Goal: Task Accomplishment & Management: Manage account settings

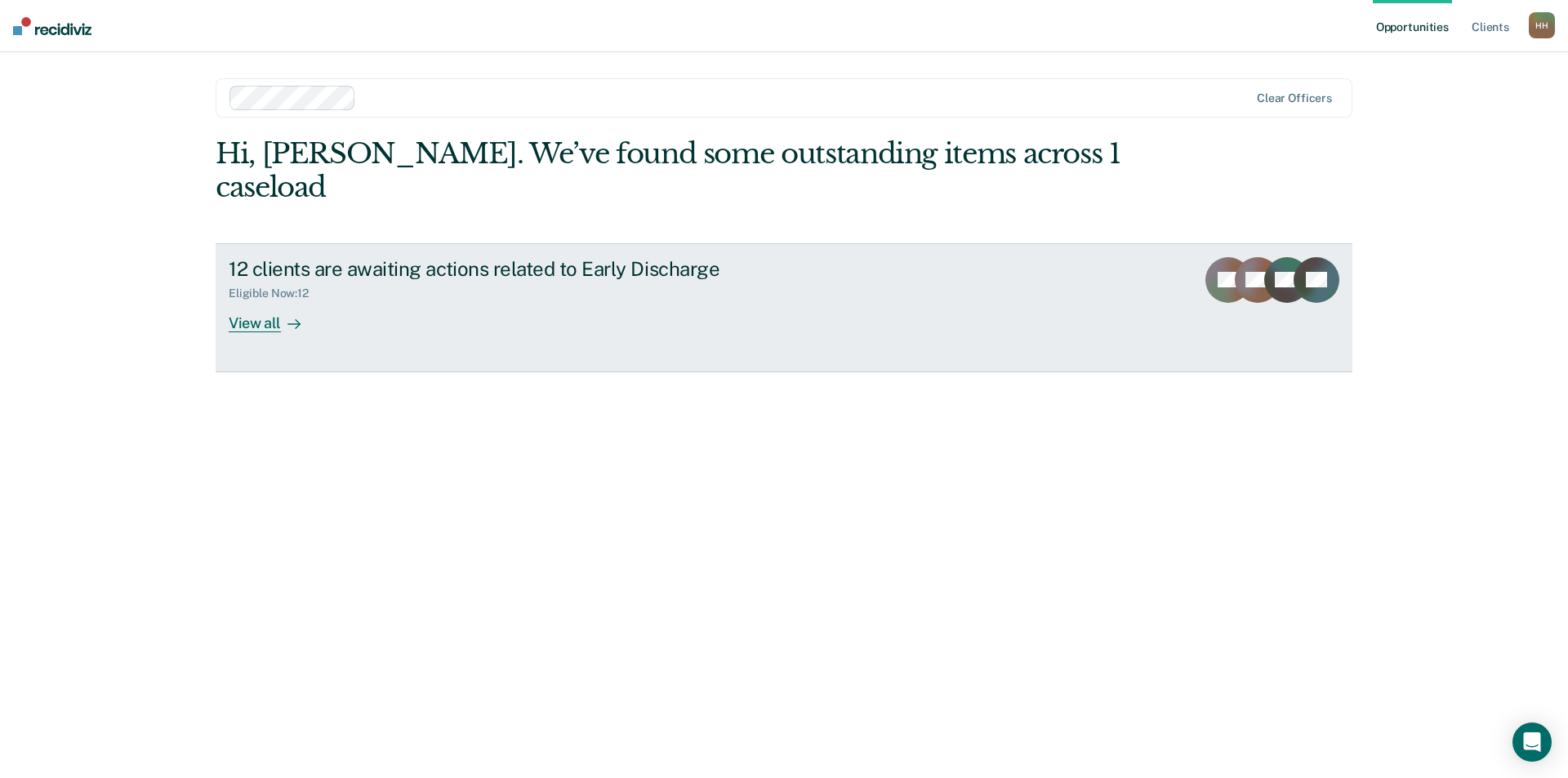
click at [260, 301] on div "View all" at bounding box center [274, 316] width 92 height 32
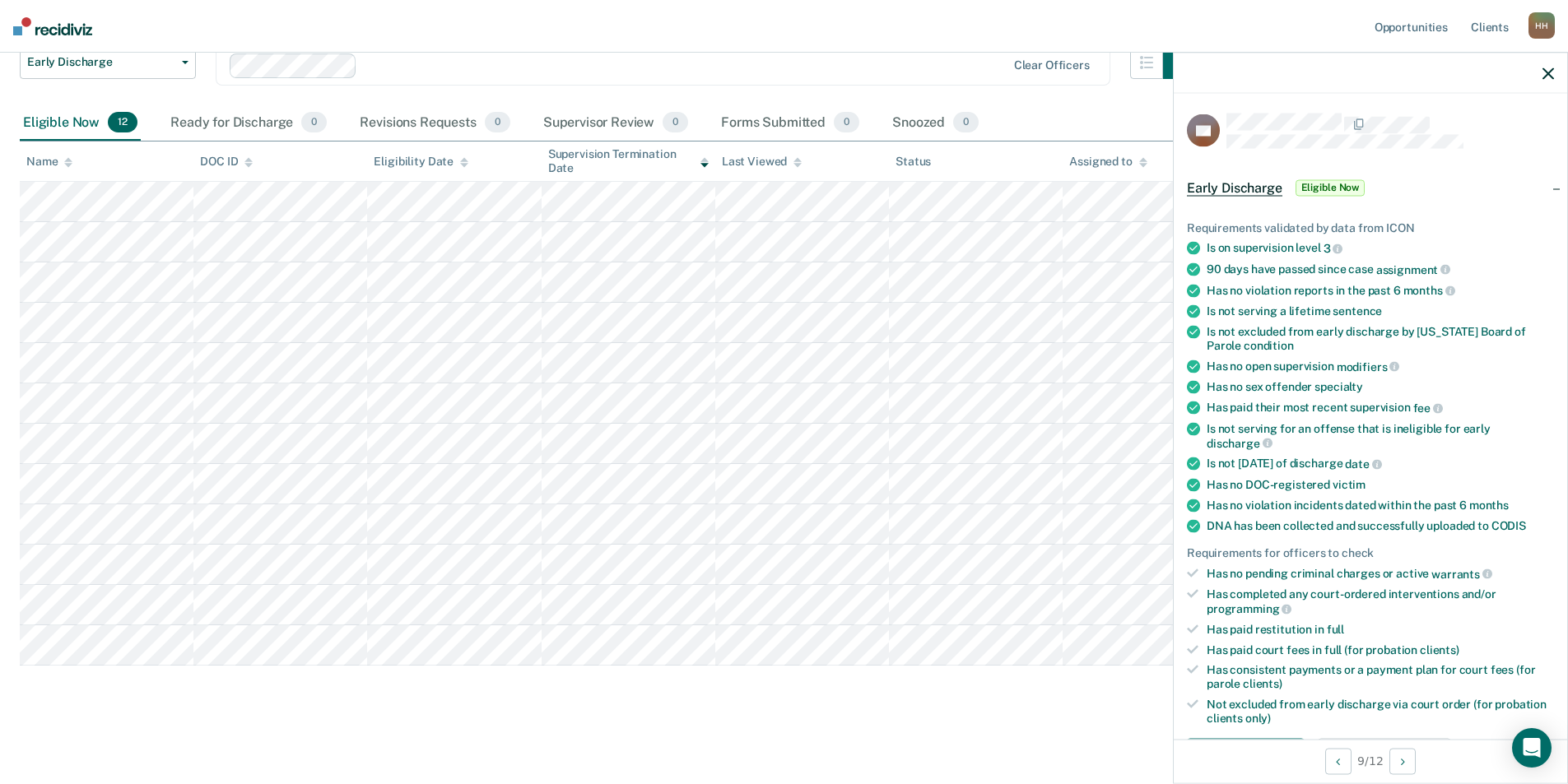
scroll to position [246, 0]
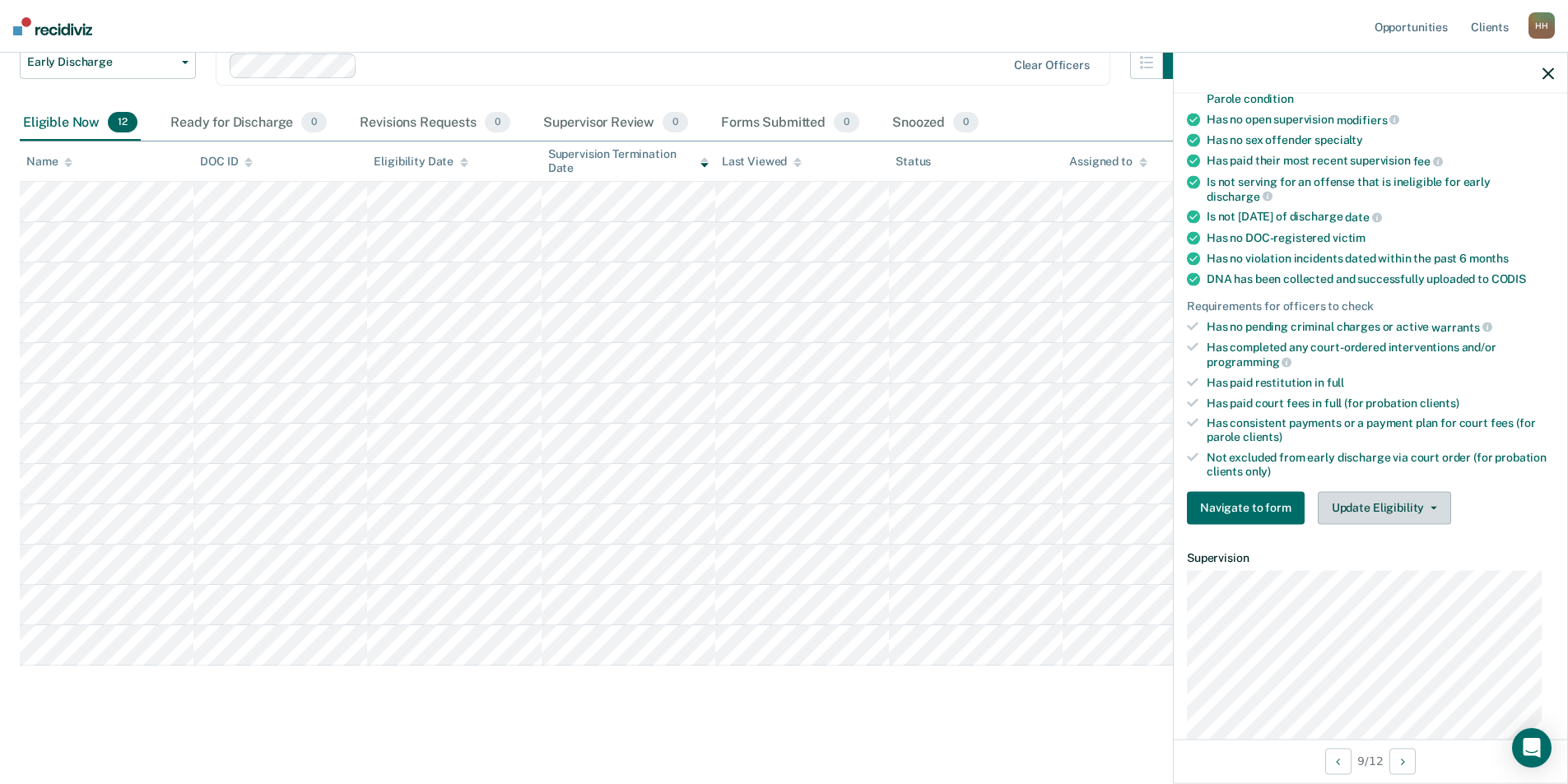
click at [1376, 502] on button "Update Eligibility" at bounding box center [1385, 507] width 134 height 33
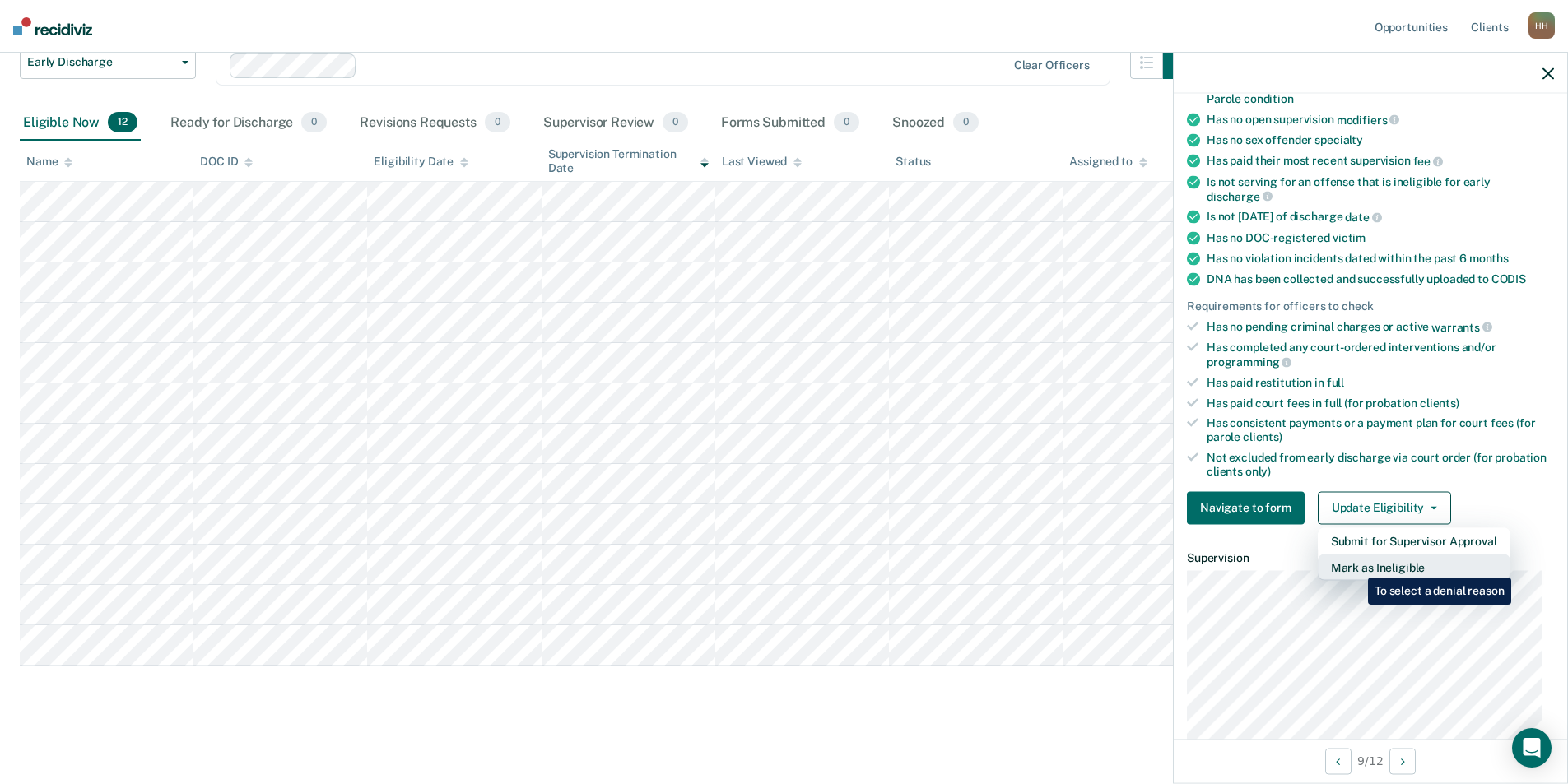
click at [1355, 568] on button "Mark as Ineligible" at bounding box center [1414, 566] width 192 height 27
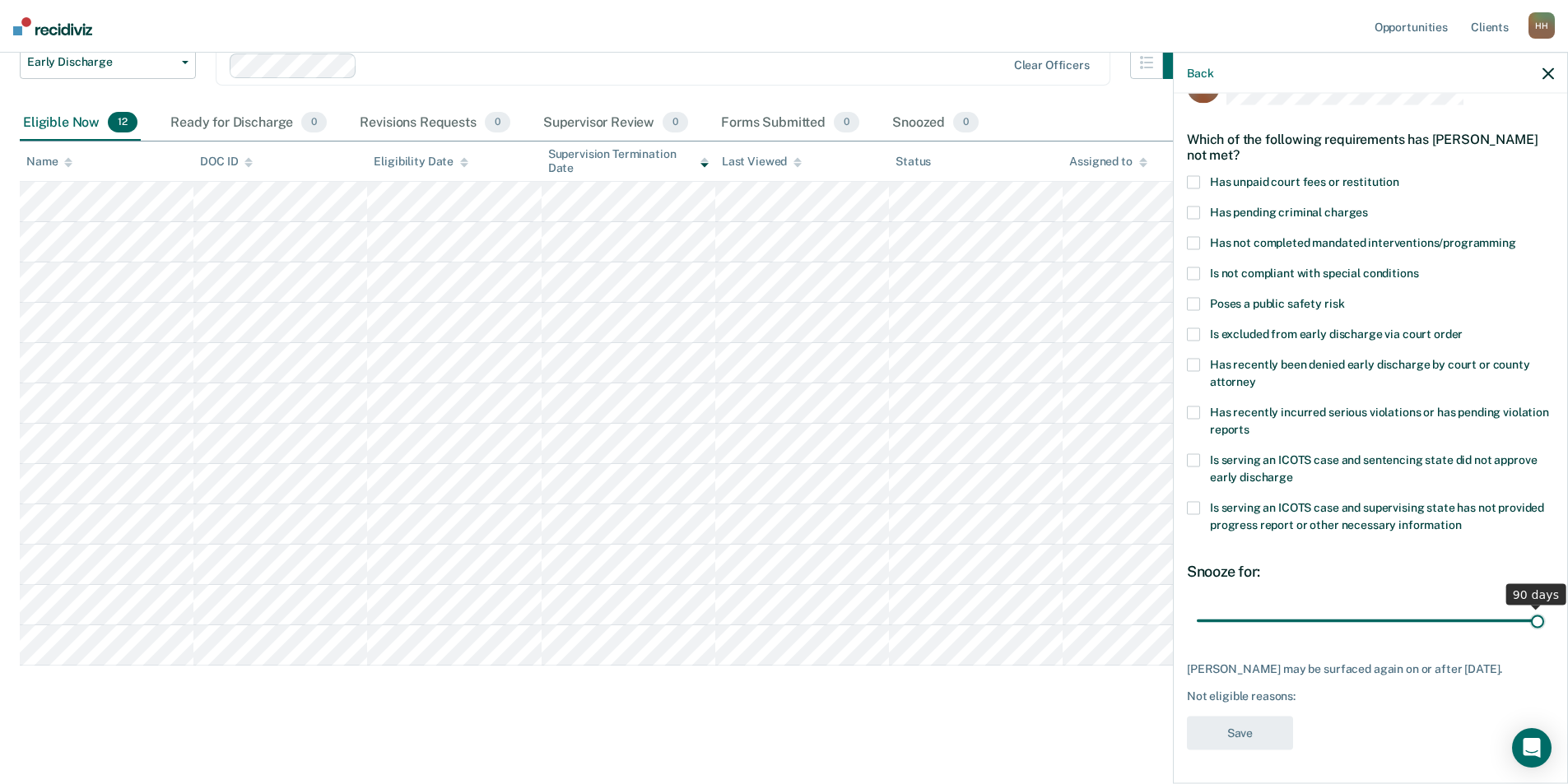
drag, startPoint x: 1310, startPoint y: 606, endPoint x: 1529, endPoint y: 608, distance: 219.0
type input "90"
click at [1529, 608] on input "range" at bounding box center [1370, 620] width 347 height 28
click at [1464, 543] on div "KB Which of the following requirements has [PERSON_NAME] not met? Has unpaid co…" at bounding box center [1370, 415] width 367 height 691
click at [1208, 691] on div "Not eligible reasons:" at bounding box center [1370, 696] width 367 height 14
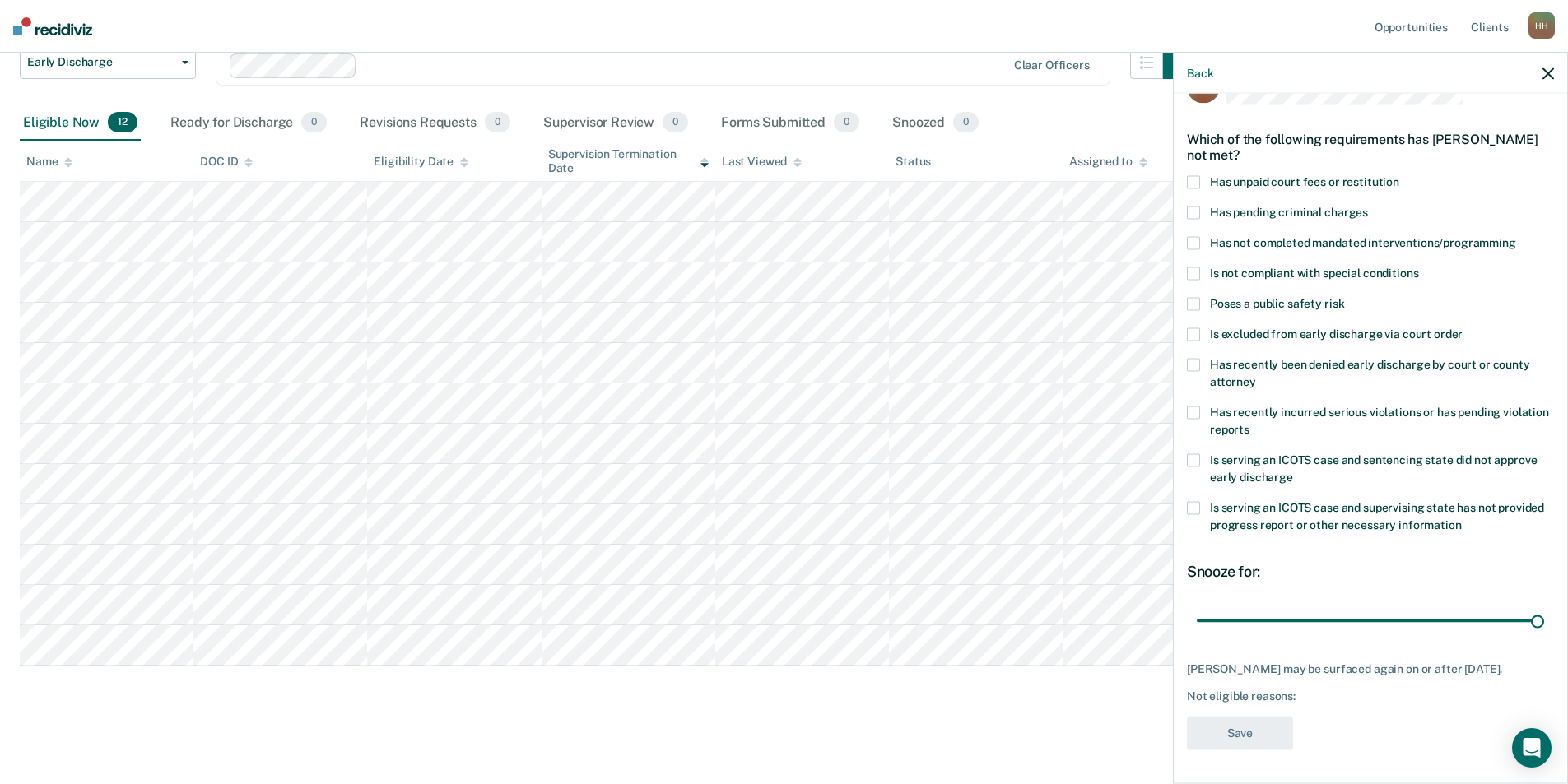
click at [1203, 697] on div "Not eligible reasons:" at bounding box center [1370, 696] width 367 height 14
click at [1208, 661] on div "[PERSON_NAME] may be surfaced again on or after [DATE]." at bounding box center [1370, 668] width 367 height 14
click at [1284, 643] on div "KB Which of the following requirements has [PERSON_NAME] not met? Has unpaid co…" at bounding box center [1370, 415] width 367 height 691
click at [1371, 581] on div "Snooze for: 90 days" at bounding box center [1370, 599] width 367 height 73
click at [1205, 661] on div "[PERSON_NAME] may be surfaced again on or after [DATE]." at bounding box center [1370, 668] width 367 height 14
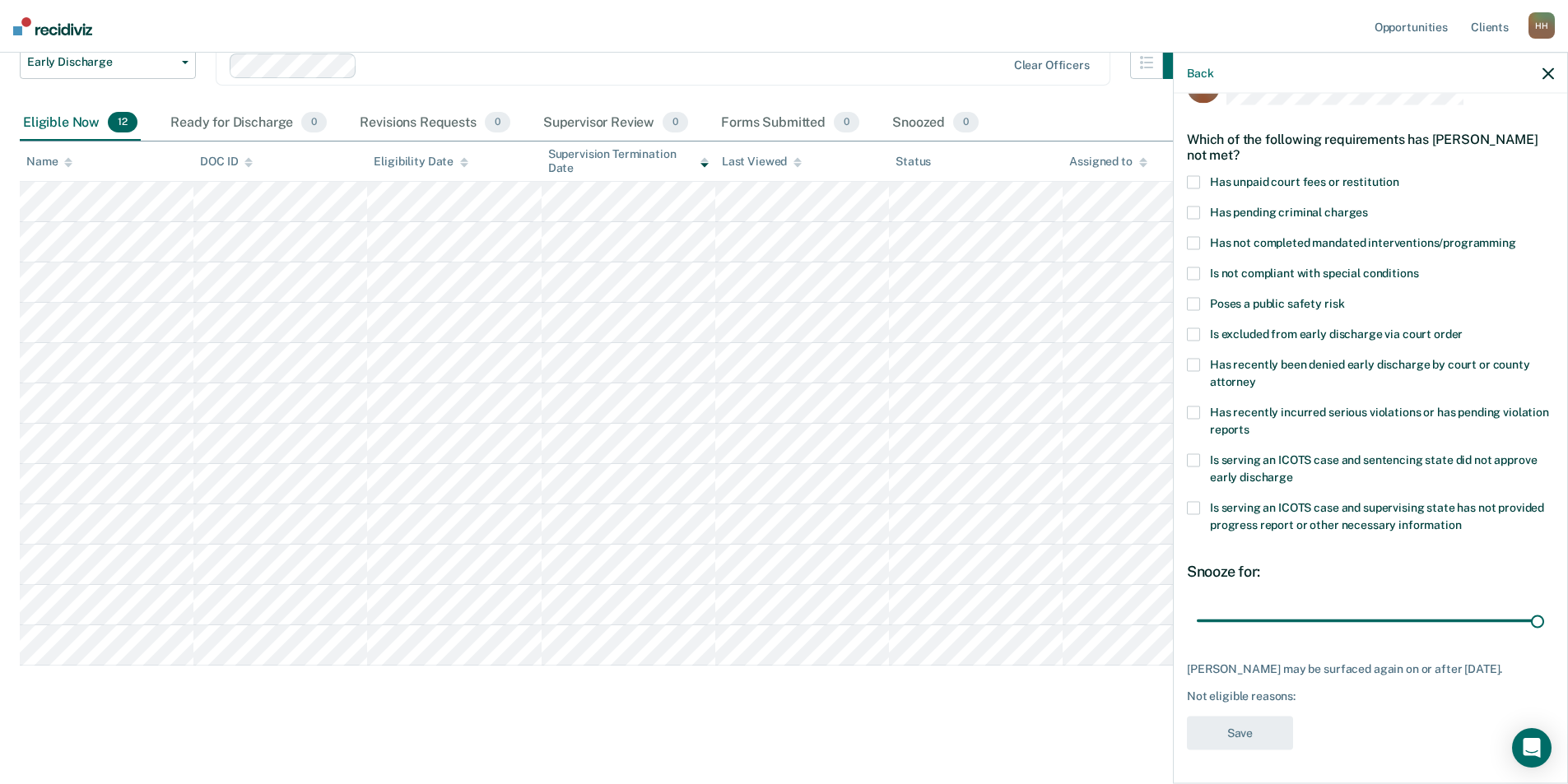
click at [1209, 661] on div "[PERSON_NAME] may be surfaced again on or after [DATE]." at bounding box center [1370, 668] width 367 height 14
click at [1215, 697] on div "Not eligible reasons:" at bounding box center [1370, 696] width 367 height 14
click at [1217, 713] on div "KB Which of the following requirements has [PERSON_NAME] not met? Has unpaid co…" at bounding box center [1370, 415] width 367 height 691
click at [1265, 683] on div "[PERSON_NAME] may be surfaced again on or after [DATE]. Not eligible reasons:" at bounding box center [1370, 681] width 367 height 41
click at [1224, 698] on div "Not eligible reasons:" at bounding box center [1370, 696] width 367 height 14
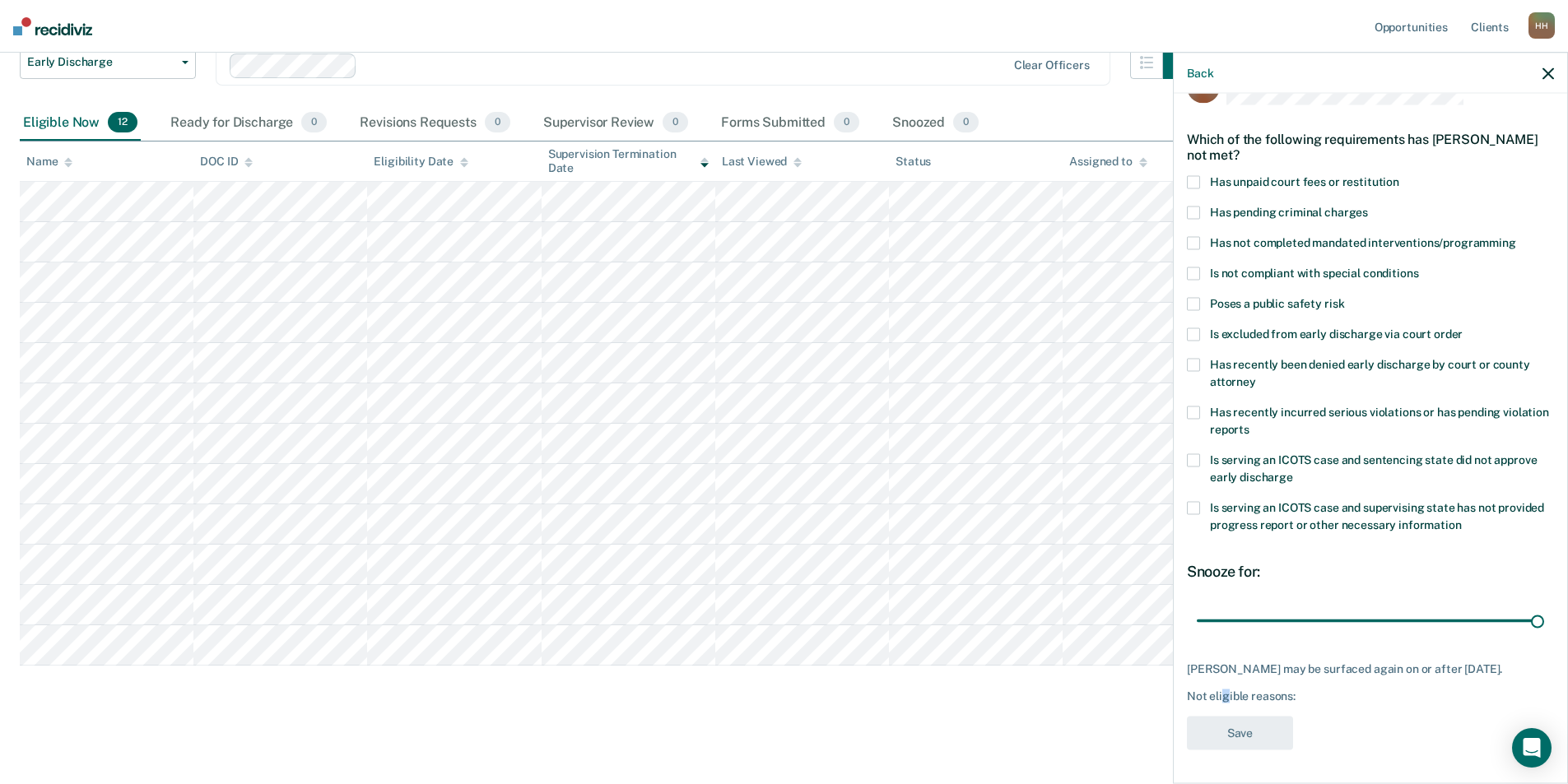
click at [1224, 700] on div "Not eligible reasons:" at bounding box center [1370, 696] width 367 height 14
drag, startPoint x: 1314, startPoint y: 696, endPoint x: 1304, endPoint y: 696, distance: 10.0
click at [1304, 696] on div "Not eligible reasons:" at bounding box center [1370, 696] width 367 height 14
click at [1307, 695] on div "Not eligible reasons:" at bounding box center [1370, 696] width 367 height 14
click at [1299, 698] on div "Not eligible reasons:" at bounding box center [1370, 696] width 367 height 14
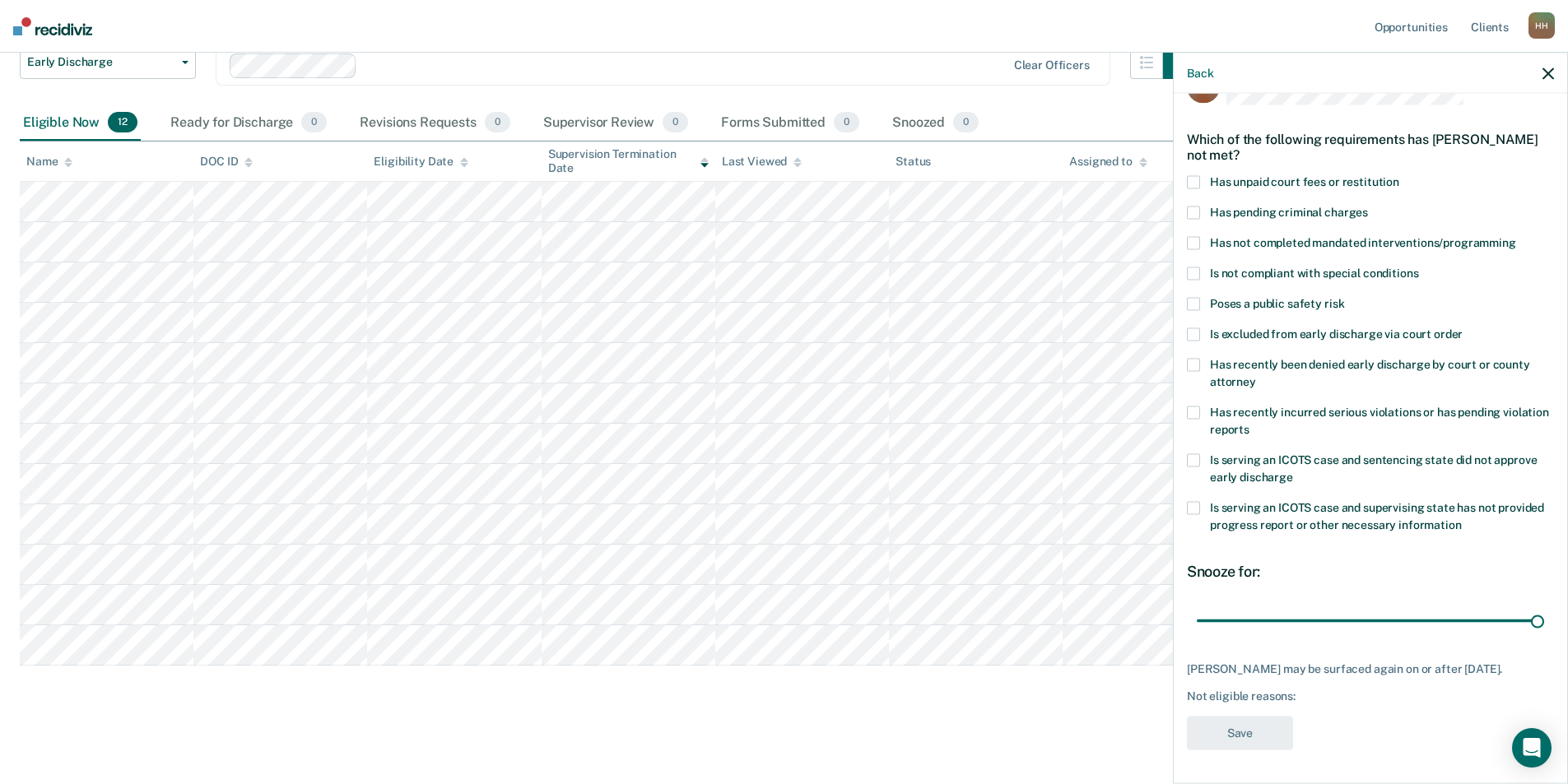
click at [1273, 696] on div "Not eligible reasons:" at bounding box center [1370, 696] width 367 height 14
click at [1304, 695] on div "Not eligible reasons:" at bounding box center [1370, 696] width 367 height 14
click at [1294, 700] on div "Not eligible reasons:" at bounding box center [1370, 696] width 367 height 14
click at [1306, 705] on div "KB Which of the following requirements has [PERSON_NAME] not met? Has unpaid co…" at bounding box center [1370, 415] width 367 height 691
click at [1319, 718] on div "KB Which of the following requirements has [PERSON_NAME] not met? Has unpaid co…" at bounding box center [1370, 415] width 367 height 691
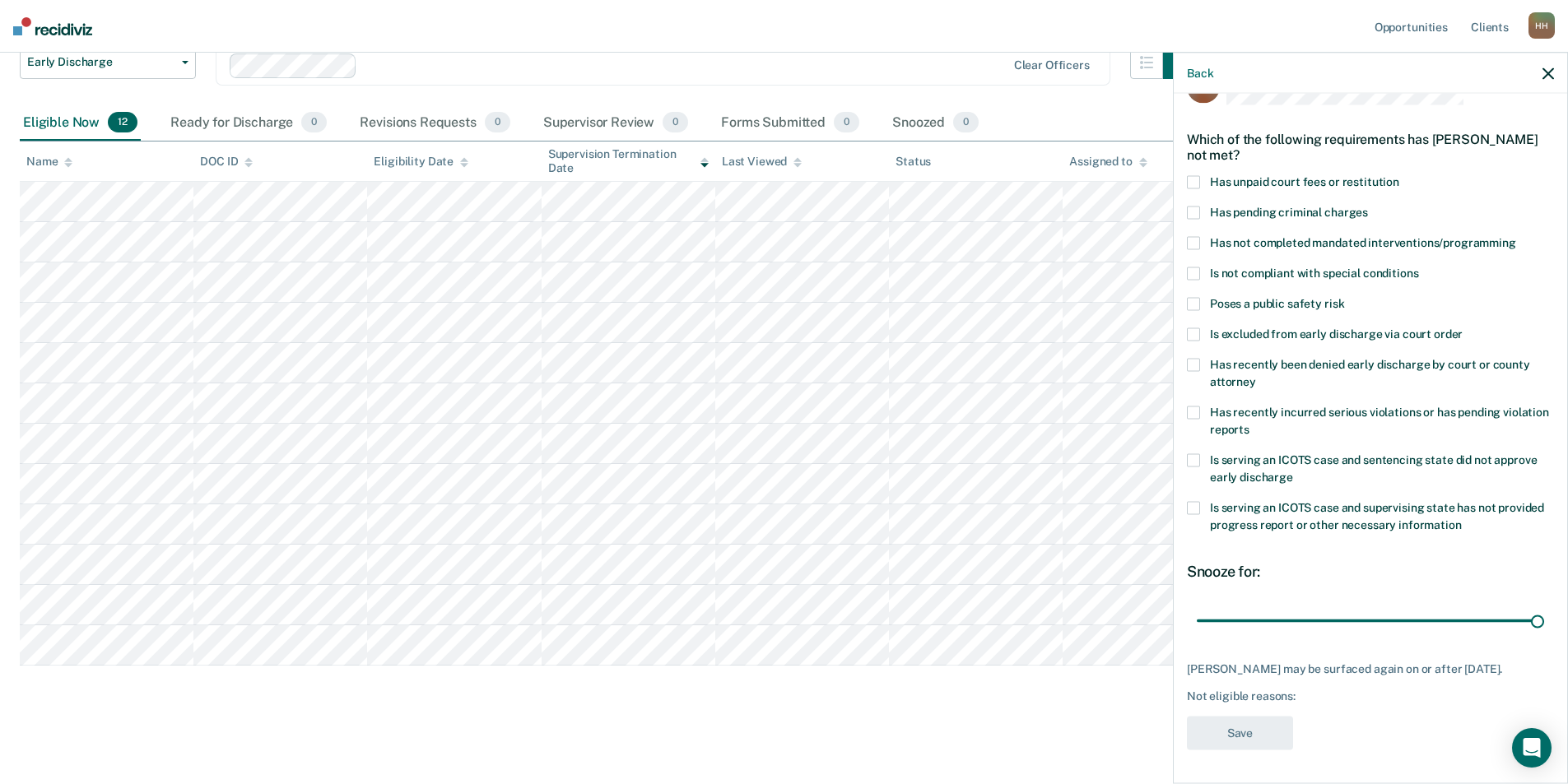
click at [1321, 727] on div "KB Which of the following requirements has [PERSON_NAME] not met? Has unpaid co…" at bounding box center [1370, 415] width 367 height 691
drag, startPoint x: 1305, startPoint y: 713, endPoint x: 1271, endPoint y: 703, distance: 35.4
click at [1304, 713] on div "KB Which of the following requirements has [PERSON_NAME] not met? Has unpaid co…" at bounding box center [1370, 415] width 367 height 691
click at [1257, 696] on div "Not eligible reasons:" at bounding box center [1370, 696] width 367 height 14
click at [1250, 697] on div "Not eligible reasons:" at bounding box center [1370, 696] width 367 height 14
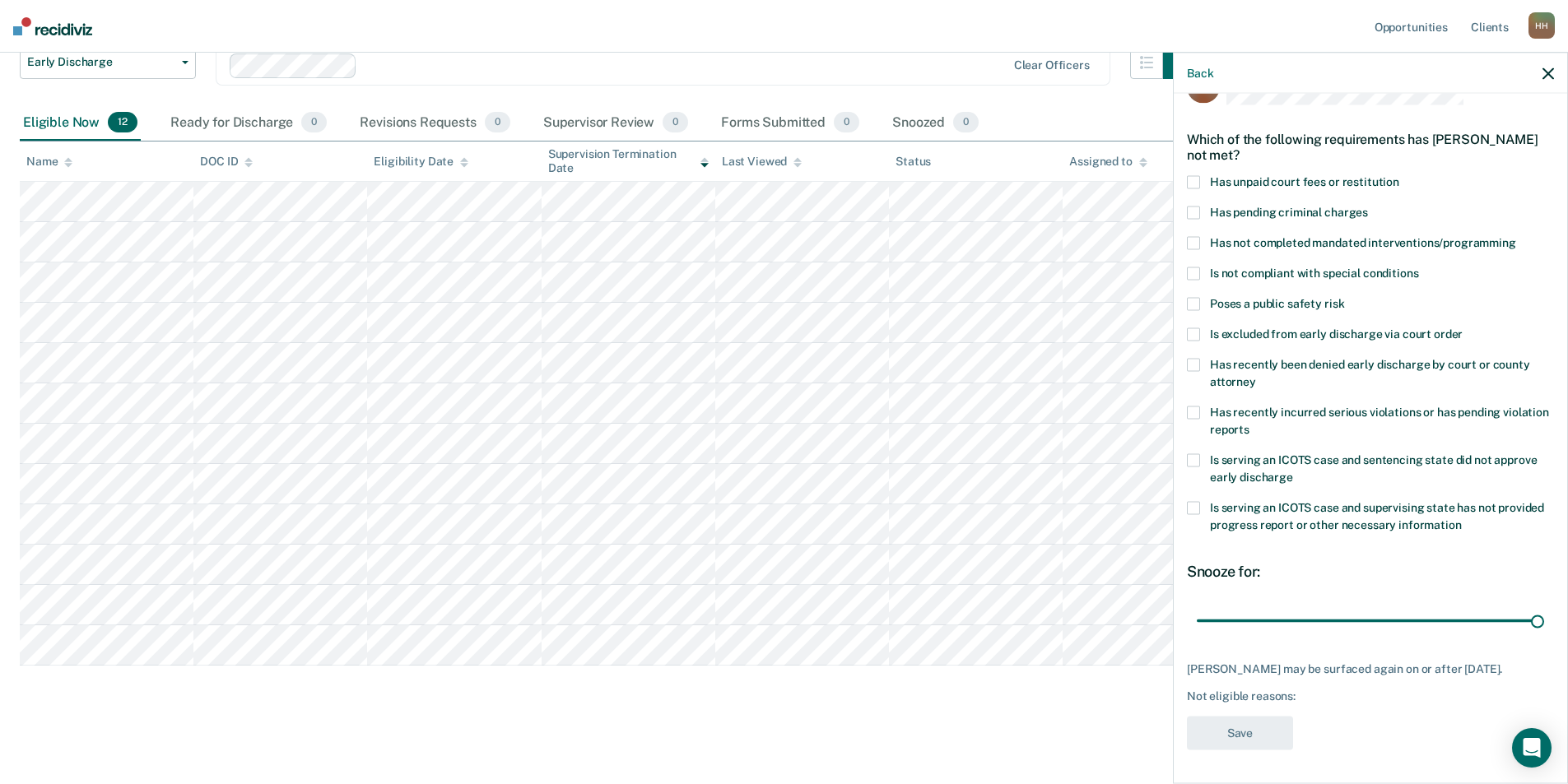
click at [1252, 692] on div "Not eligible reasons:" at bounding box center [1370, 696] width 367 height 14
click at [1250, 695] on div "Not eligible reasons:" at bounding box center [1370, 696] width 367 height 14
click at [1197, 206] on span at bounding box center [1193, 212] width 13 height 13
click at [1368, 206] on input "Has pending criminal charges" at bounding box center [1368, 206] width 0 height 0
click at [1192, 176] on span at bounding box center [1193, 182] width 13 height 13
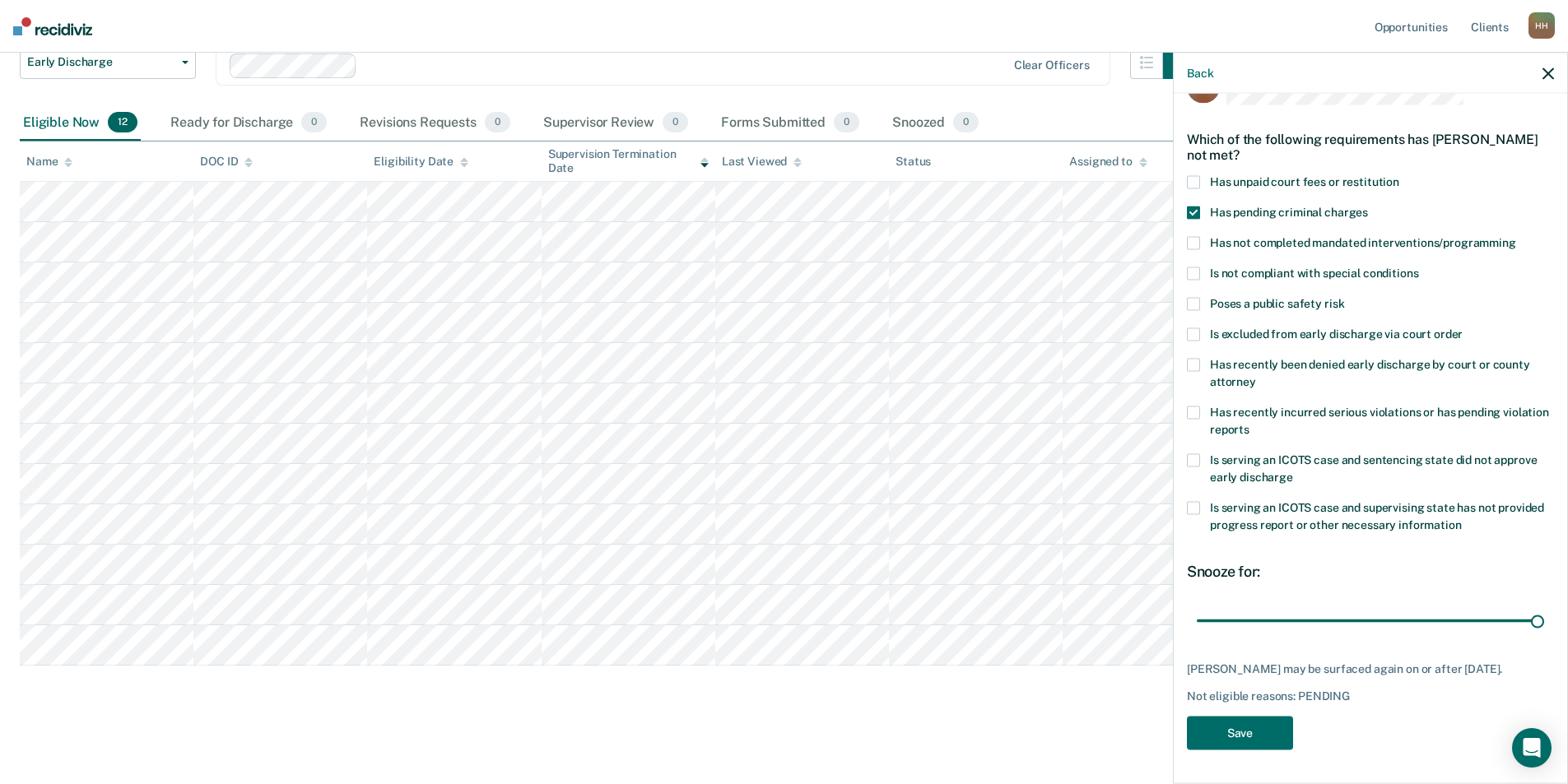
click at [1399, 176] on input "Has unpaid court fees or restitution" at bounding box center [1399, 176] width 0 height 0
click at [1239, 735] on button "Save" at bounding box center [1240, 733] width 106 height 34
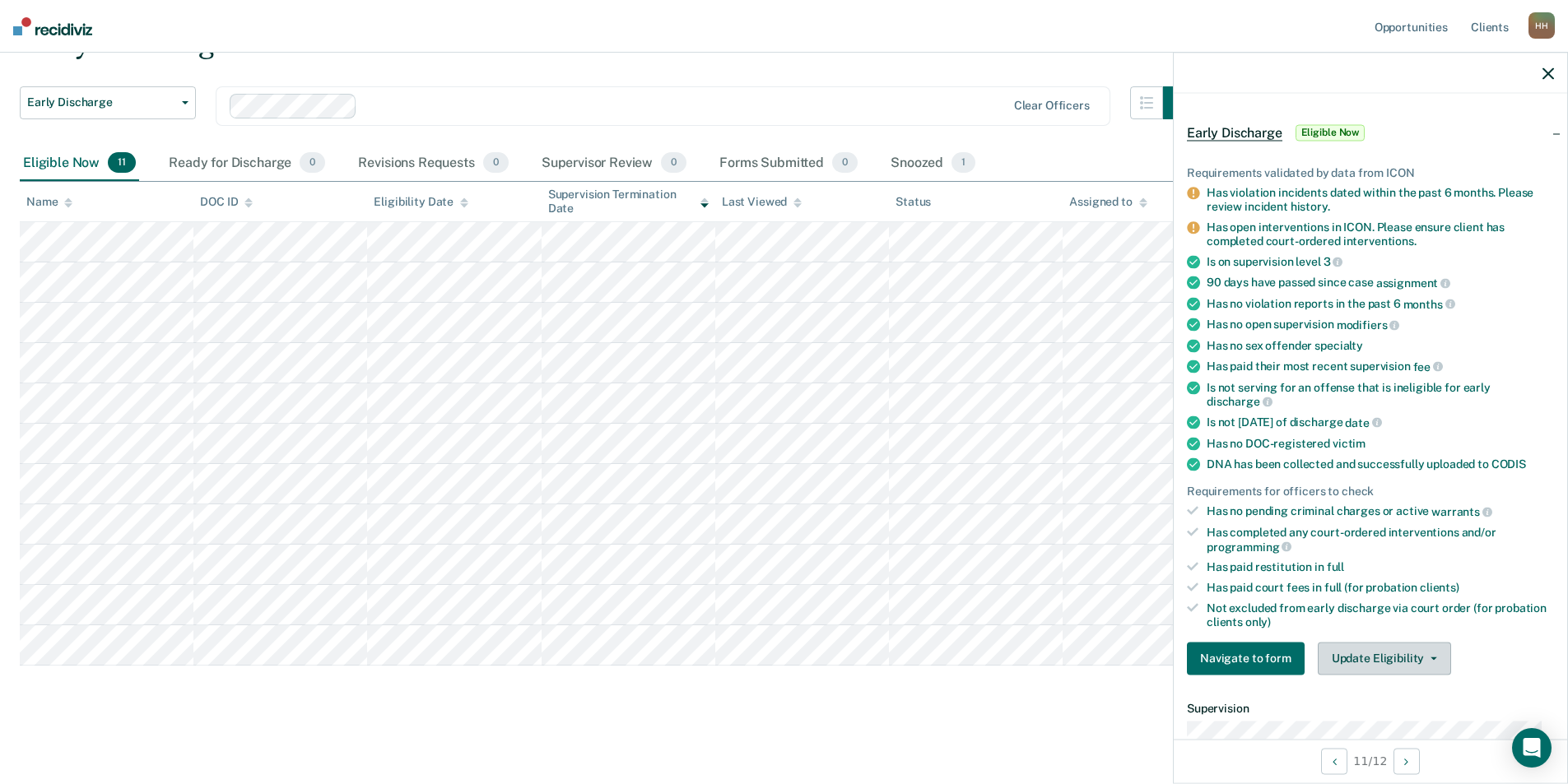
click at [1422, 658] on button "Update Eligibility" at bounding box center [1385, 659] width 134 height 33
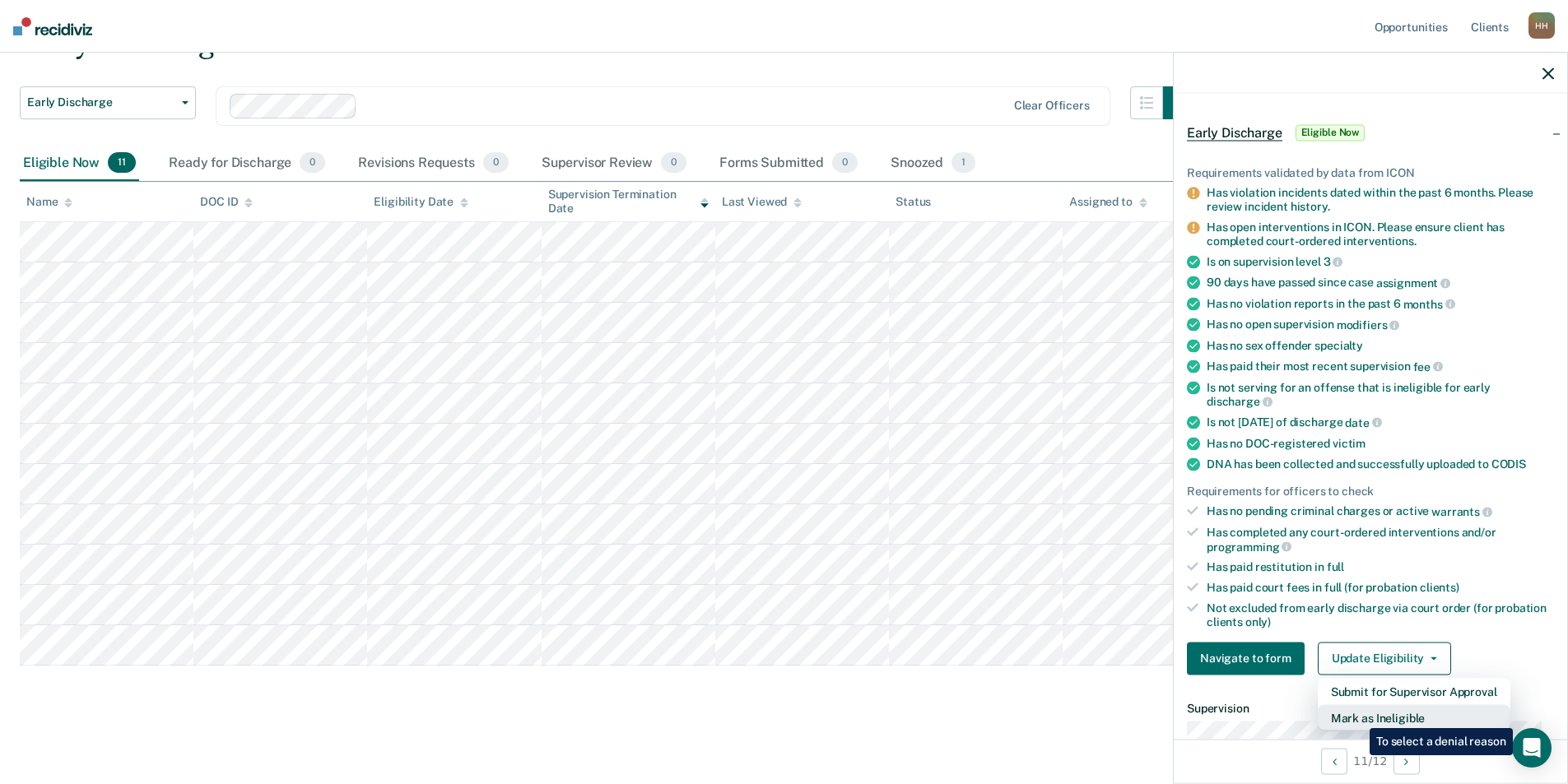
click at [1357, 715] on button "Mark as Ineligible" at bounding box center [1414, 717] width 192 height 27
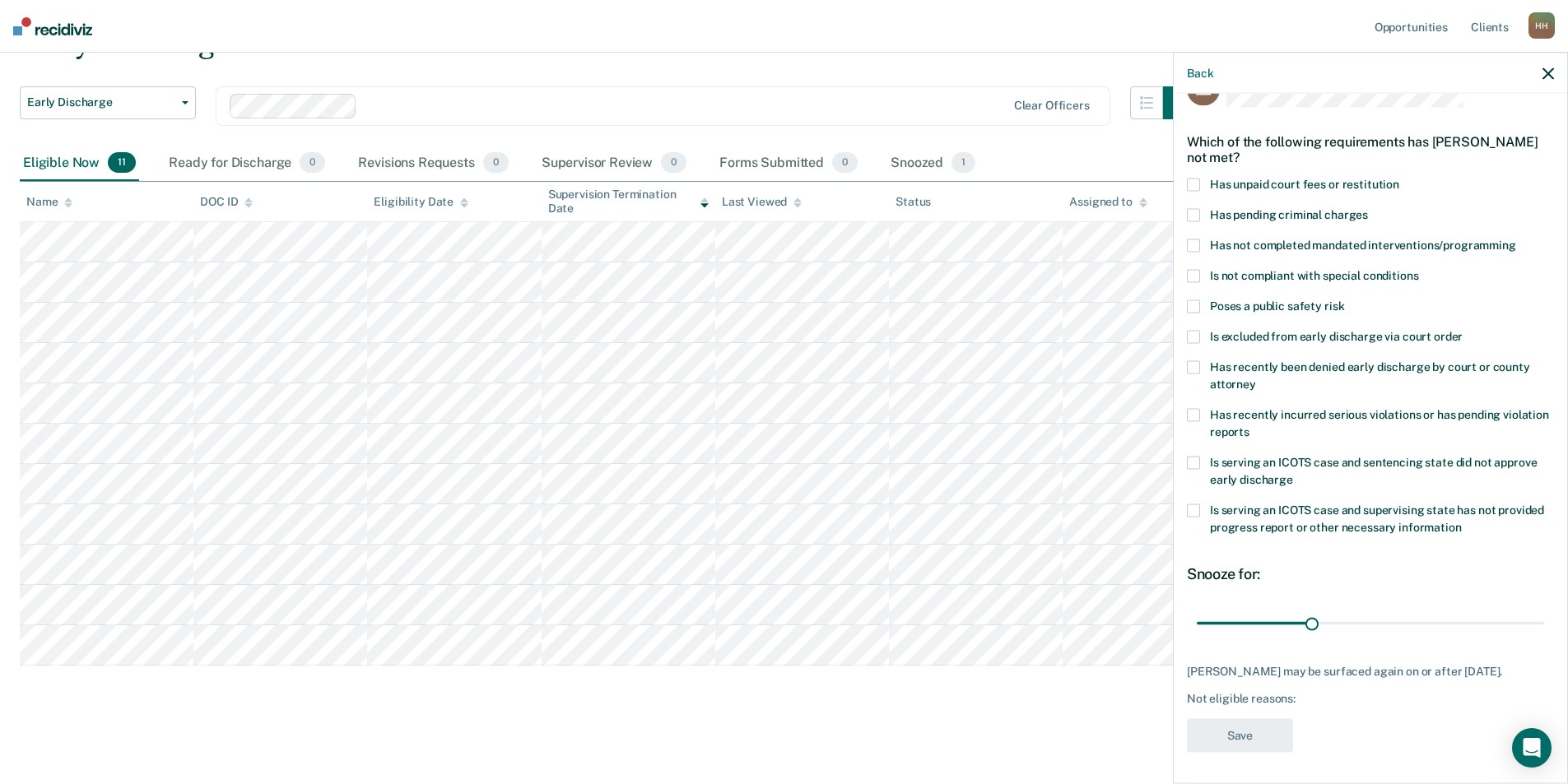
click at [1197, 181] on span at bounding box center [1193, 185] width 13 height 13
click at [1399, 179] on input "Has unpaid court fees or restitution" at bounding box center [1399, 179] width 0 height 0
click at [1191, 242] on span at bounding box center [1193, 245] width 13 height 13
click at [1517, 239] on input "Has not completed mandated interventions/programming" at bounding box center [1517, 239] width 0 height 0
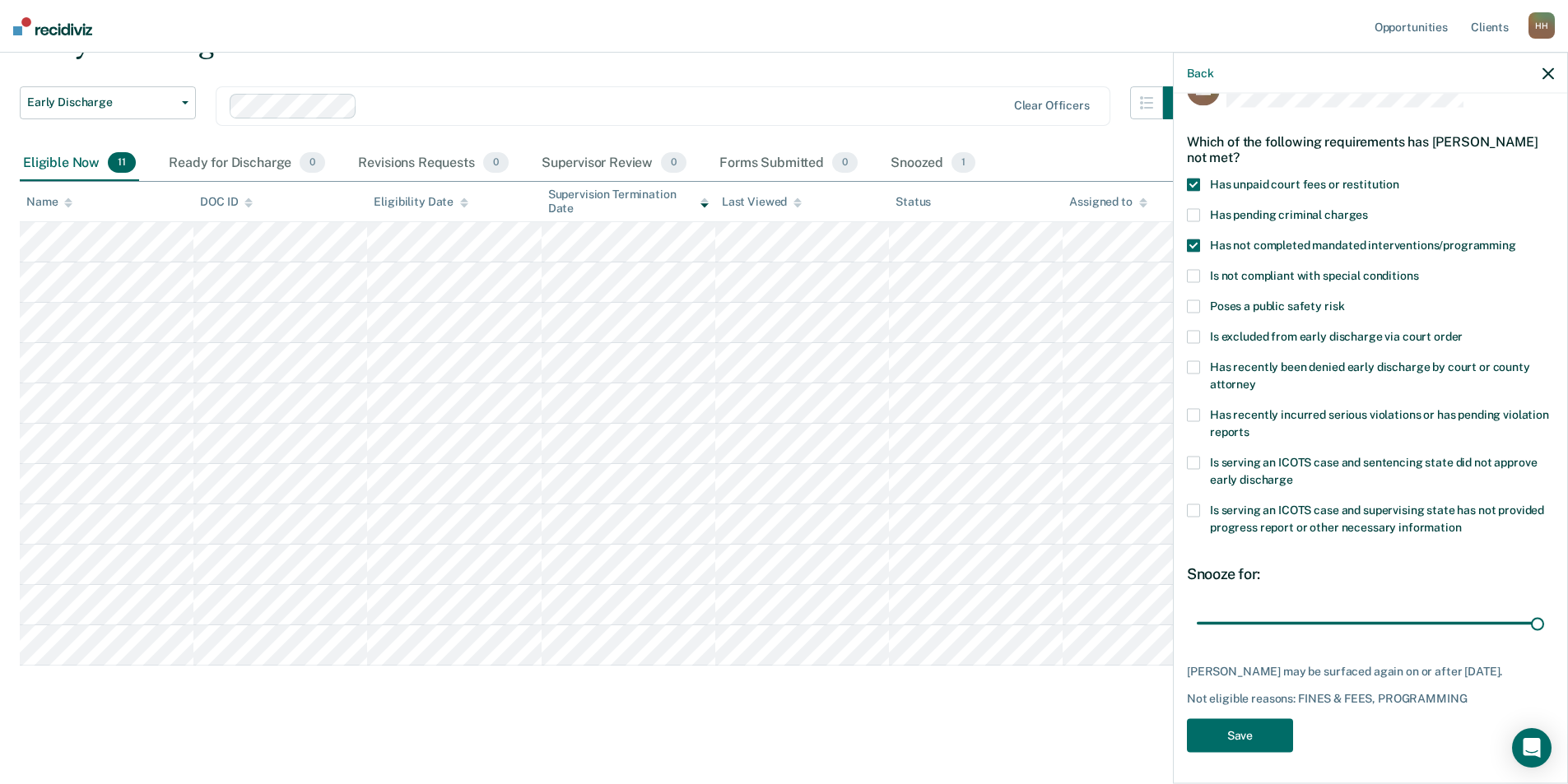
drag, startPoint x: 1309, startPoint y: 619, endPoint x: 1572, endPoint y: 615, distance: 263.0
type input "90"
click at [1544, 615] on input "range" at bounding box center [1370, 623] width 347 height 28
click at [1254, 735] on button "Save" at bounding box center [1240, 735] width 106 height 34
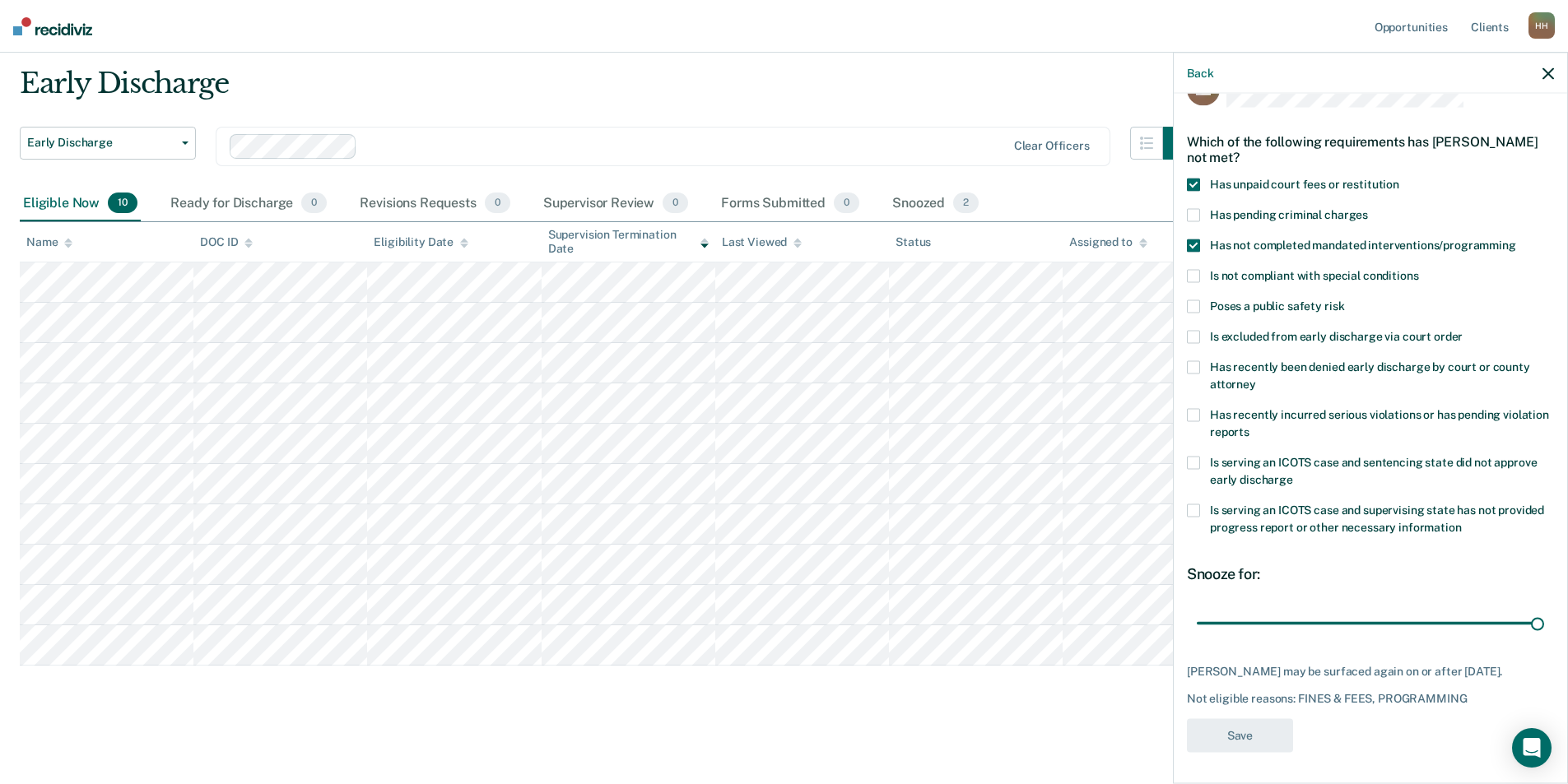
scroll to position [47, 0]
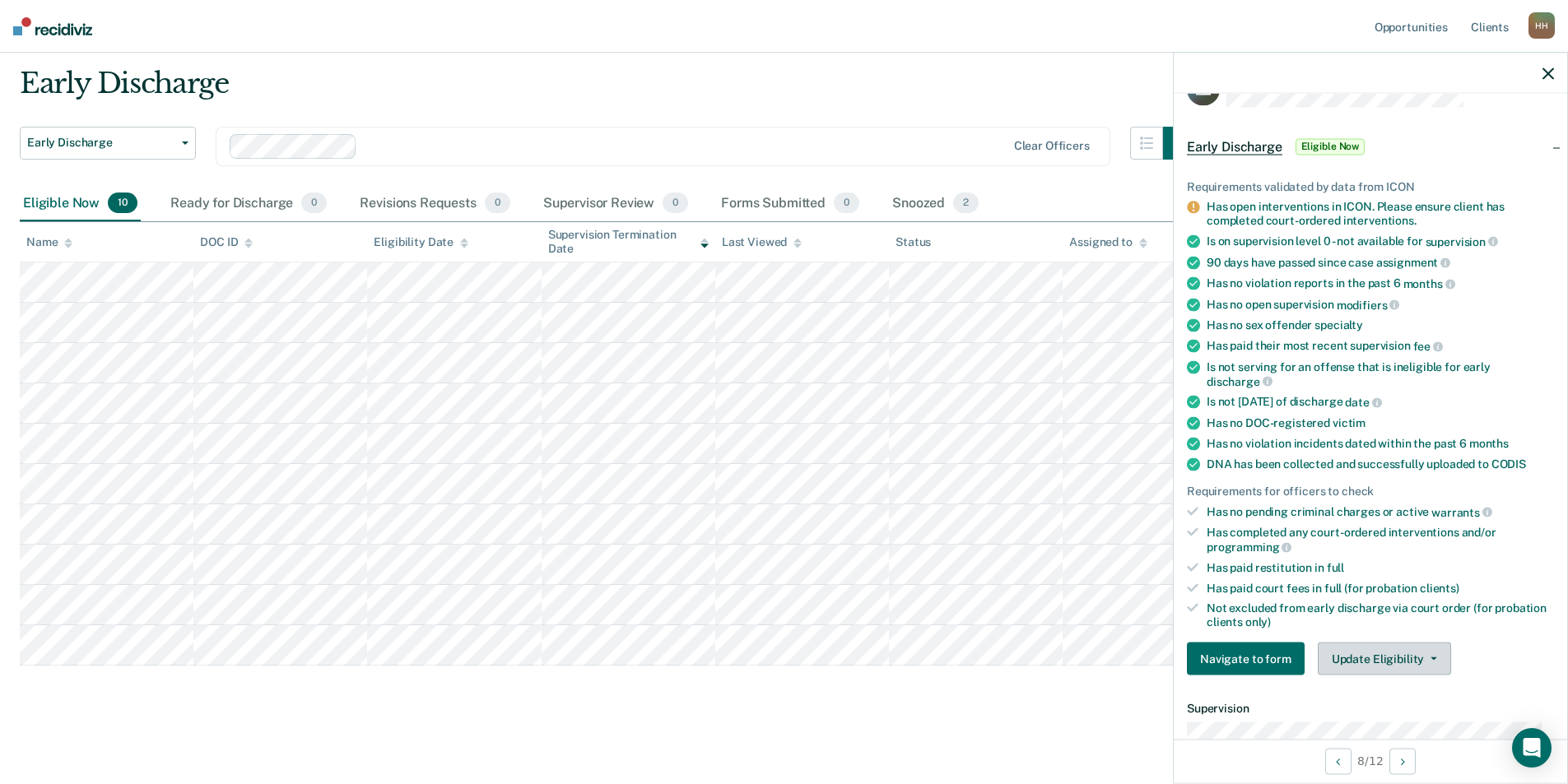
click at [1378, 650] on button "Update Eligibility" at bounding box center [1385, 659] width 134 height 33
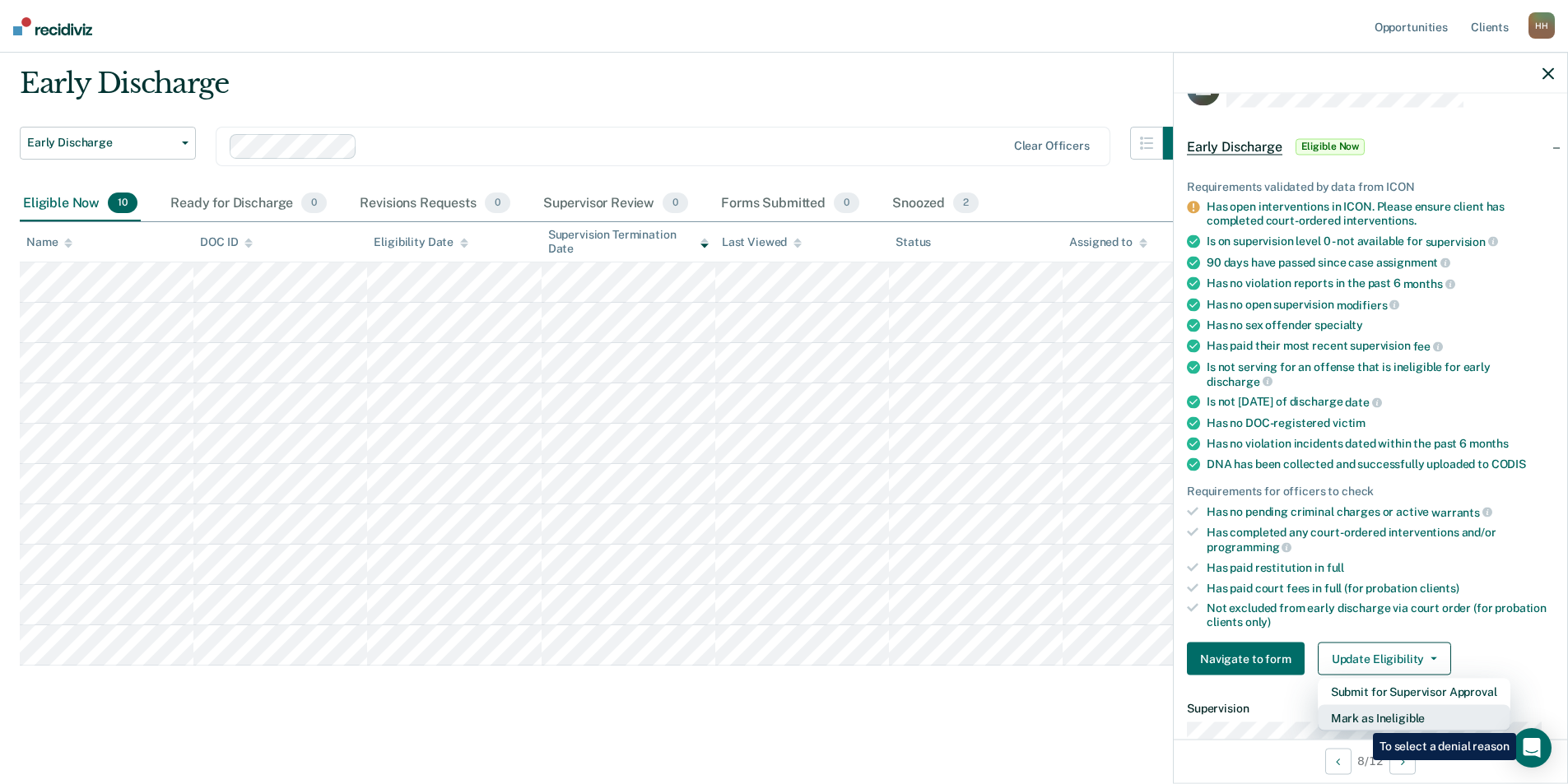
click at [1361, 720] on button "Mark as Ineligible" at bounding box center [1414, 718] width 192 height 27
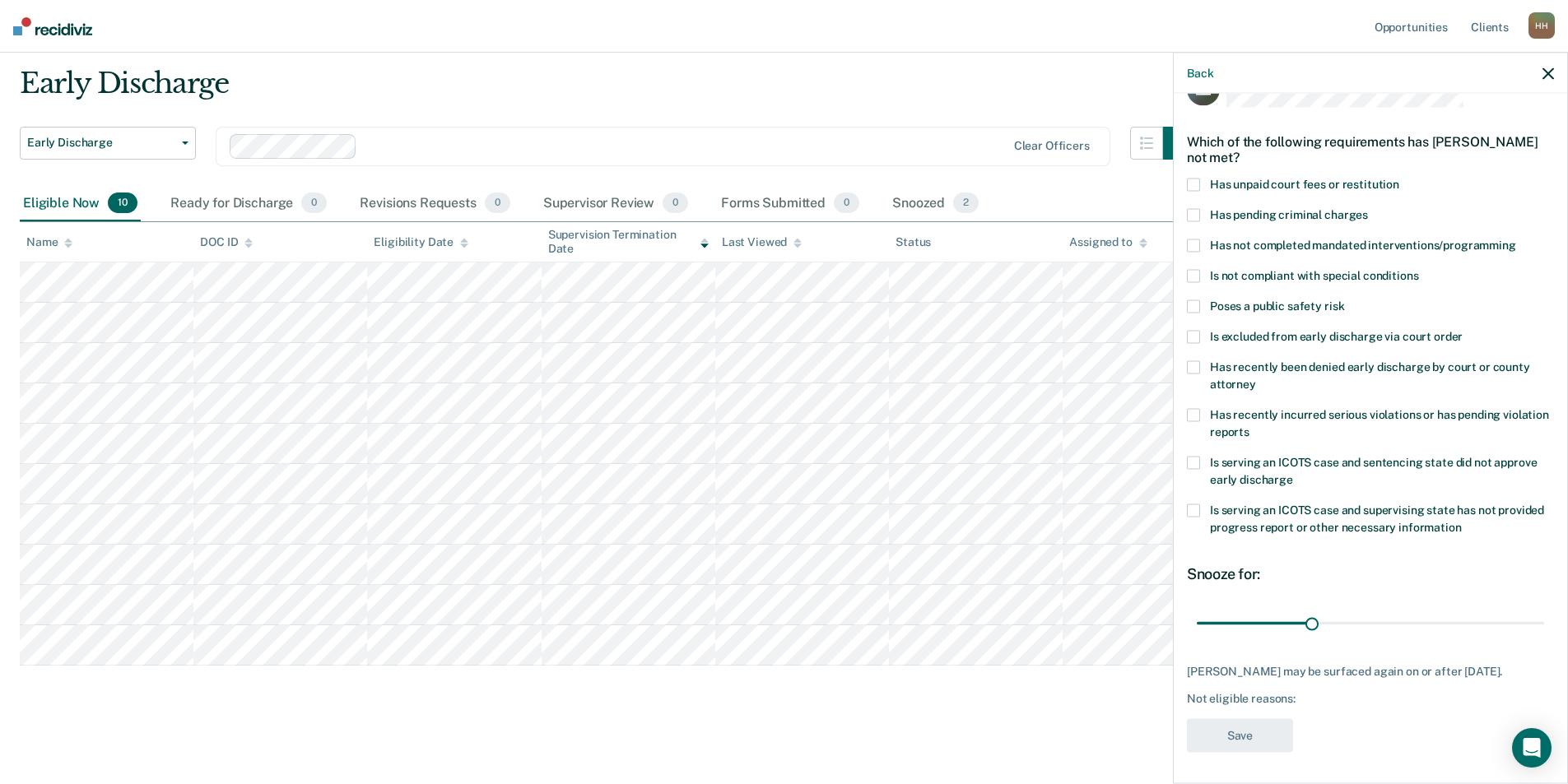
click at [1193, 214] on span at bounding box center [1193, 215] width 13 height 13
click at [1368, 209] on input "Has pending criminal charges" at bounding box center [1368, 209] width 0 height 0
click at [1193, 244] on span at bounding box center [1193, 245] width 13 height 13
click at [1517, 239] on input "Has not completed mandated interventions/programming" at bounding box center [1517, 239] width 0 height 0
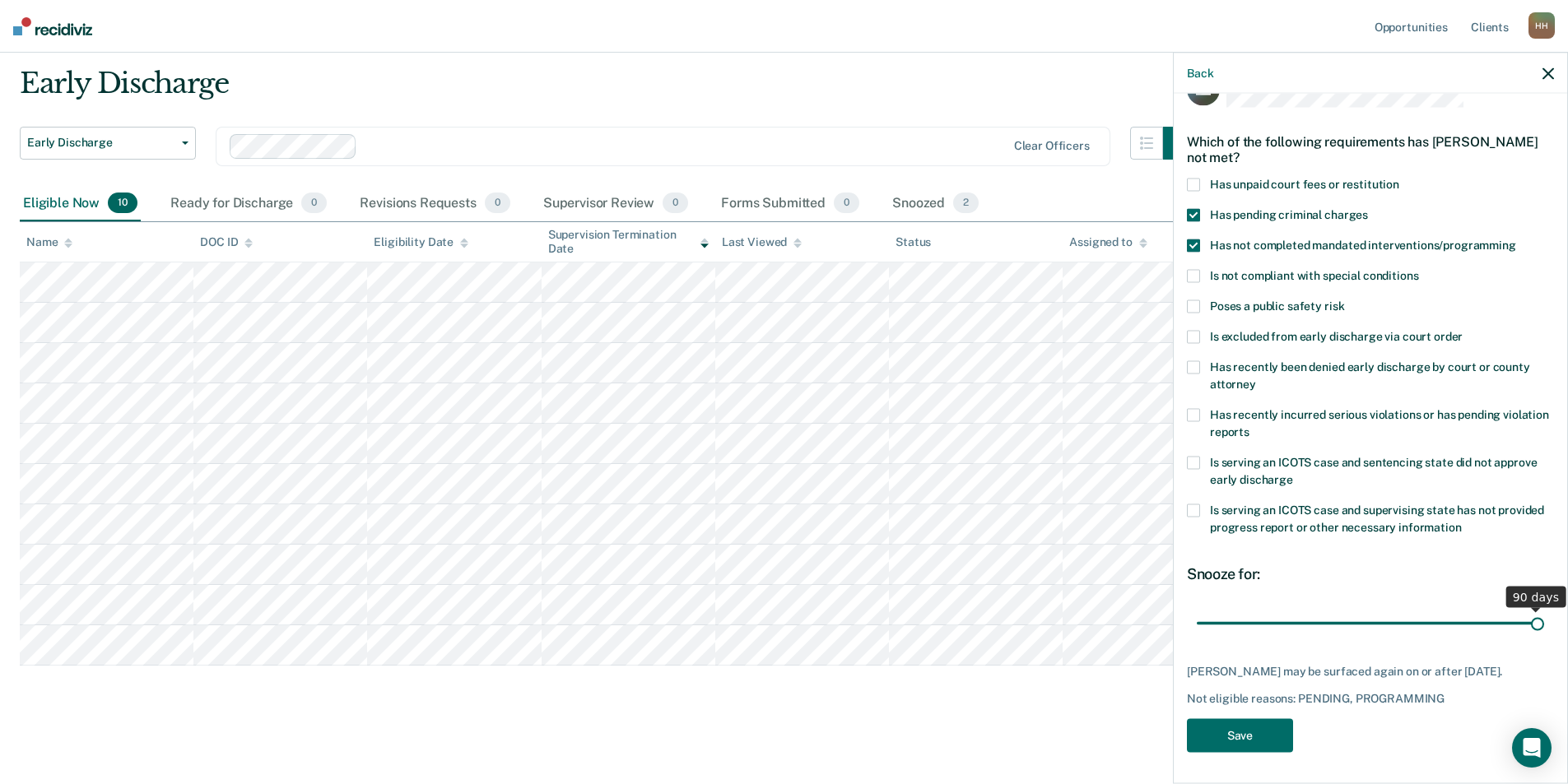
drag, startPoint x: 1308, startPoint y: 620, endPoint x: 1576, endPoint y: 642, distance: 268.9
type input "90"
click at [1544, 637] on input "range" at bounding box center [1370, 623] width 347 height 28
click at [1193, 180] on span at bounding box center [1193, 185] width 13 height 13
click at [1399, 179] on input "Has unpaid court fees or restitution" at bounding box center [1399, 179] width 0 height 0
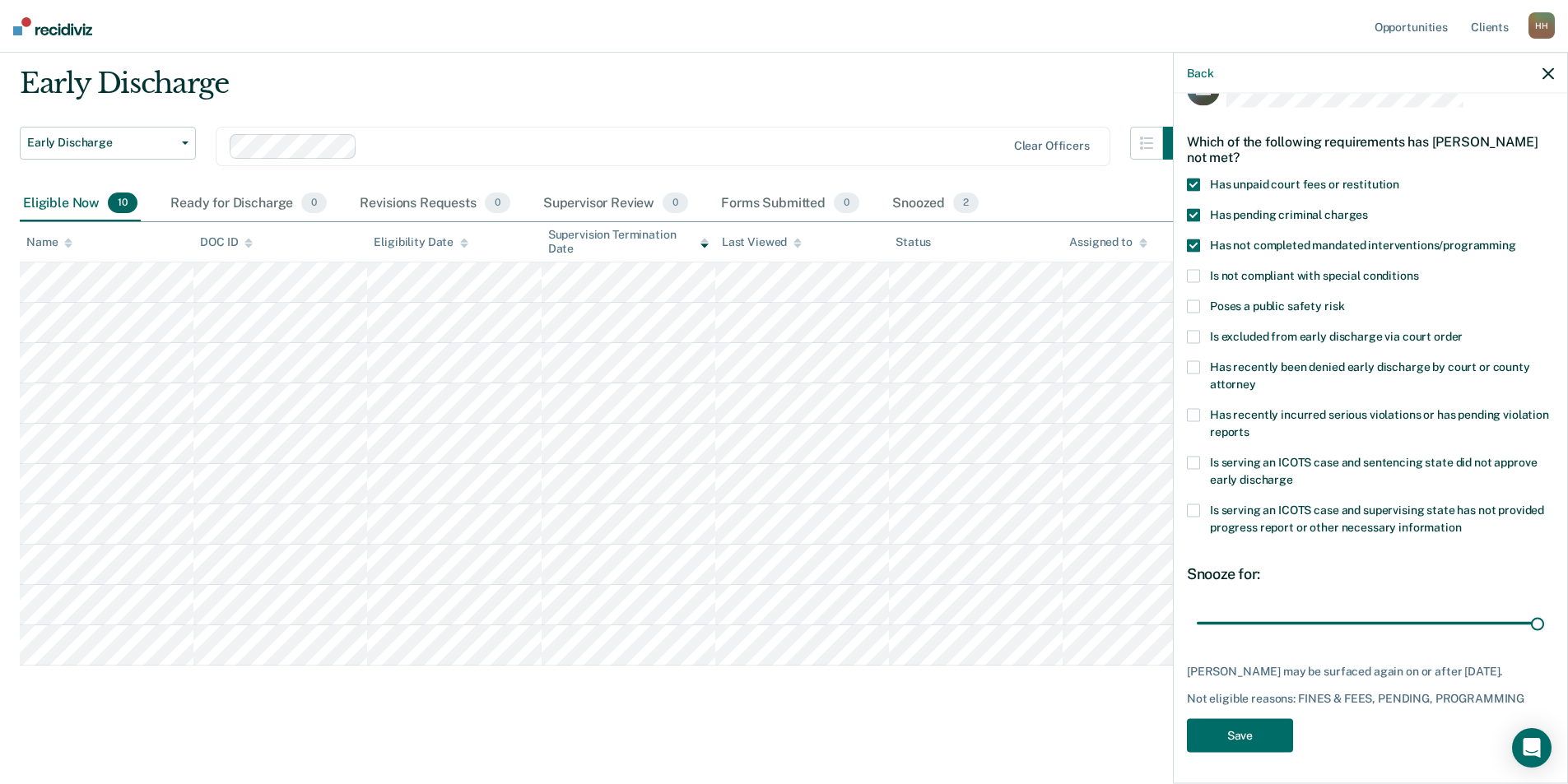
click at [1194, 515] on span at bounding box center [1193, 511] width 13 height 13
click at [1462, 521] on input "Is serving an ICOTS case and supervising state has not provided progress report…" at bounding box center [1462, 521] width 0 height 0
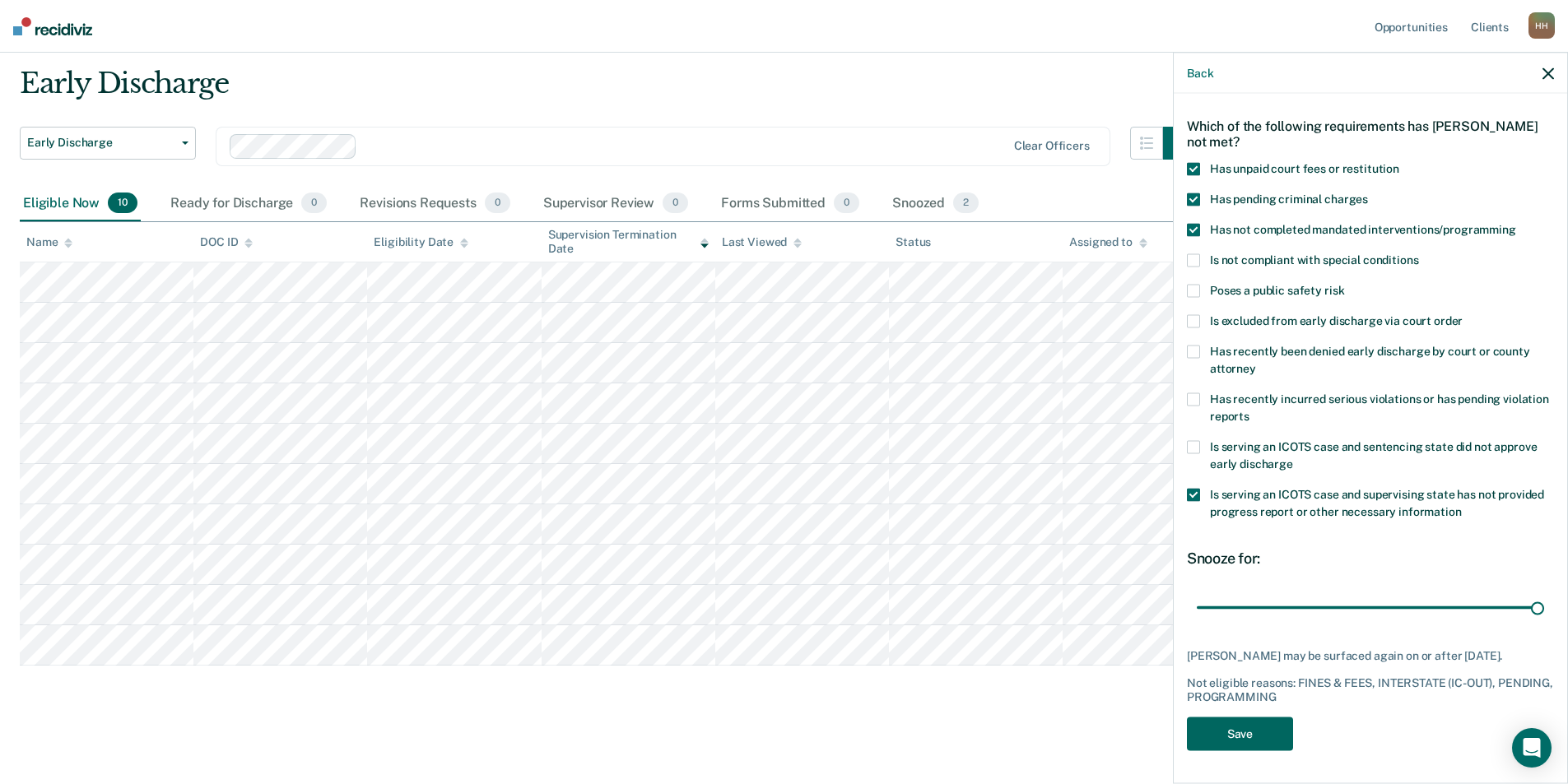
click at [1245, 734] on button "Save" at bounding box center [1240, 733] width 106 height 34
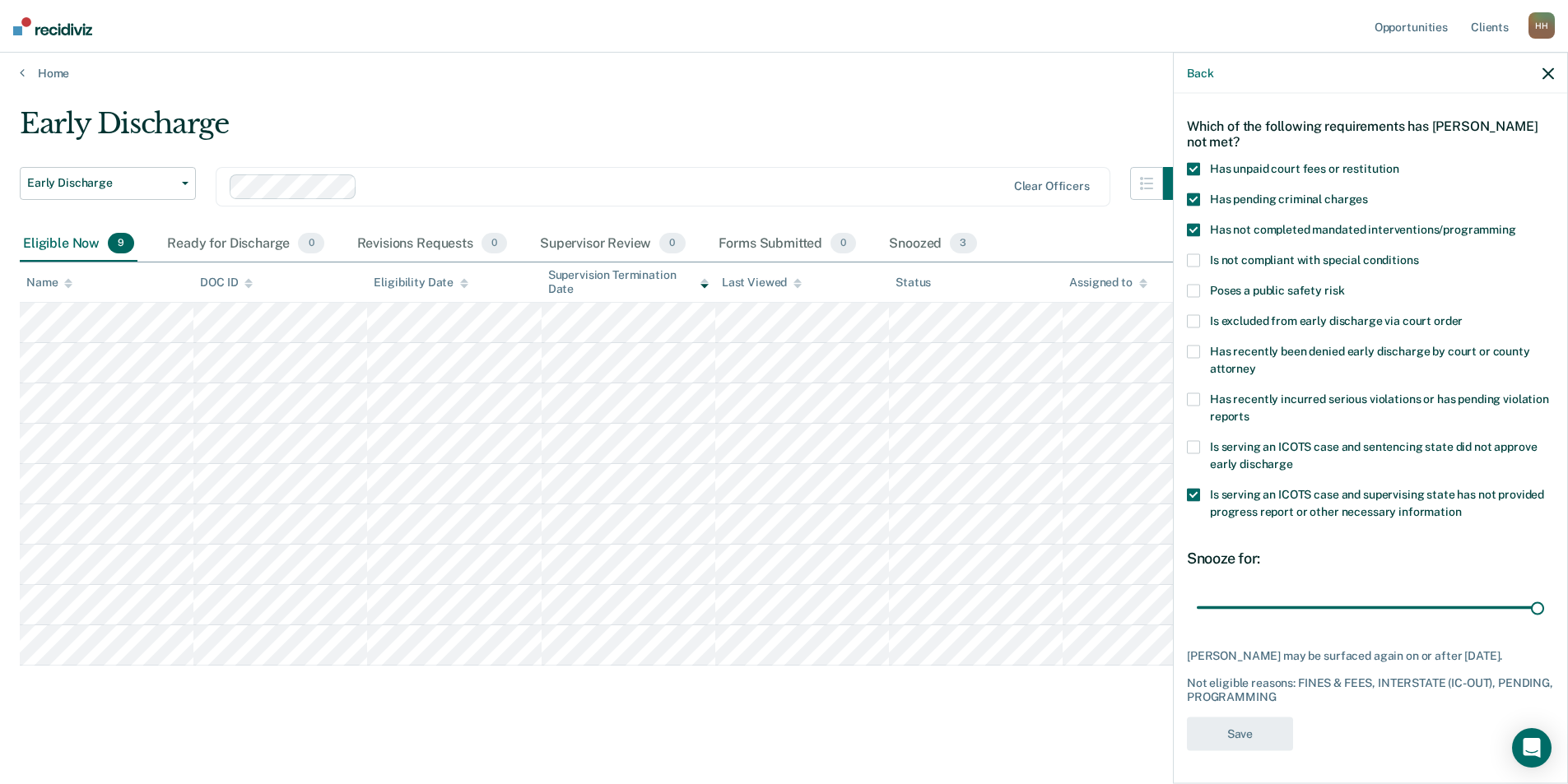
scroll to position [6, 0]
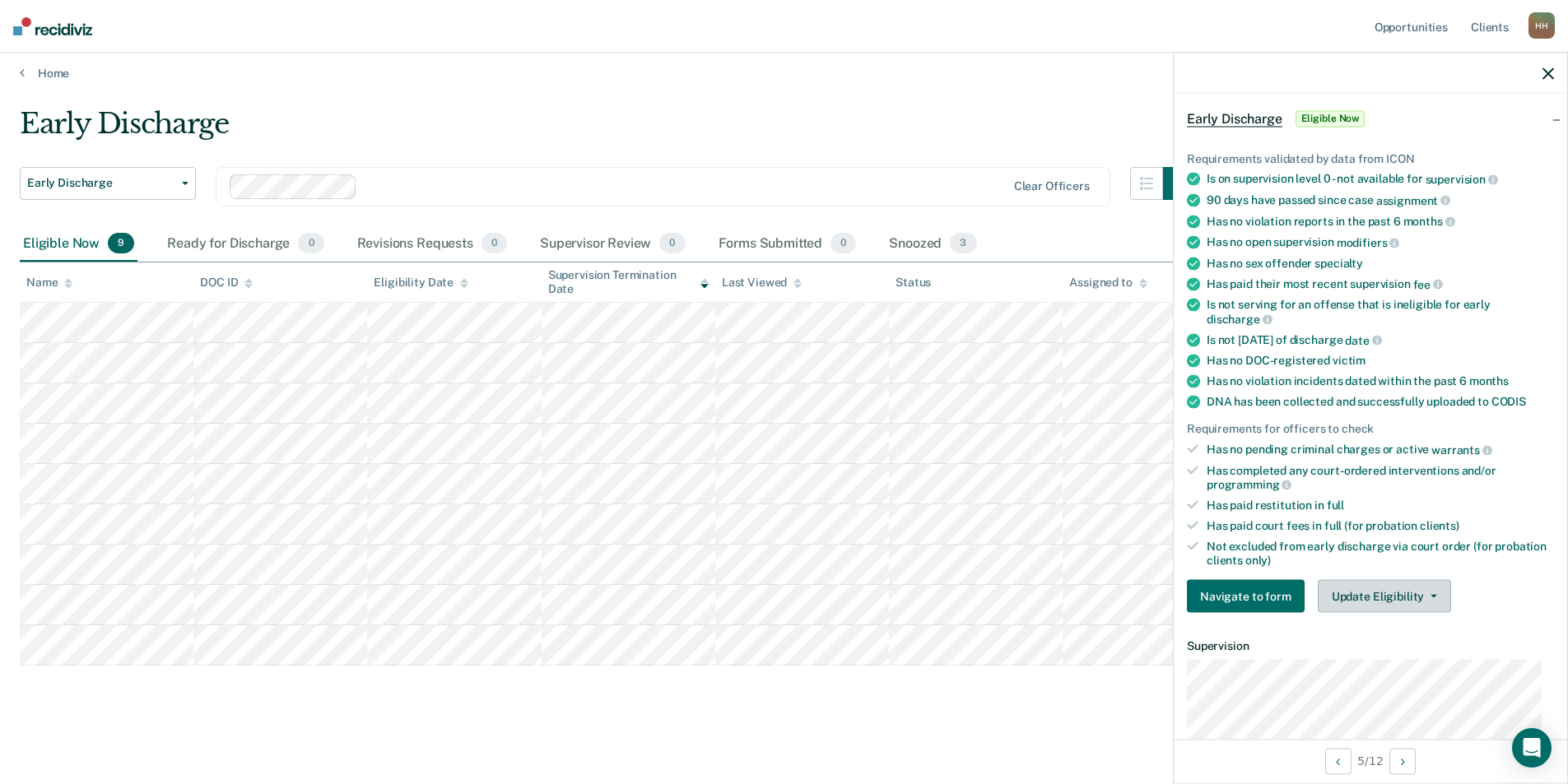
click at [1395, 596] on button "Update Eligibility" at bounding box center [1385, 596] width 134 height 33
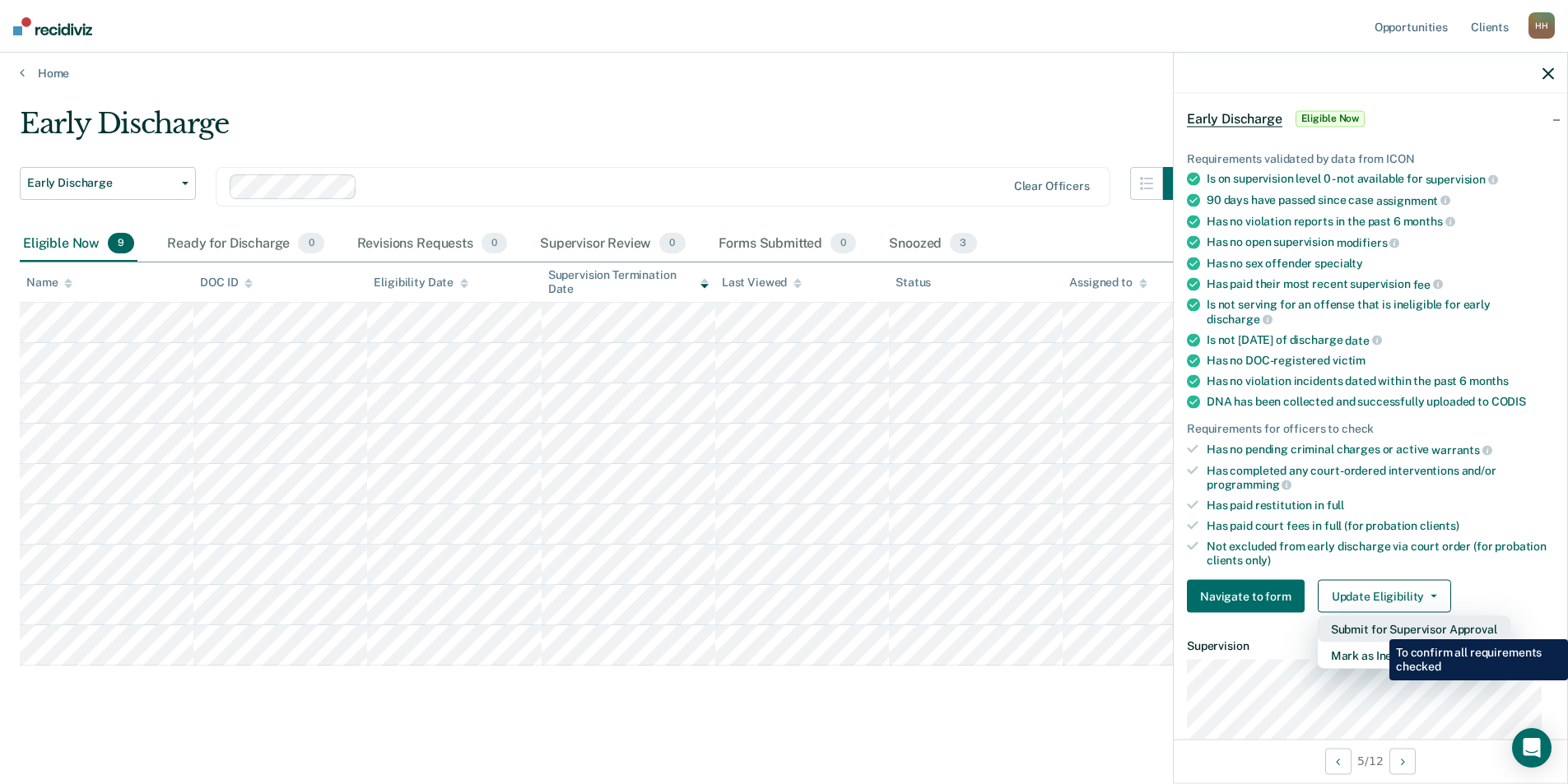
click at [1377, 626] on button "Submit for Supervisor Approval" at bounding box center [1414, 629] width 192 height 27
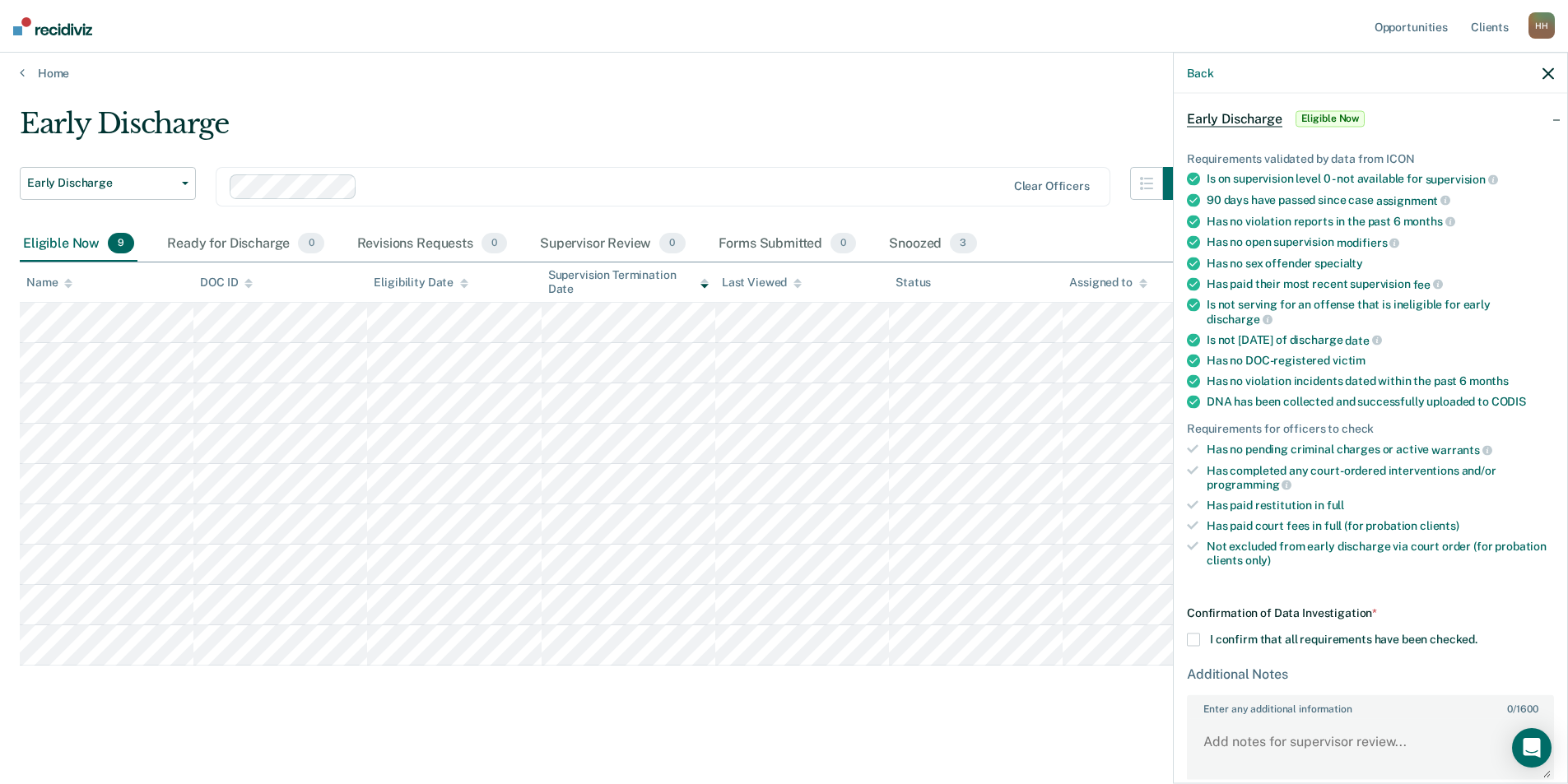
click at [1194, 637] on span at bounding box center [1193, 640] width 13 height 13
click at [1477, 634] on input "I confirm that all requirements have been checked." at bounding box center [1477, 634] width 0 height 0
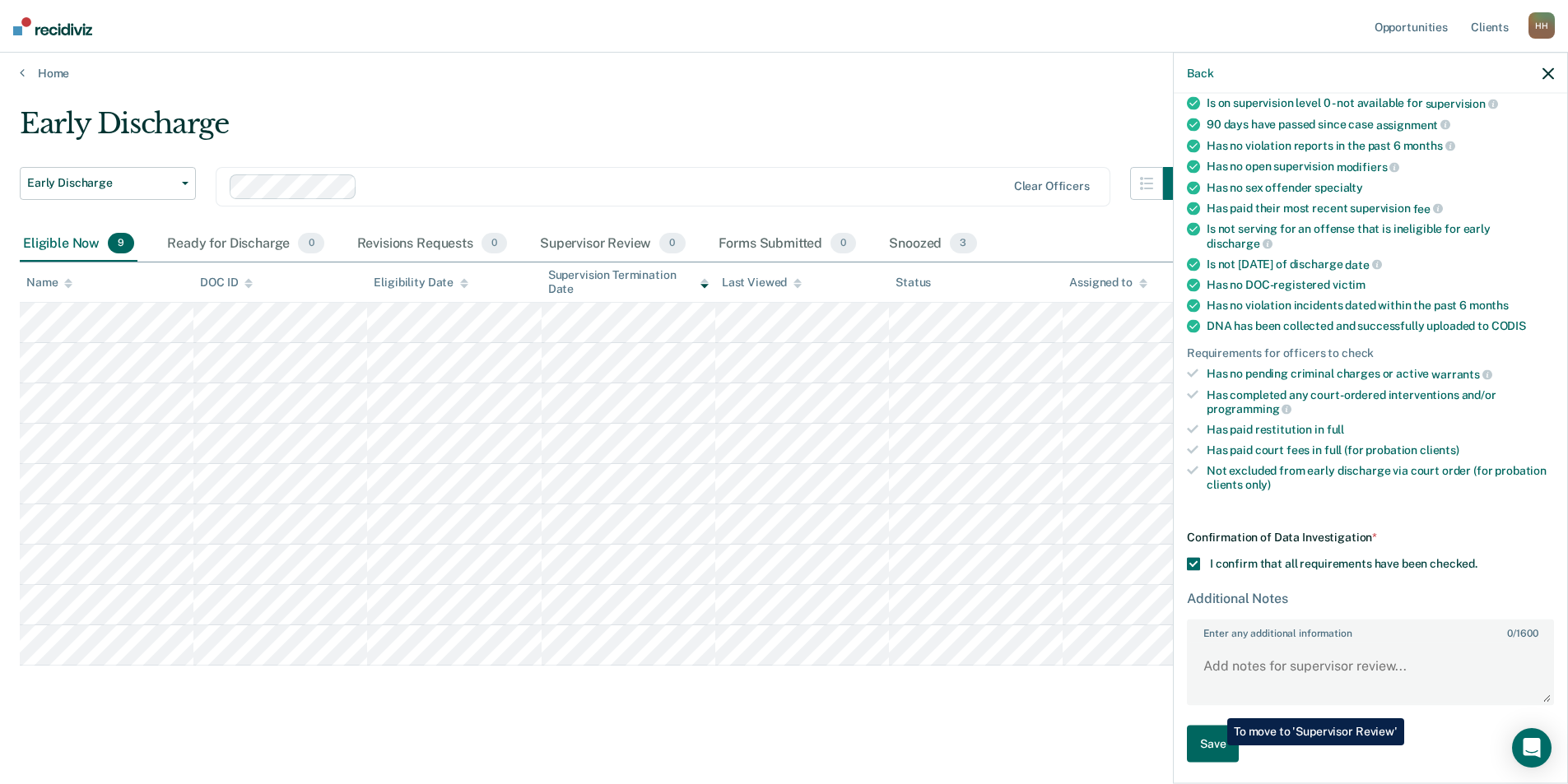
click at [1214, 745] on button "Save" at bounding box center [1212, 744] width 52 height 37
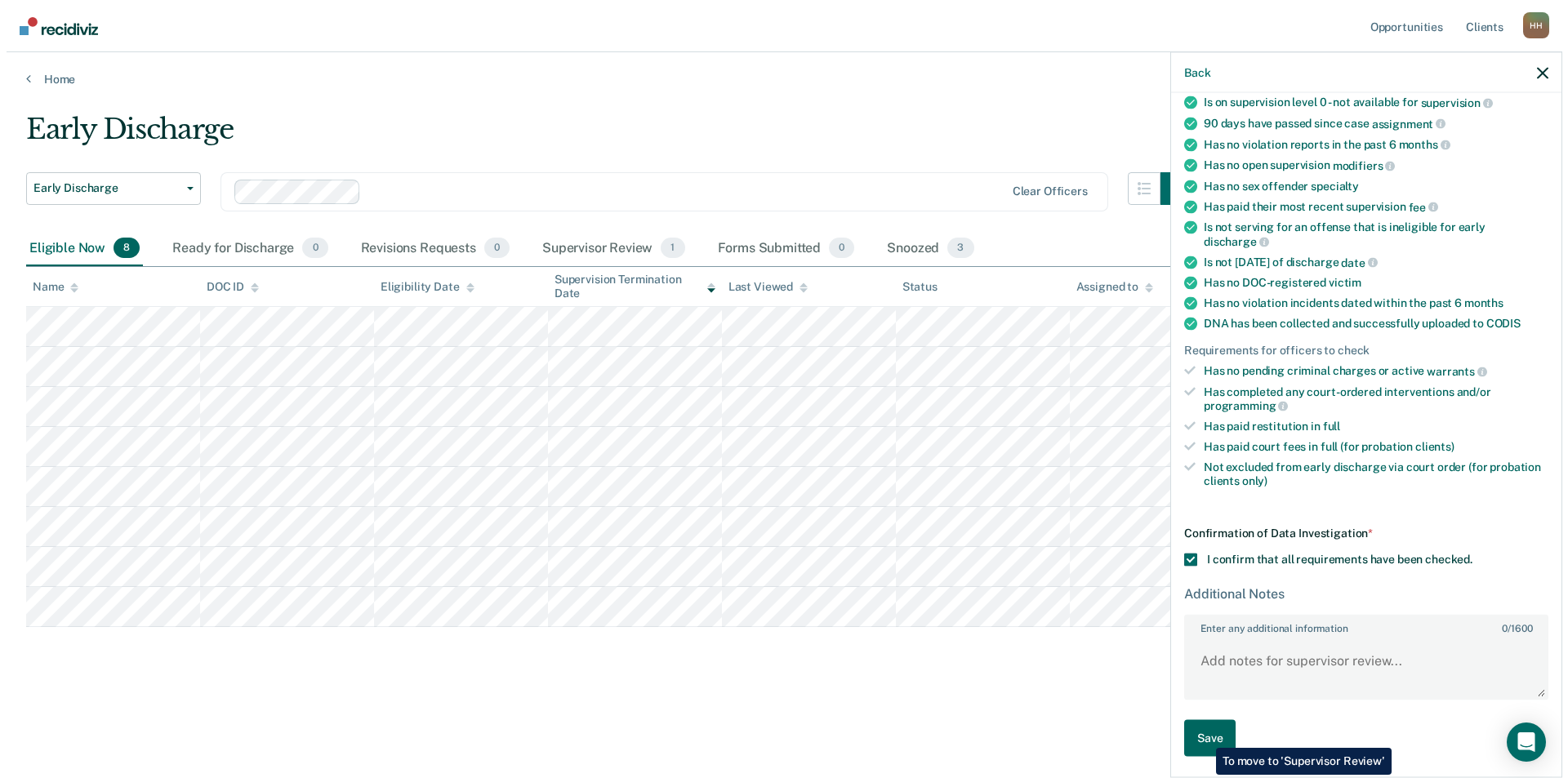
scroll to position [0, 0]
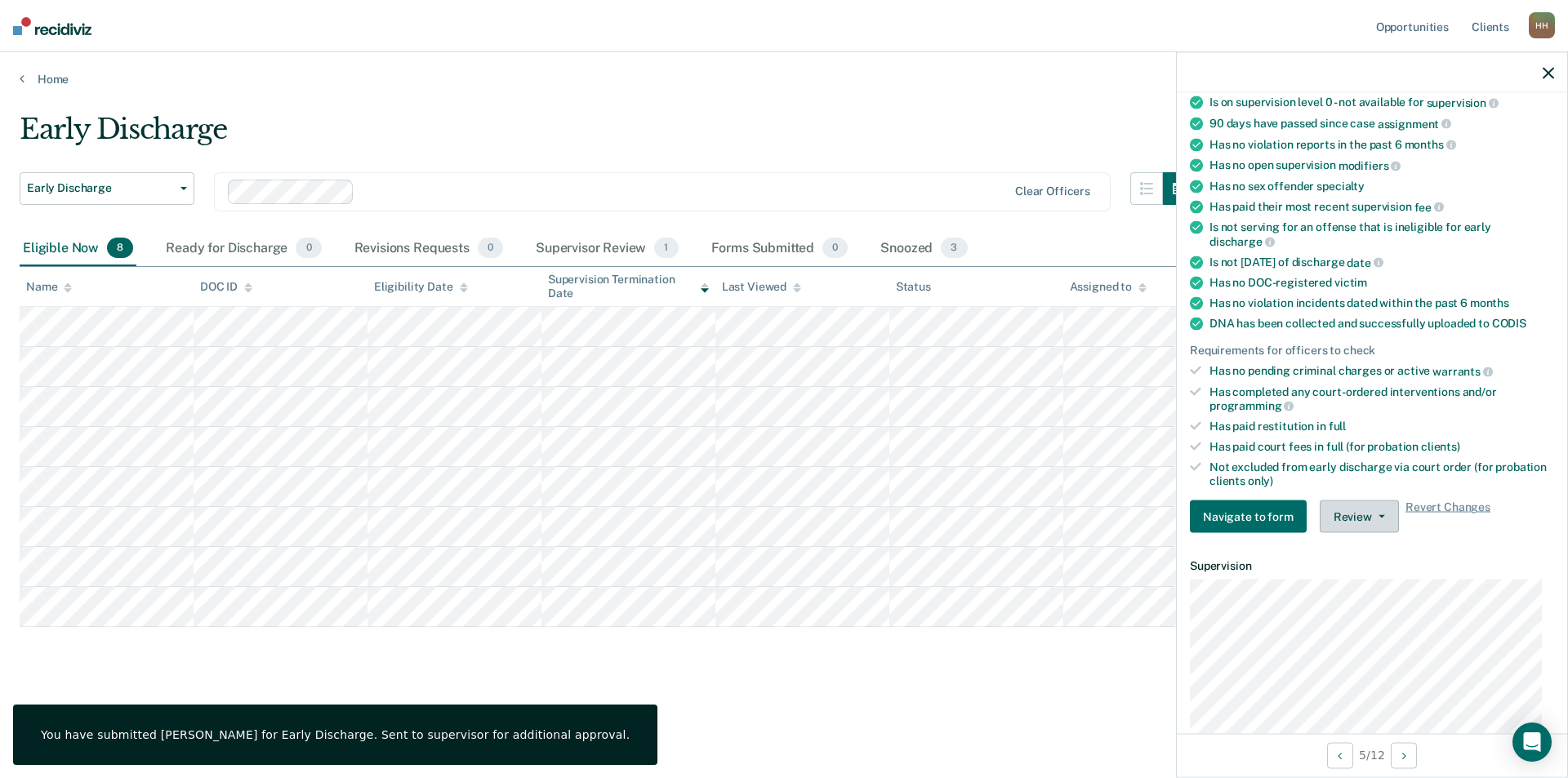
click at [1376, 519] on button "Review" at bounding box center [1359, 517] width 79 height 33
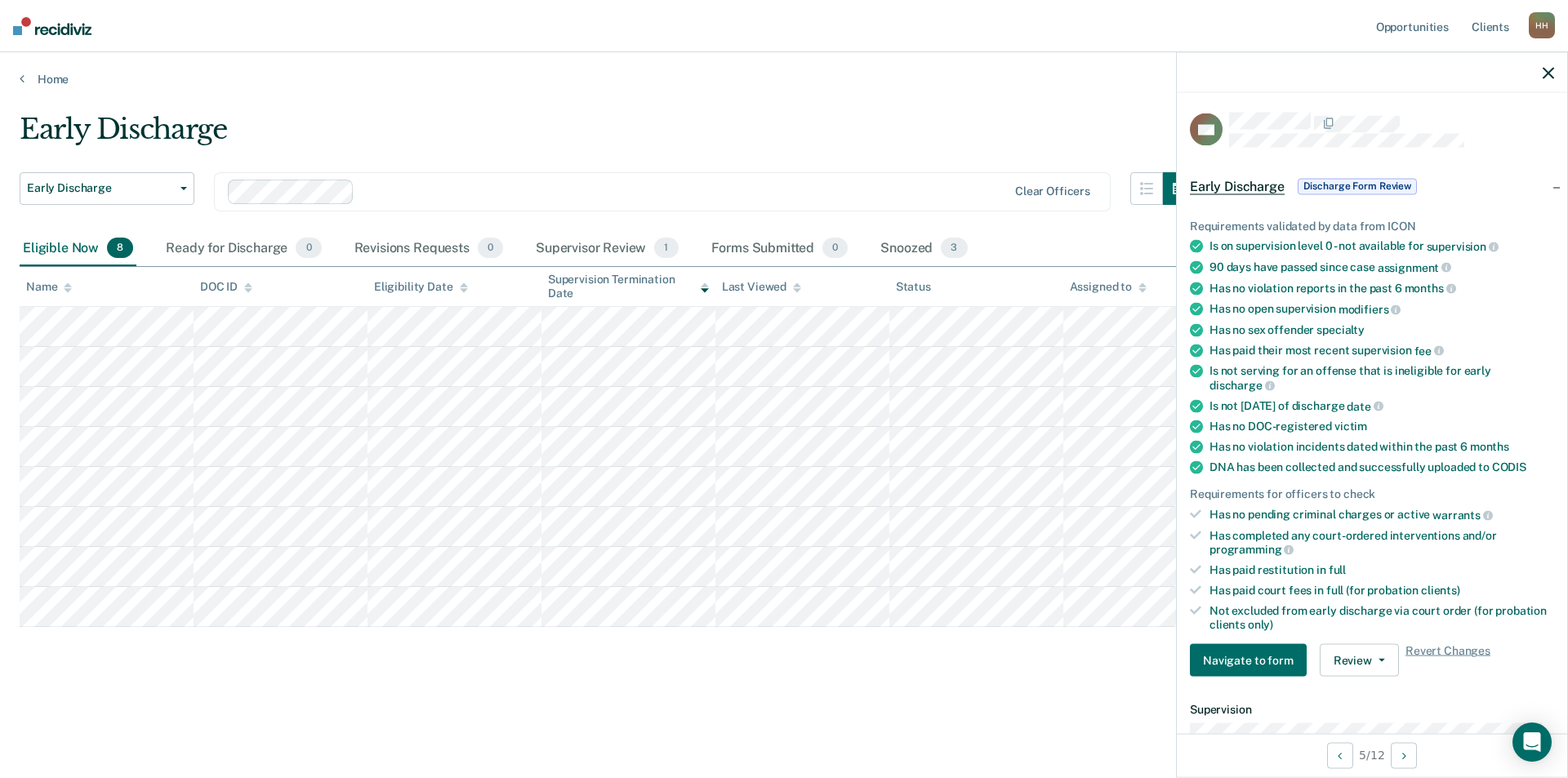
click at [1042, 680] on div "Early Discharge Early Discharge Early Discharge Clear officers Eligible Now 8 R…" at bounding box center [784, 410] width 1528 height 595
click at [1543, 68] on icon "button" at bounding box center [1548, 73] width 12 height 12
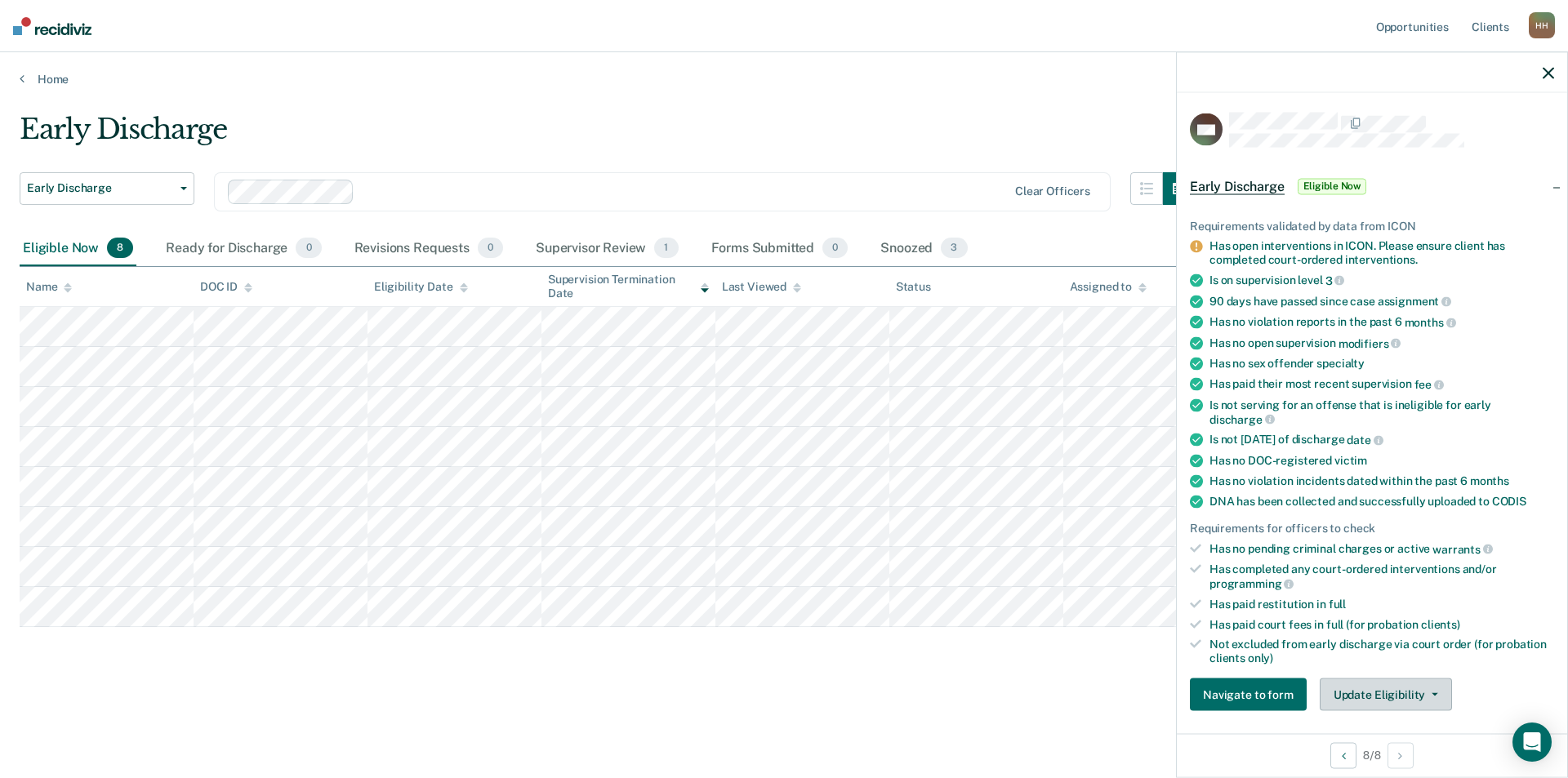
click at [1413, 687] on button "Update Eligibility" at bounding box center [1386, 694] width 133 height 33
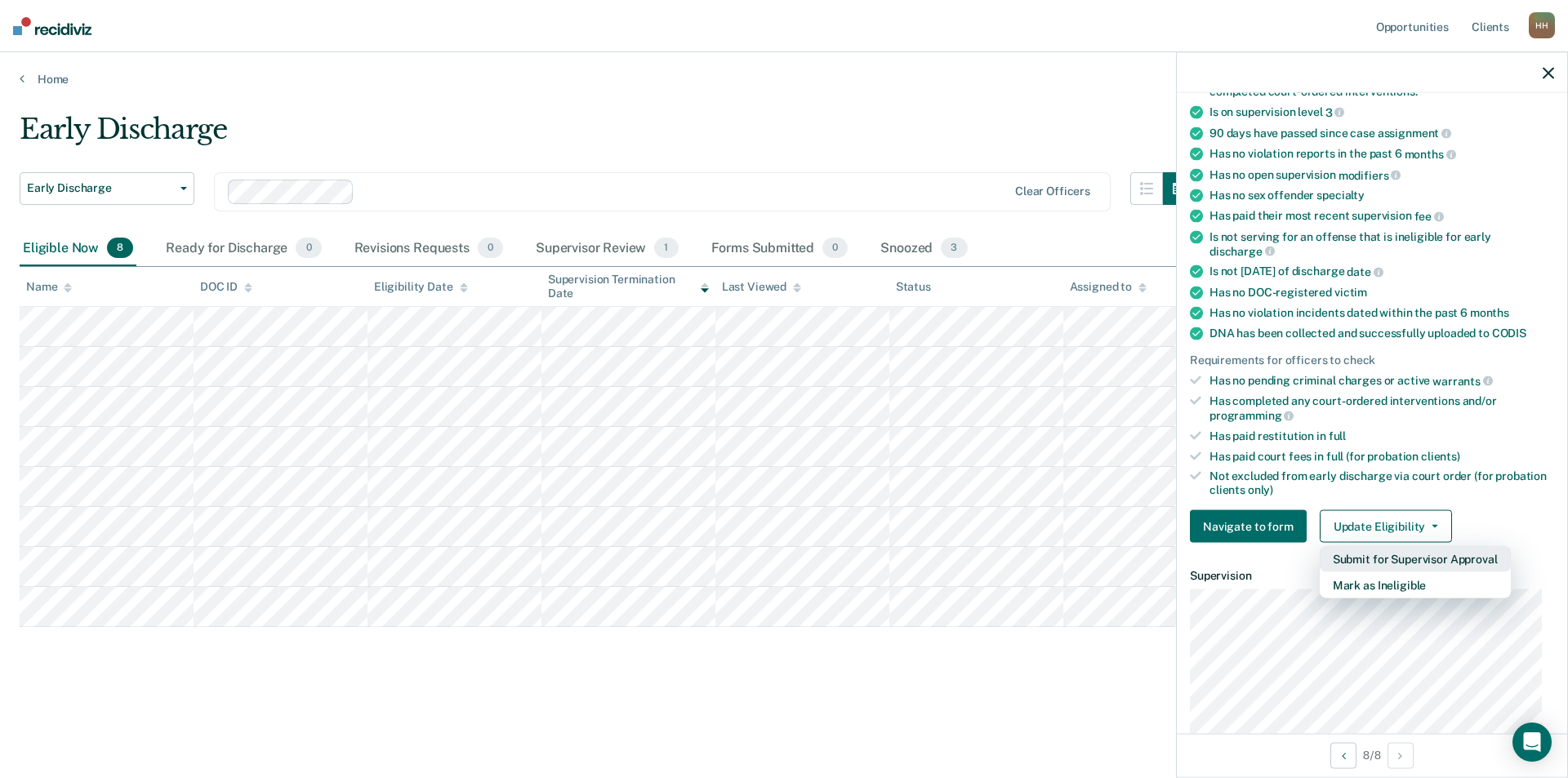
scroll to position [250, 0]
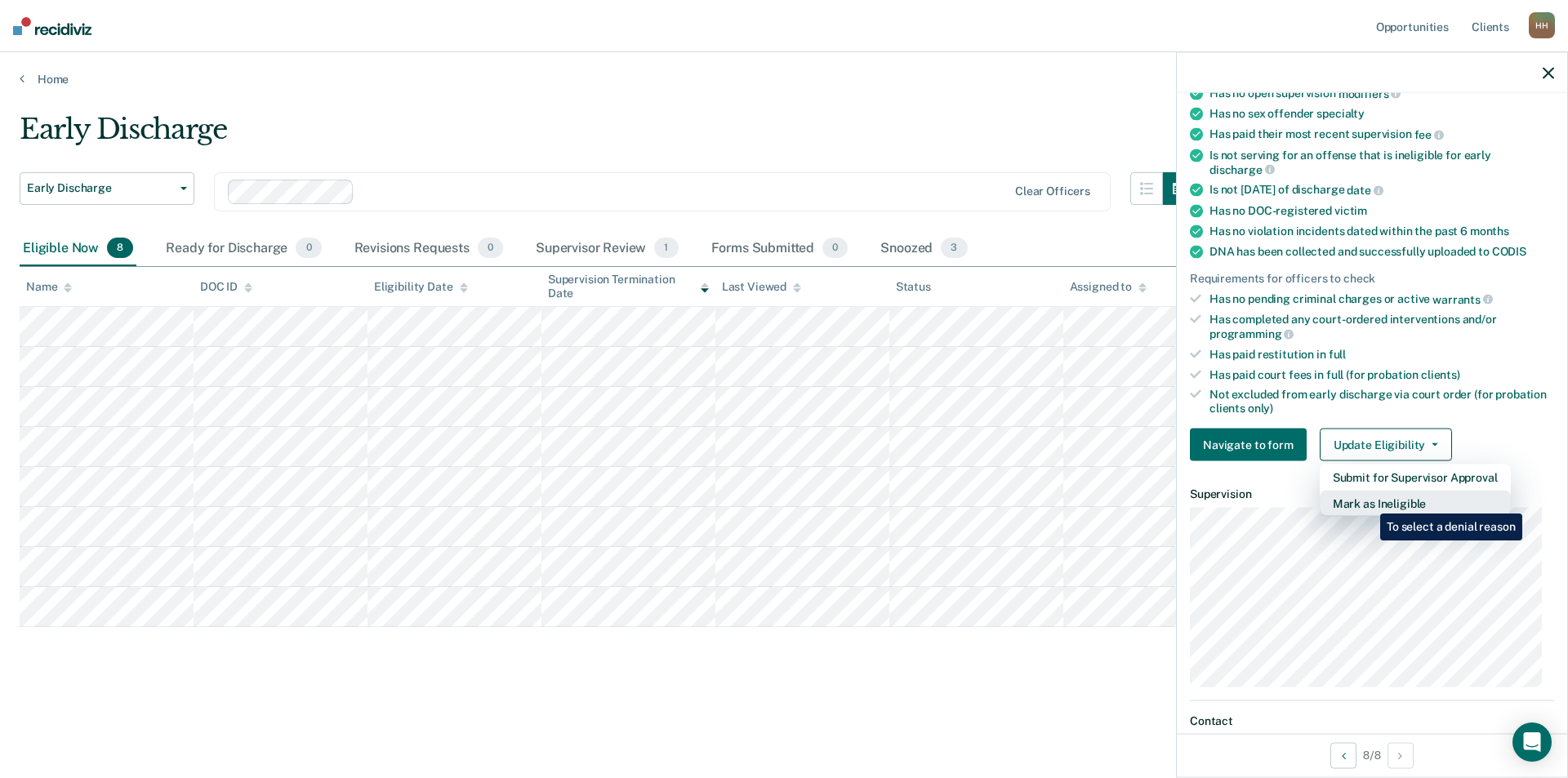
click at [1368, 500] on button "Mark as Ineligible" at bounding box center [1415, 504] width 191 height 26
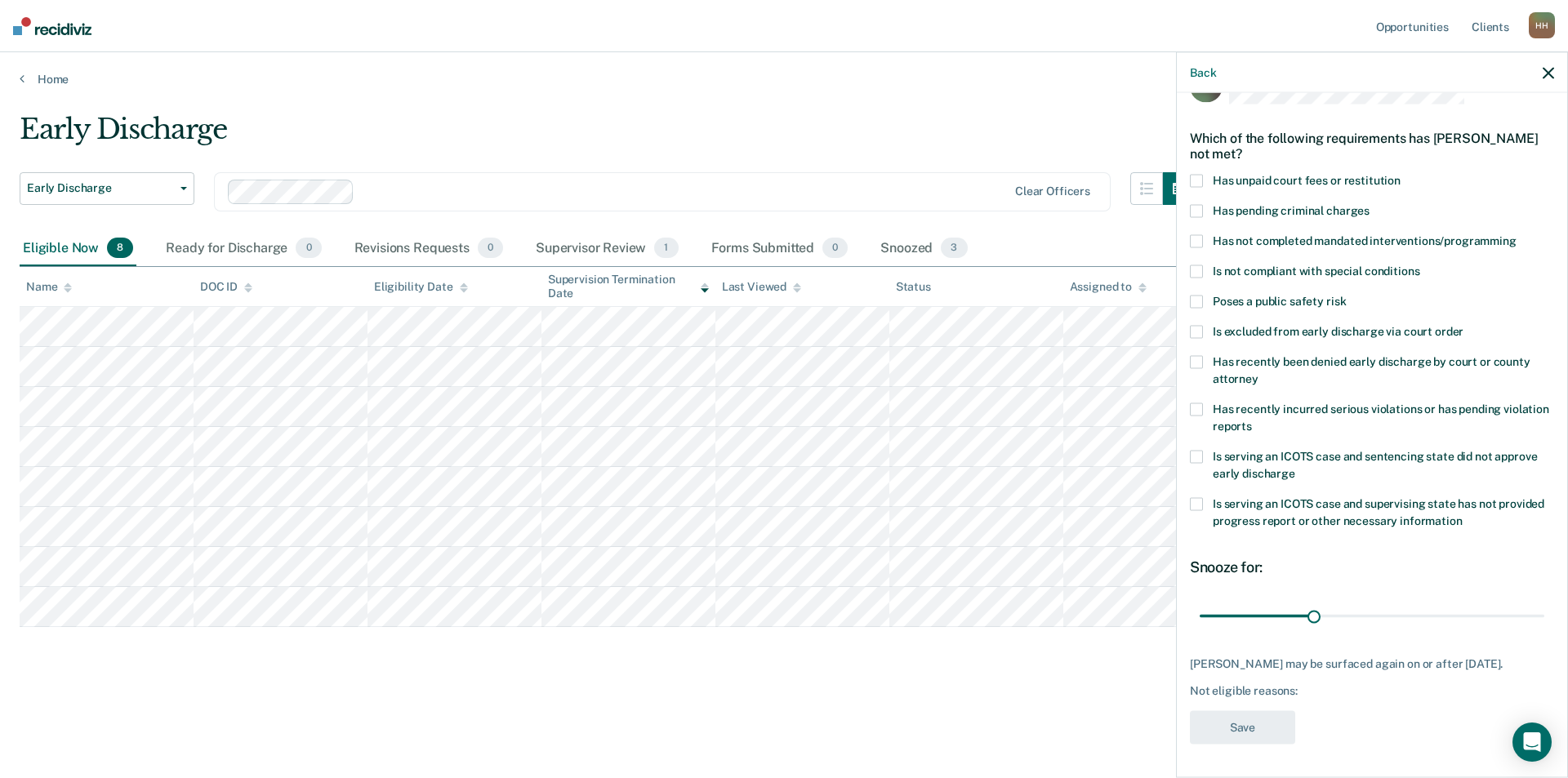
scroll to position [0, 0]
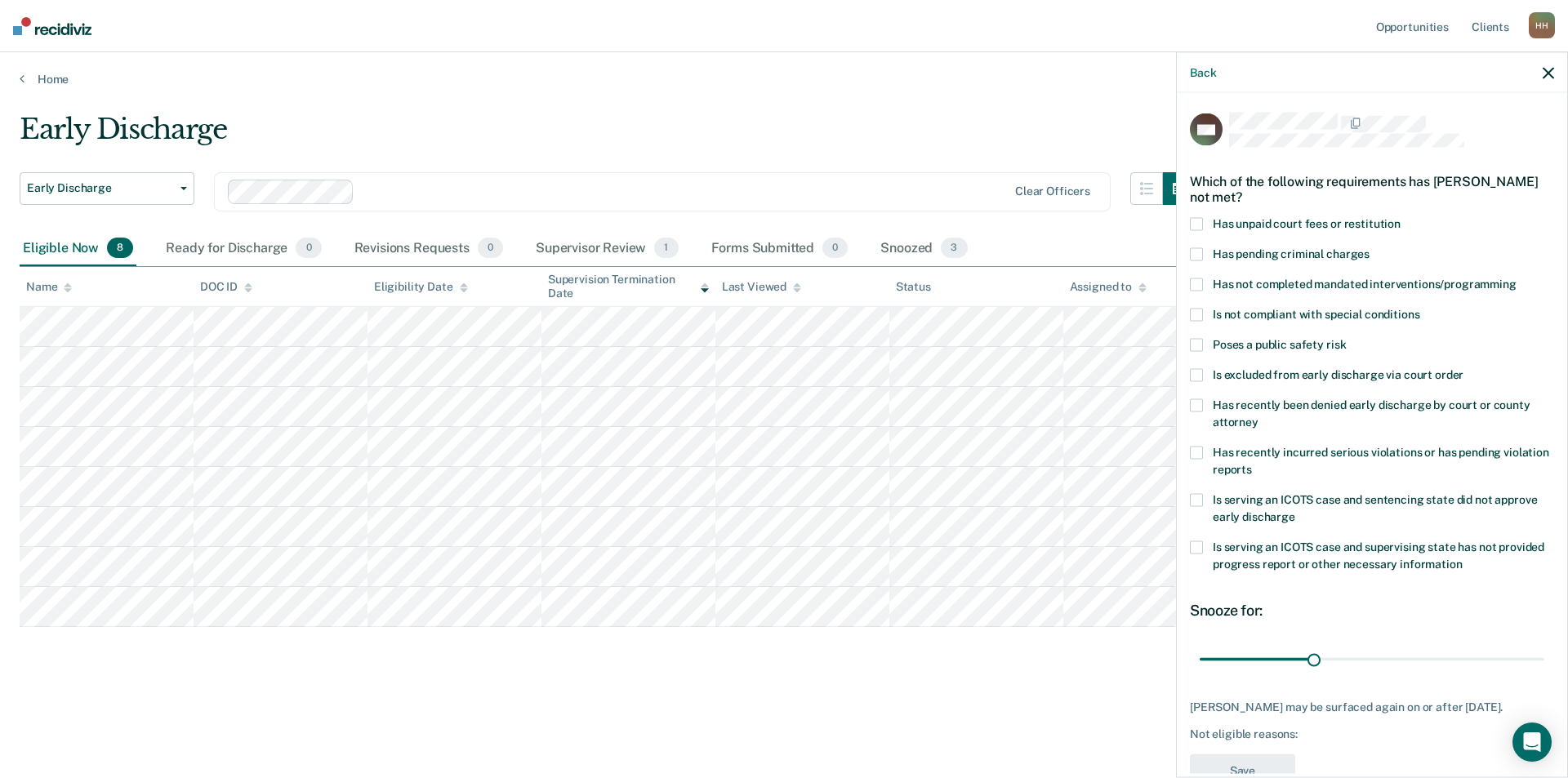
click at [1197, 226] on span at bounding box center [1196, 224] width 13 height 13
click at [1400, 218] on input "Has unpaid court fees or restitution" at bounding box center [1400, 218] width 0 height 0
click at [1193, 284] on span at bounding box center [1196, 284] width 13 height 13
click at [1516, 278] on input "Has not completed mandated interventions/programming" at bounding box center [1516, 278] width 0 height 0
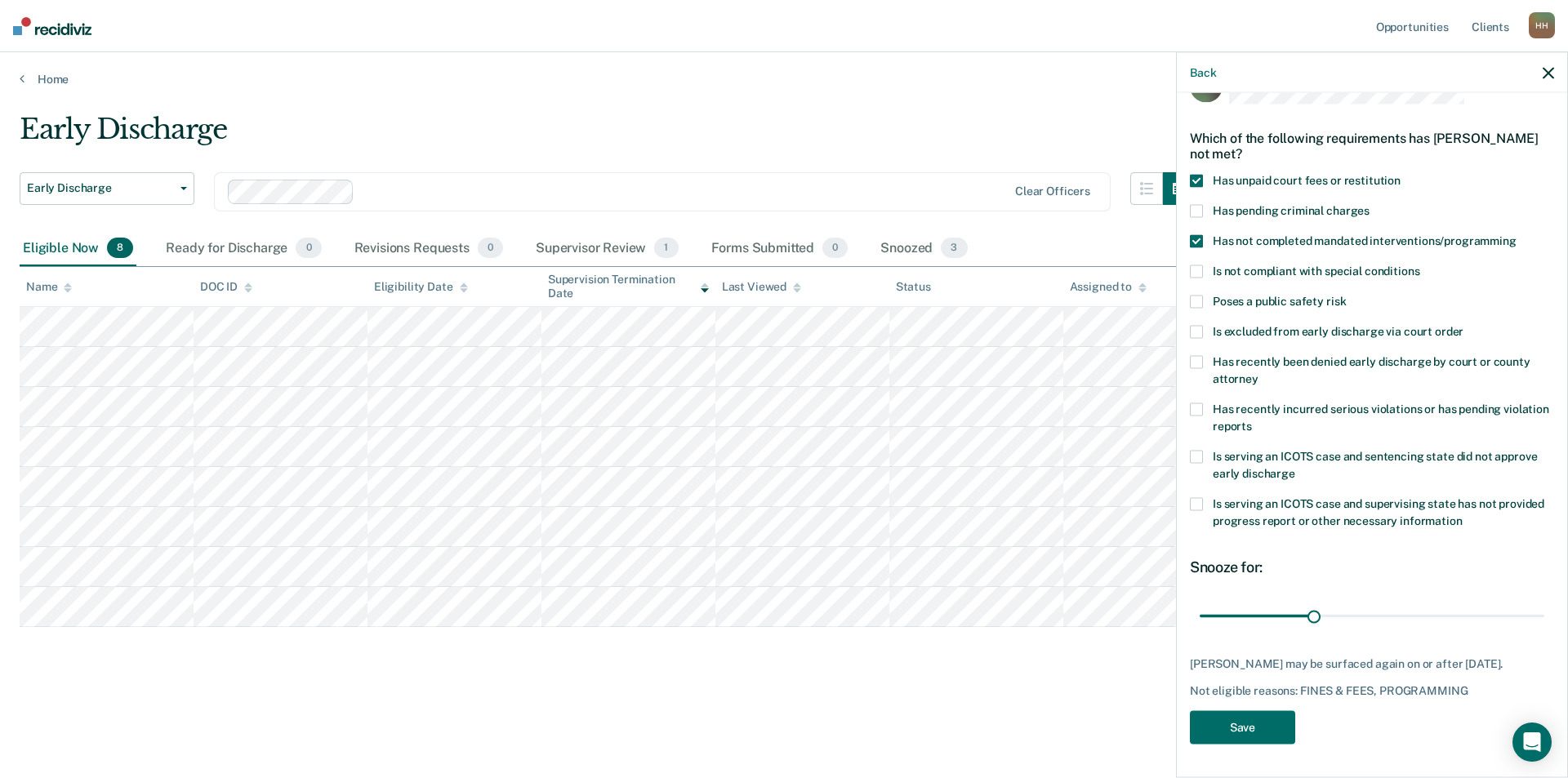
click at [1203, 204] on label "Has pending criminal charges" at bounding box center [1372, 213] width 365 height 17
click at [1369, 204] on input "Has pending criminal charges" at bounding box center [1369, 204] width 0 height 0
drag, startPoint x: 1311, startPoint y: 603, endPoint x: 1600, endPoint y: 586, distance: 289.5
type input "90"
click at [1544, 602] on input "range" at bounding box center [1371, 615] width 345 height 28
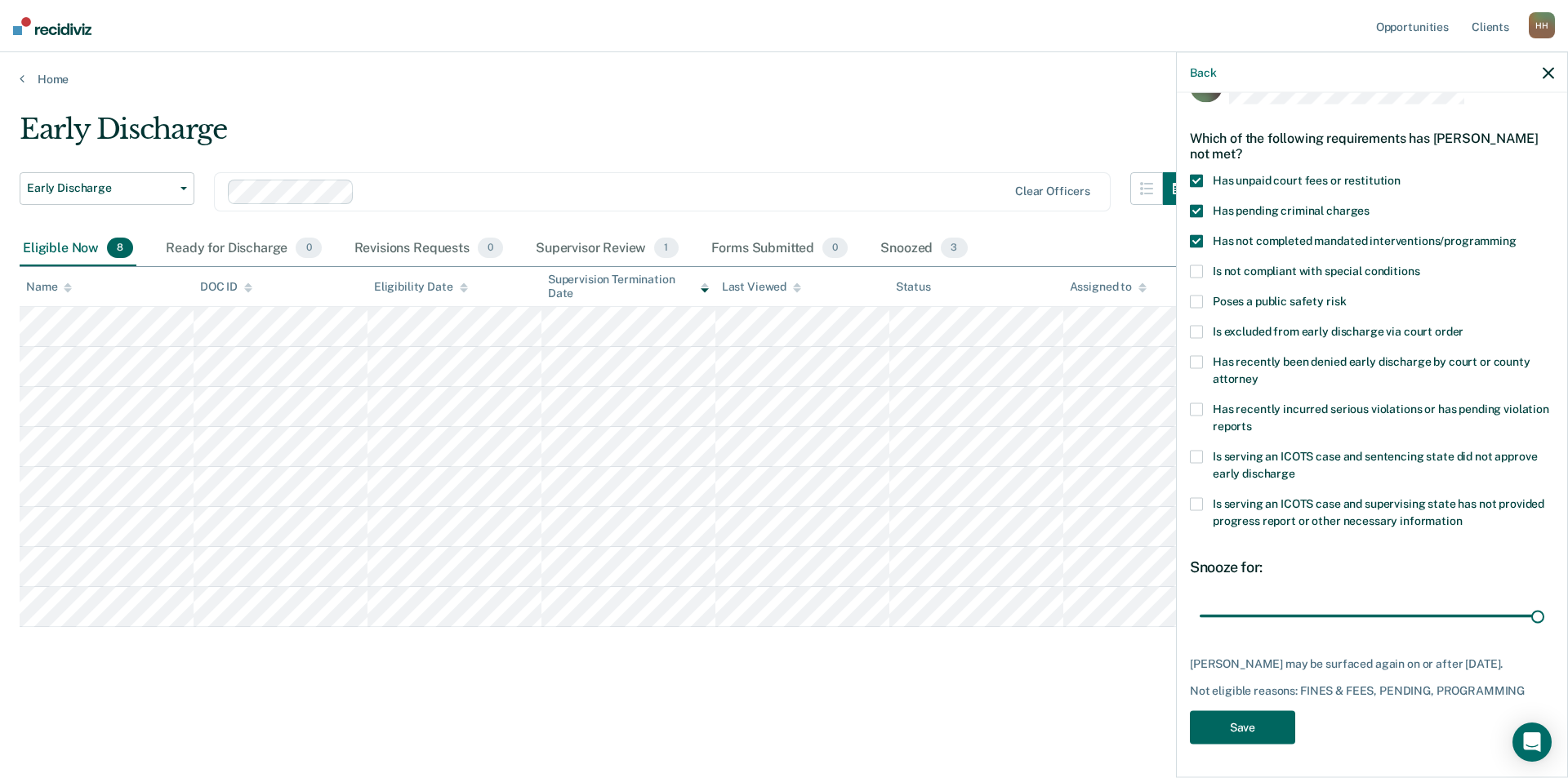
click at [1232, 721] on button "Save" at bounding box center [1243, 727] width 105 height 34
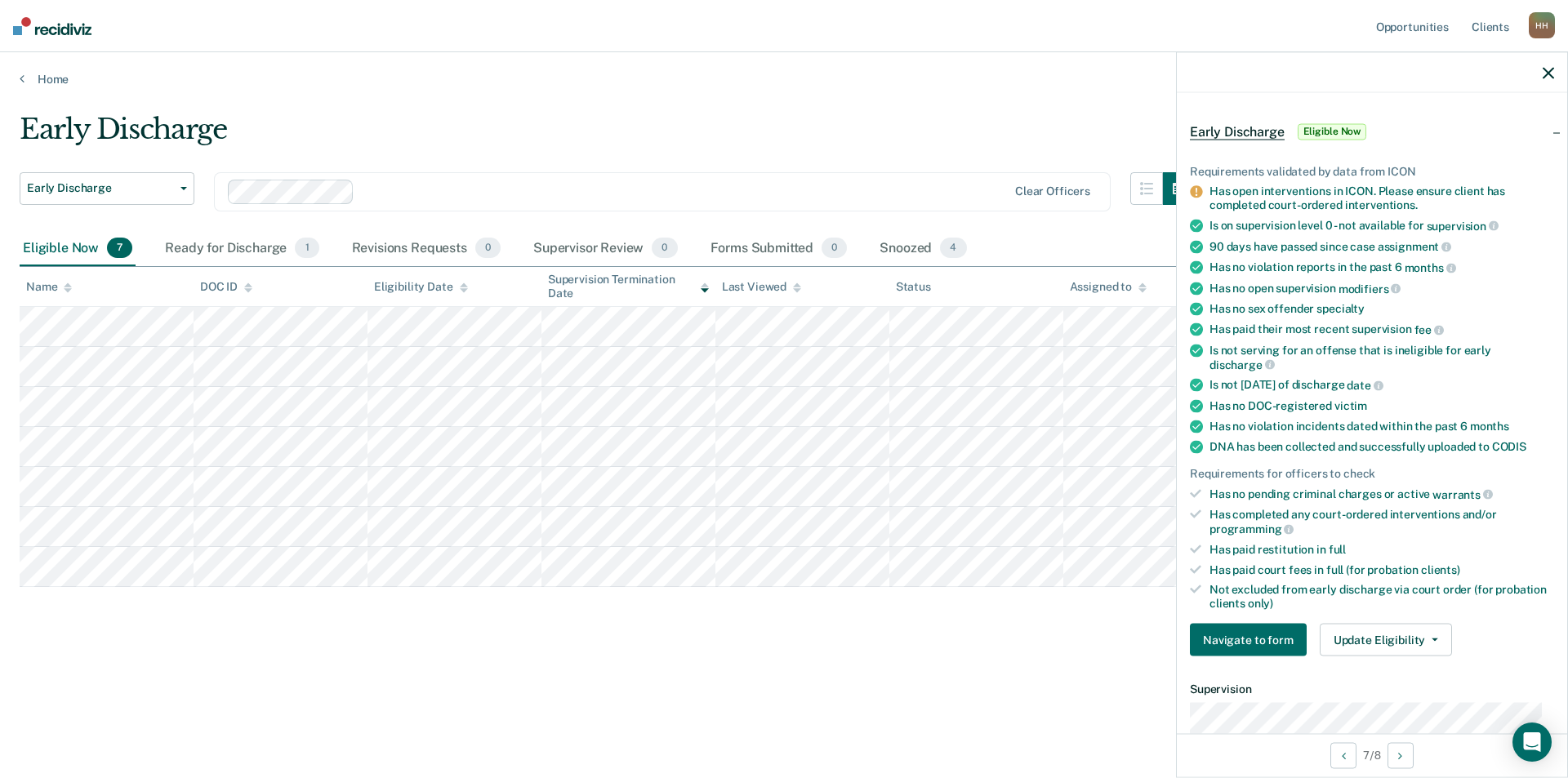
scroll to position [136, 0]
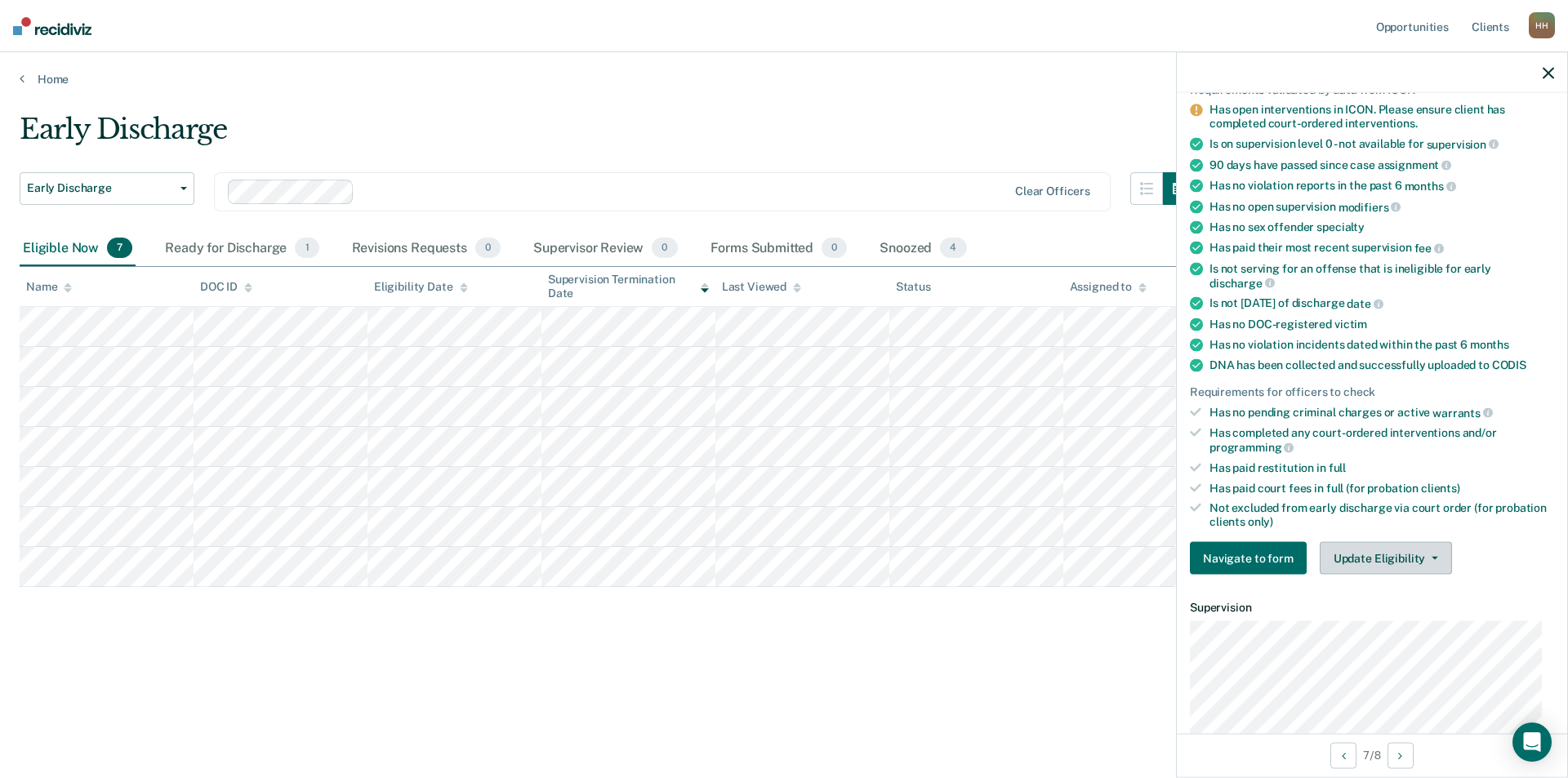
click at [1375, 557] on button "Update Eligibility" at bounding box center [1386, 558] width 133 height 33
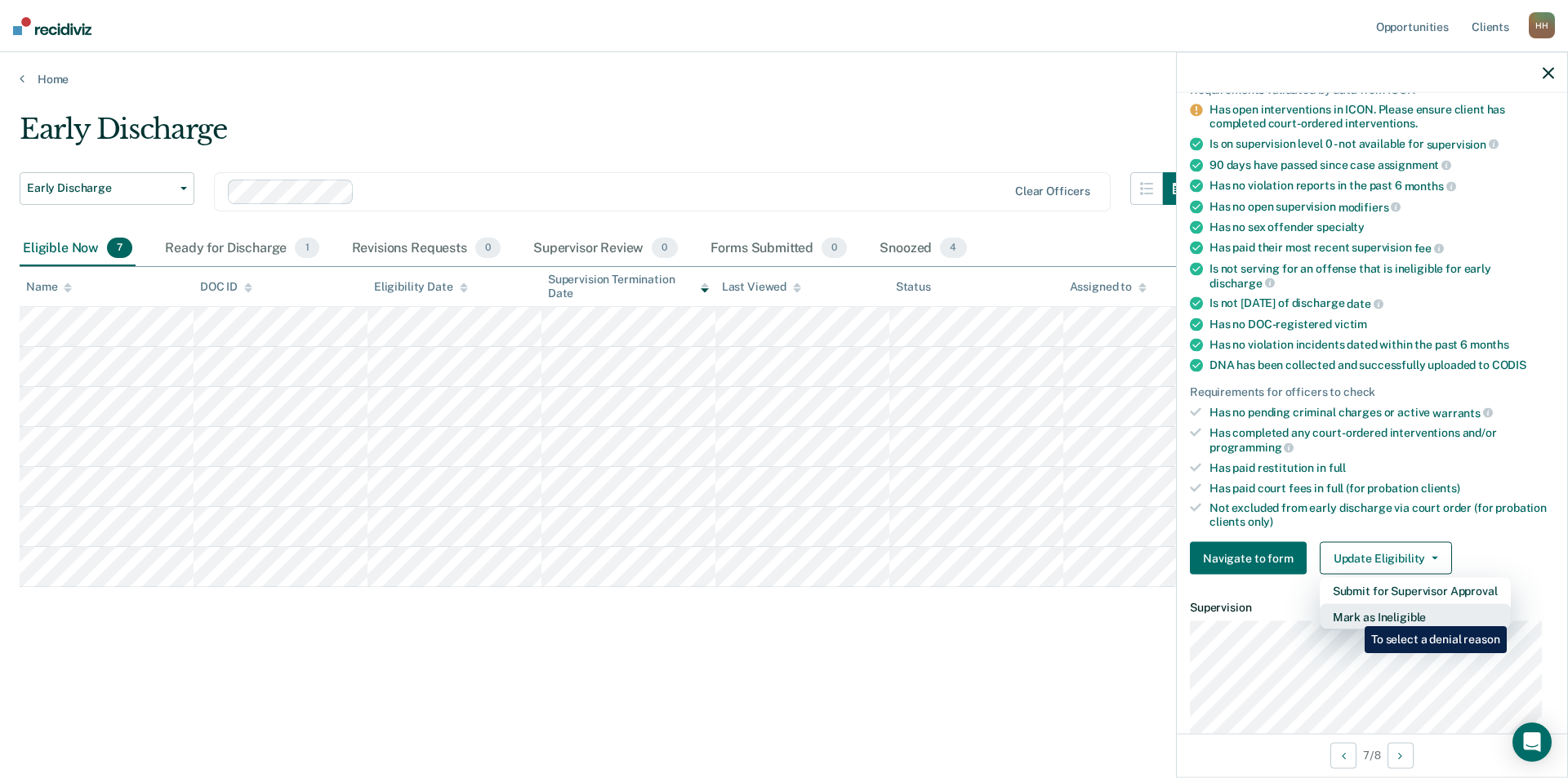
click at [1352, 613] on button "Mark as Ineligible" at bounding box center [1415, 617] width 191 height 26
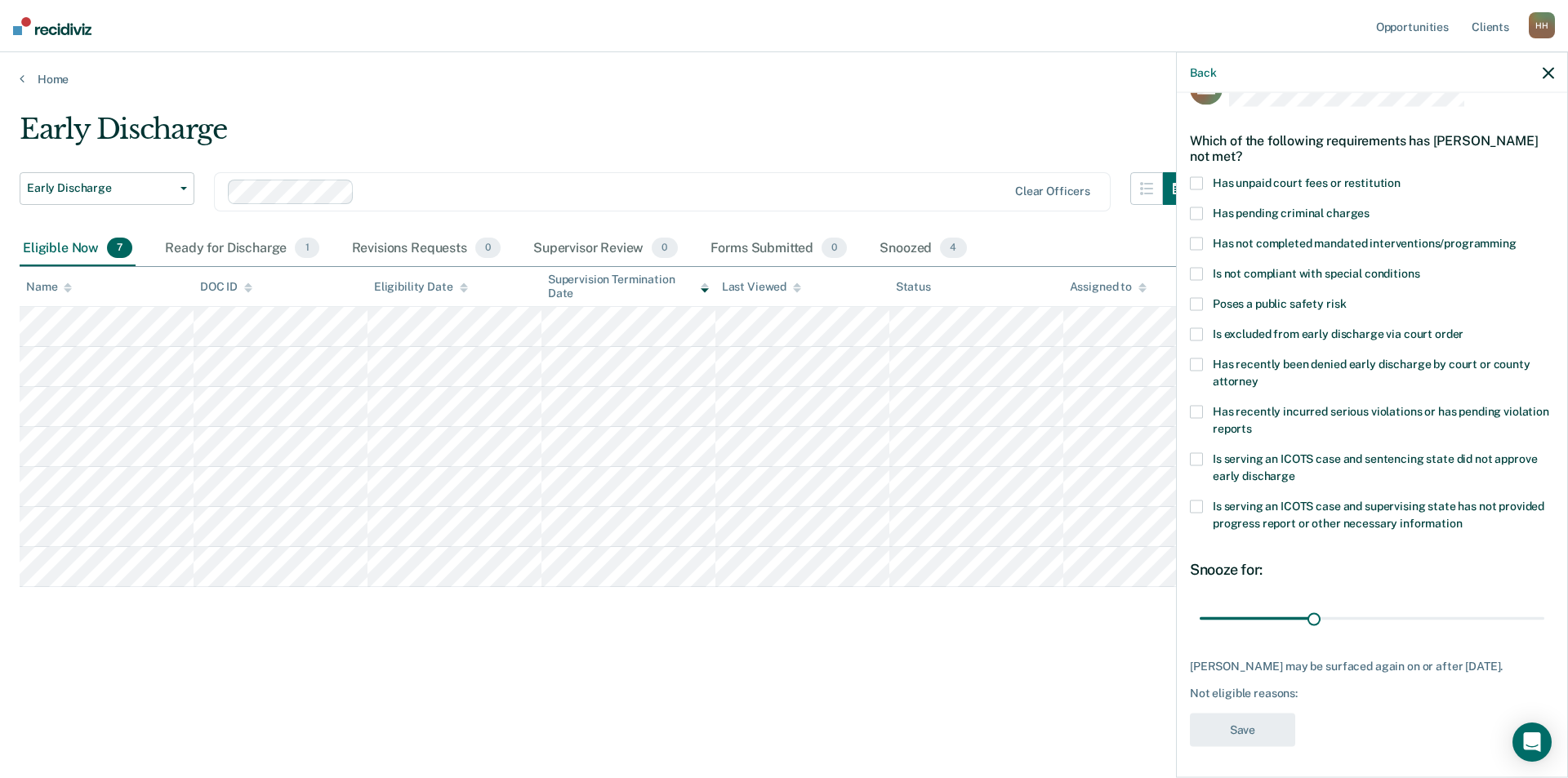
click at [1198, 508] on span at bounding box center [1196, 507] width 13 height 13
click at [1463, 517] on input "Is serving an ICOTS case and supervising state has not provided progress report…" at bounding box center [1463, 517] width 0 height 0
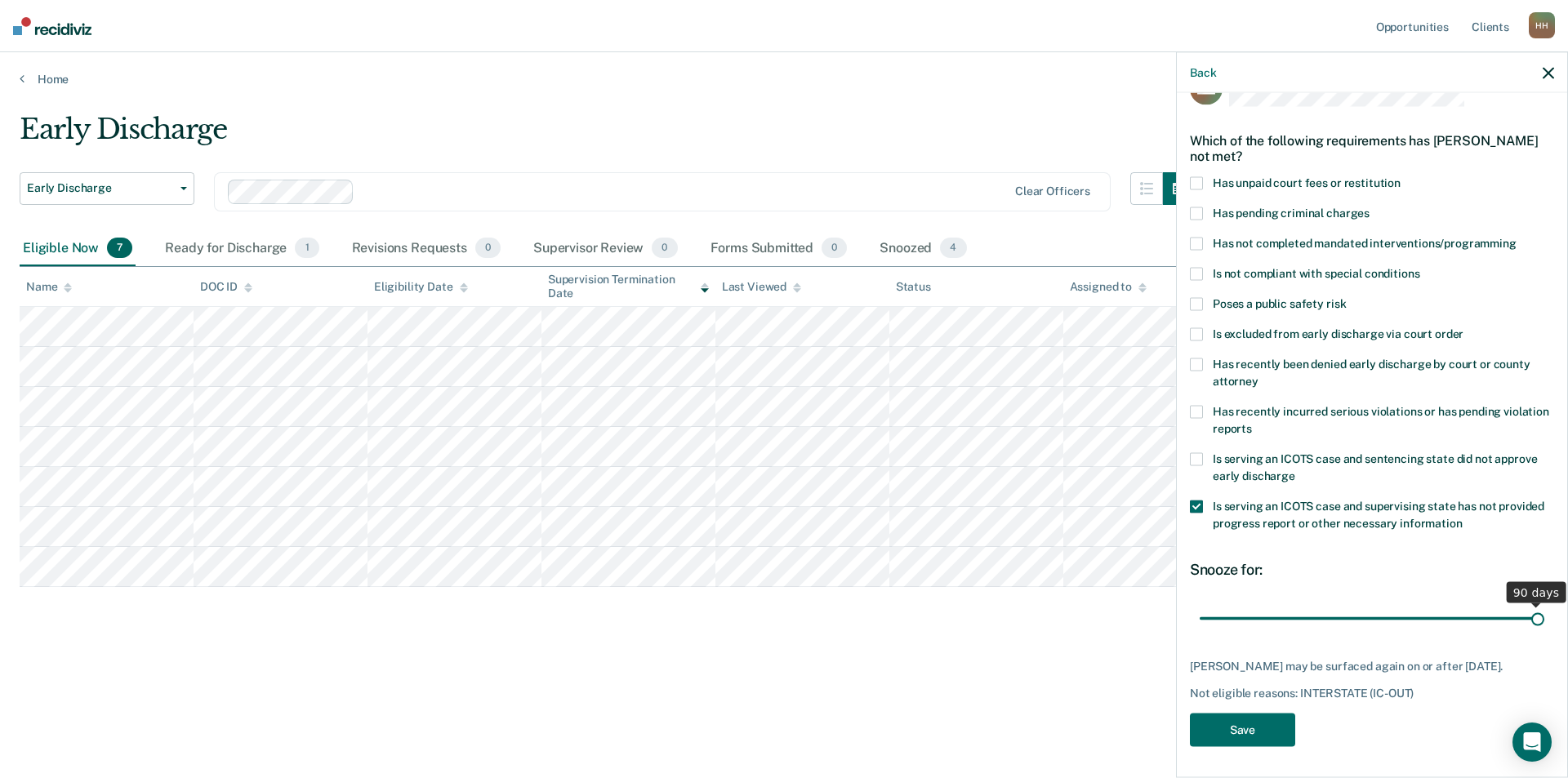
drag, startPoint x: 1311, startPoint y: 616, endPoint x: 1537, endPoint y: 613, distance: 226.0
type input "90"
click at [1537, 613] on input "range" at bounding box center [1371, 618] width 345 height 28
click at [1235, 723] on button "Save" at bounding box center [1243, 730] width 105 height 34
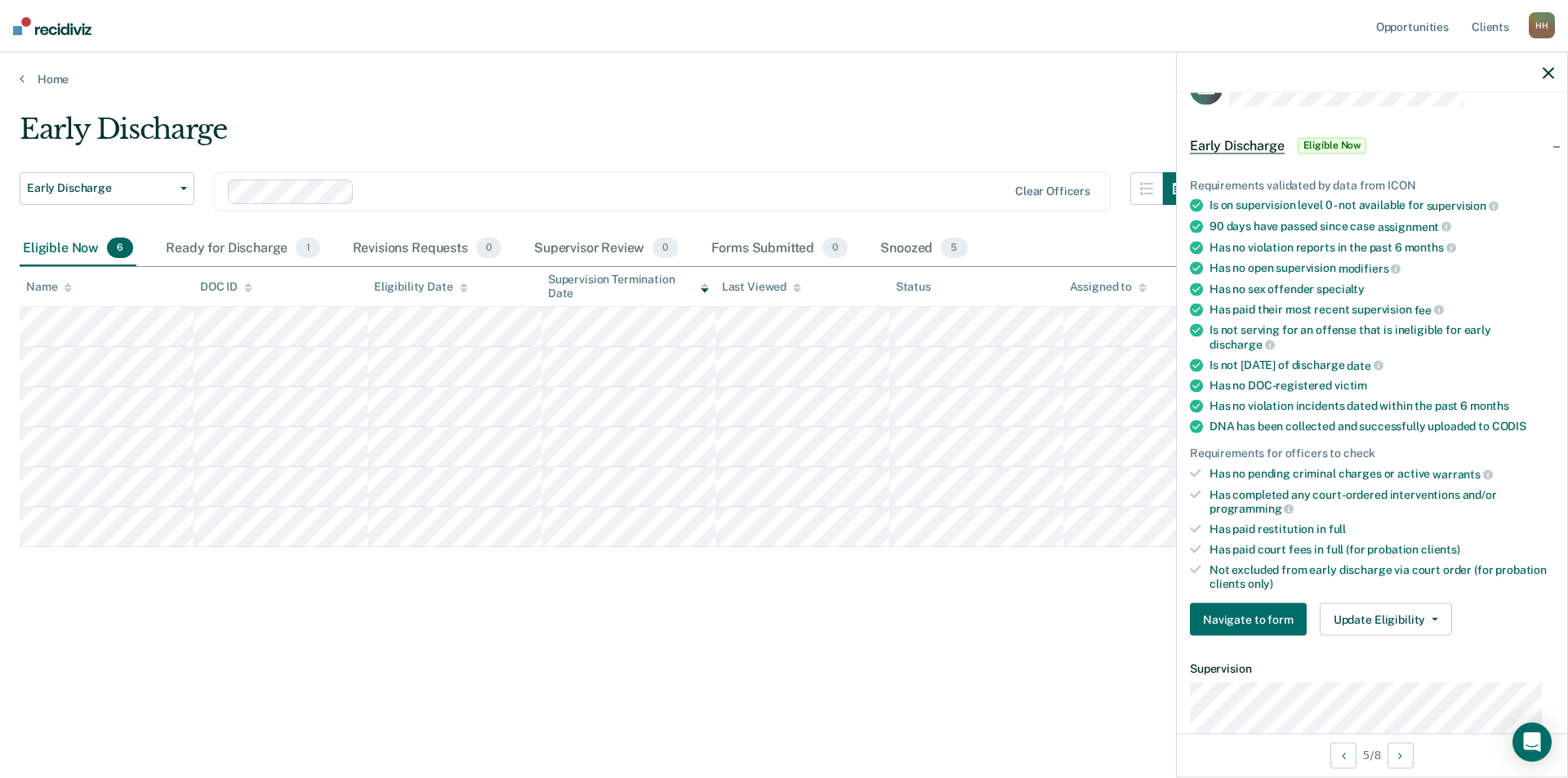
scroll to position [0, 0]
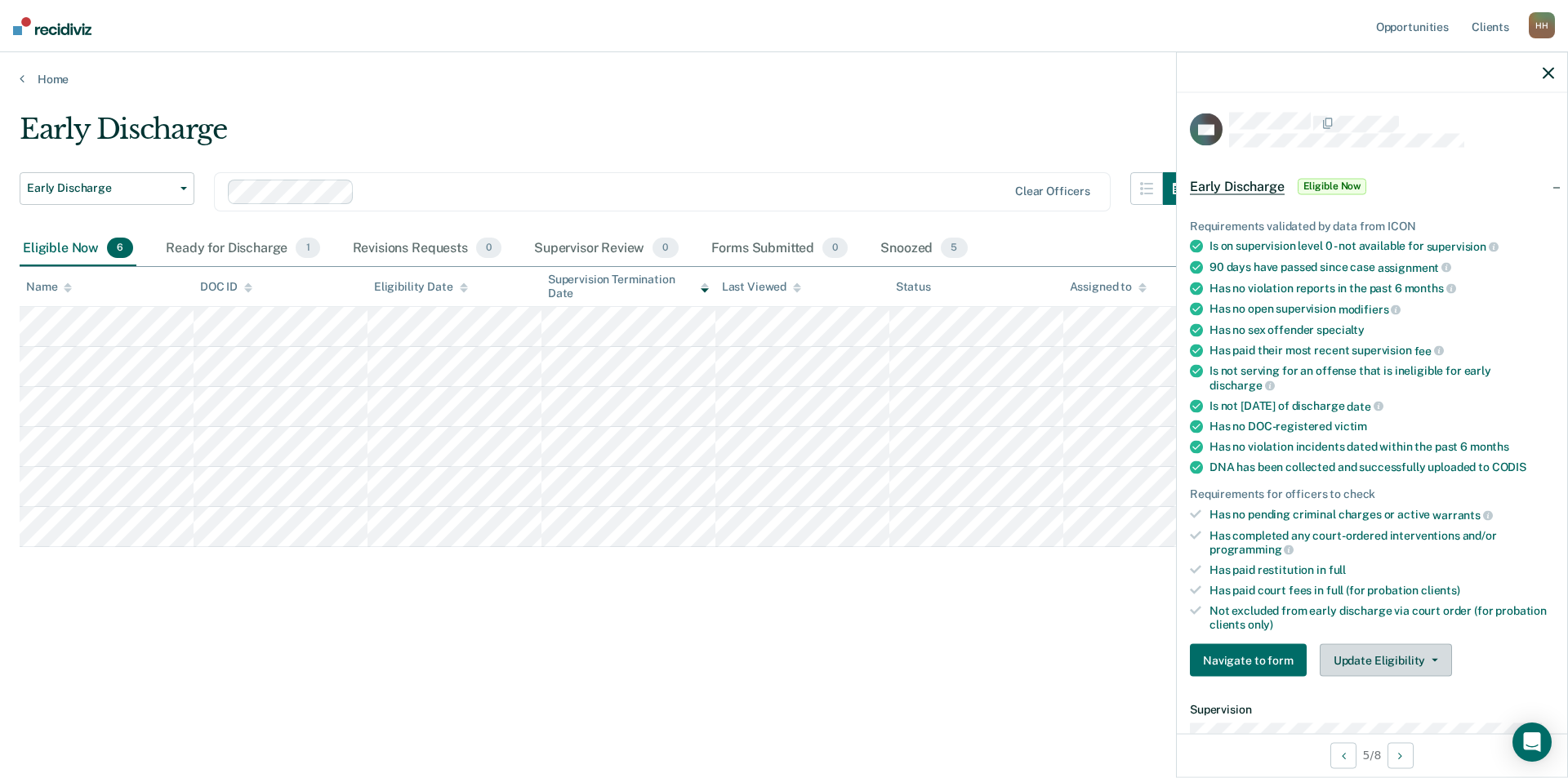
click at [1343, 668] on button "Update Eligibility" at bounding box center [1386, 661] width 133 height 33
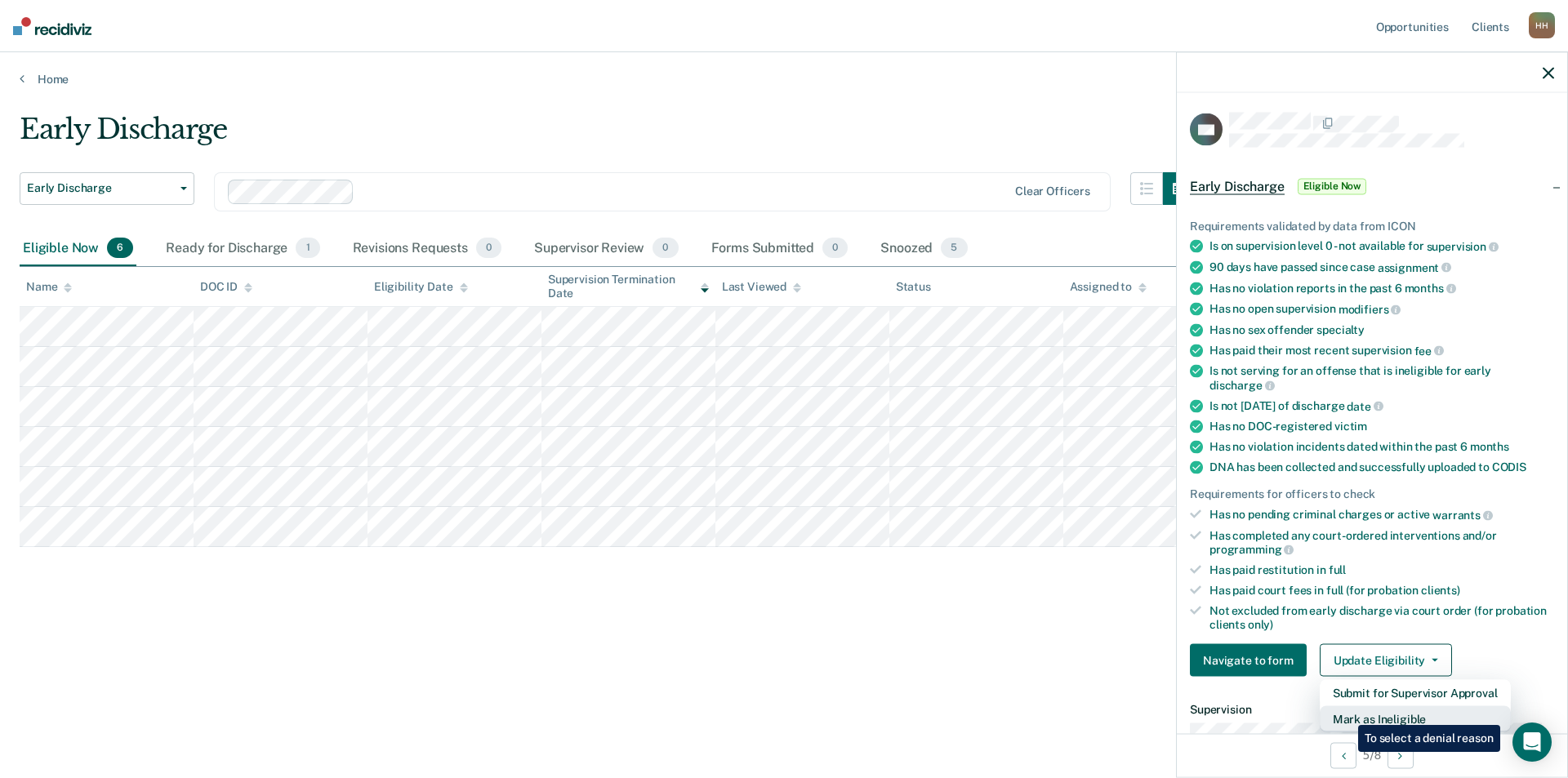
click at [1345, 713] on button "Mark as Ineligible" at bounding box center [1415, 719] width 191 height 26
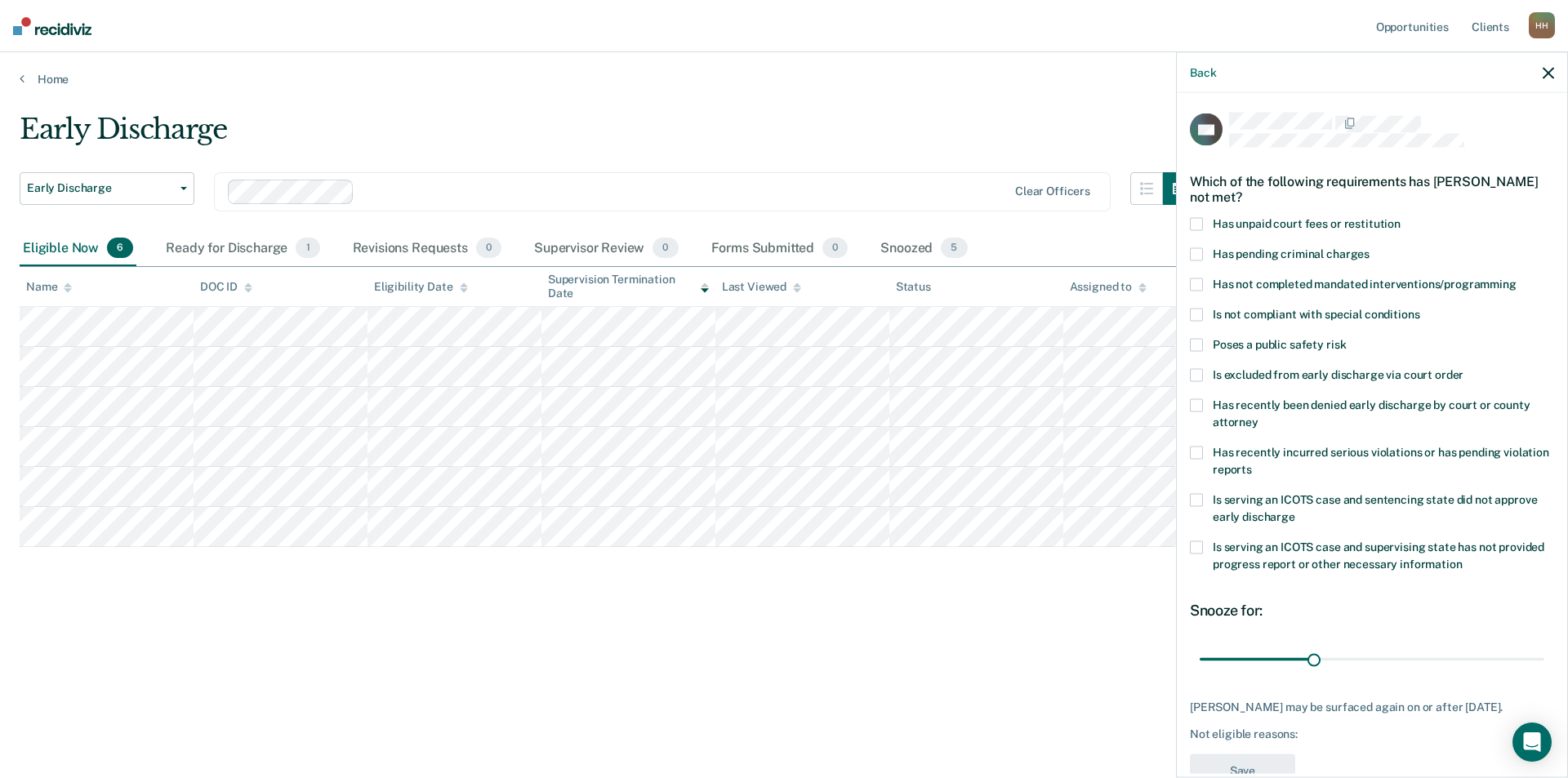
click at [1202, 221] on span at bounding box center [1196, 224] width 13 height 13
click at [1400, 218] on input "Has unpaid court fees or restitution" at bounding box center [1400, 218] width 0 height 0
click at [1197, 549] on span at bounding box center [1196, 548] width 13 height 13
click at [1463, 558] on input "Is serving an ICOTS case and supervising state has not provided progress report…" at bounding box center [1463, 558] width 0 height 0
click at [1243, 762] on button "Save" at bounding box center [1243, 771] width 105 height 34
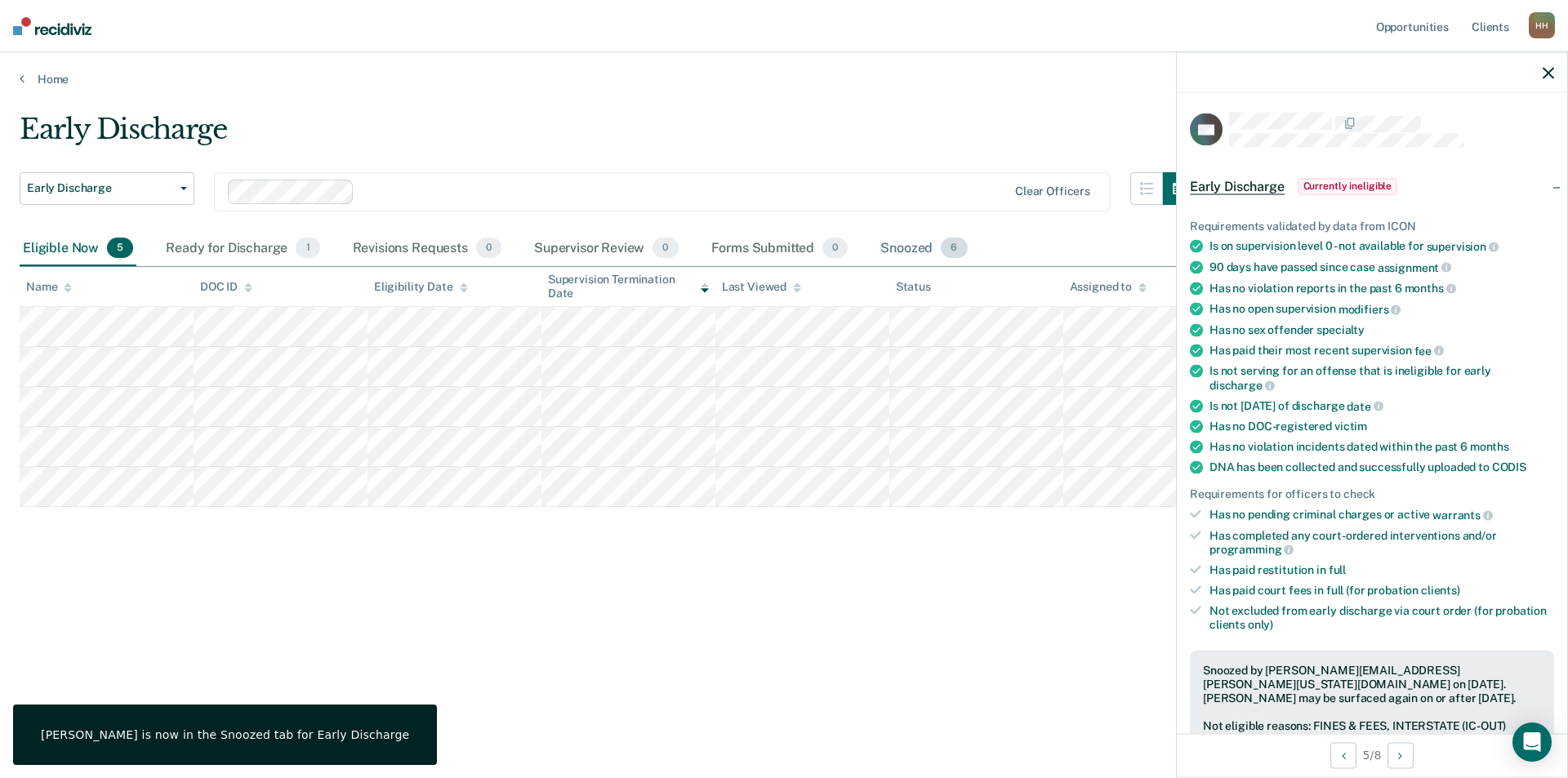
click at [954, 251] on span "6" at bounding box center [954, 247] width 26 height 21
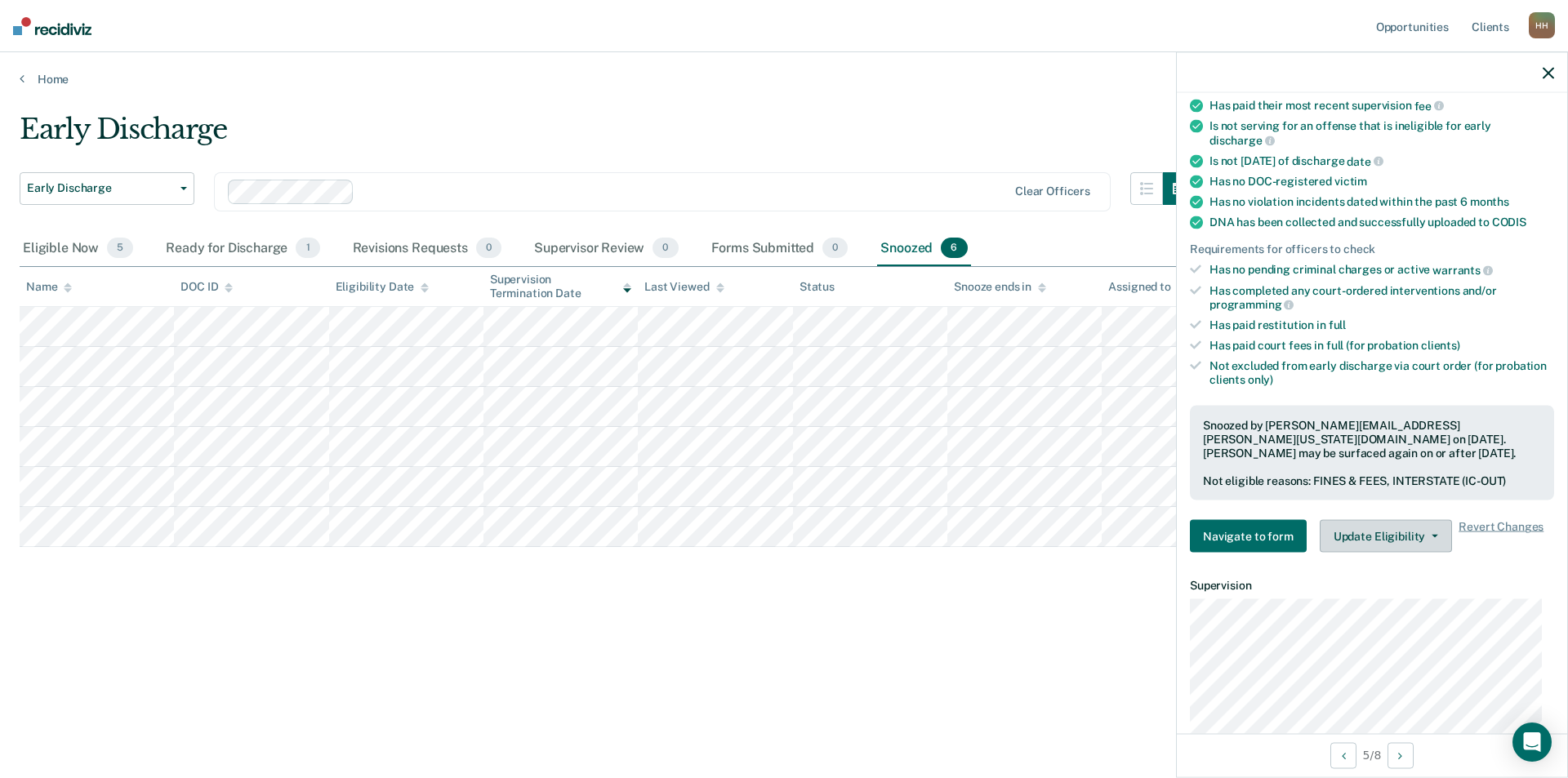
scroll to position [474, 0]
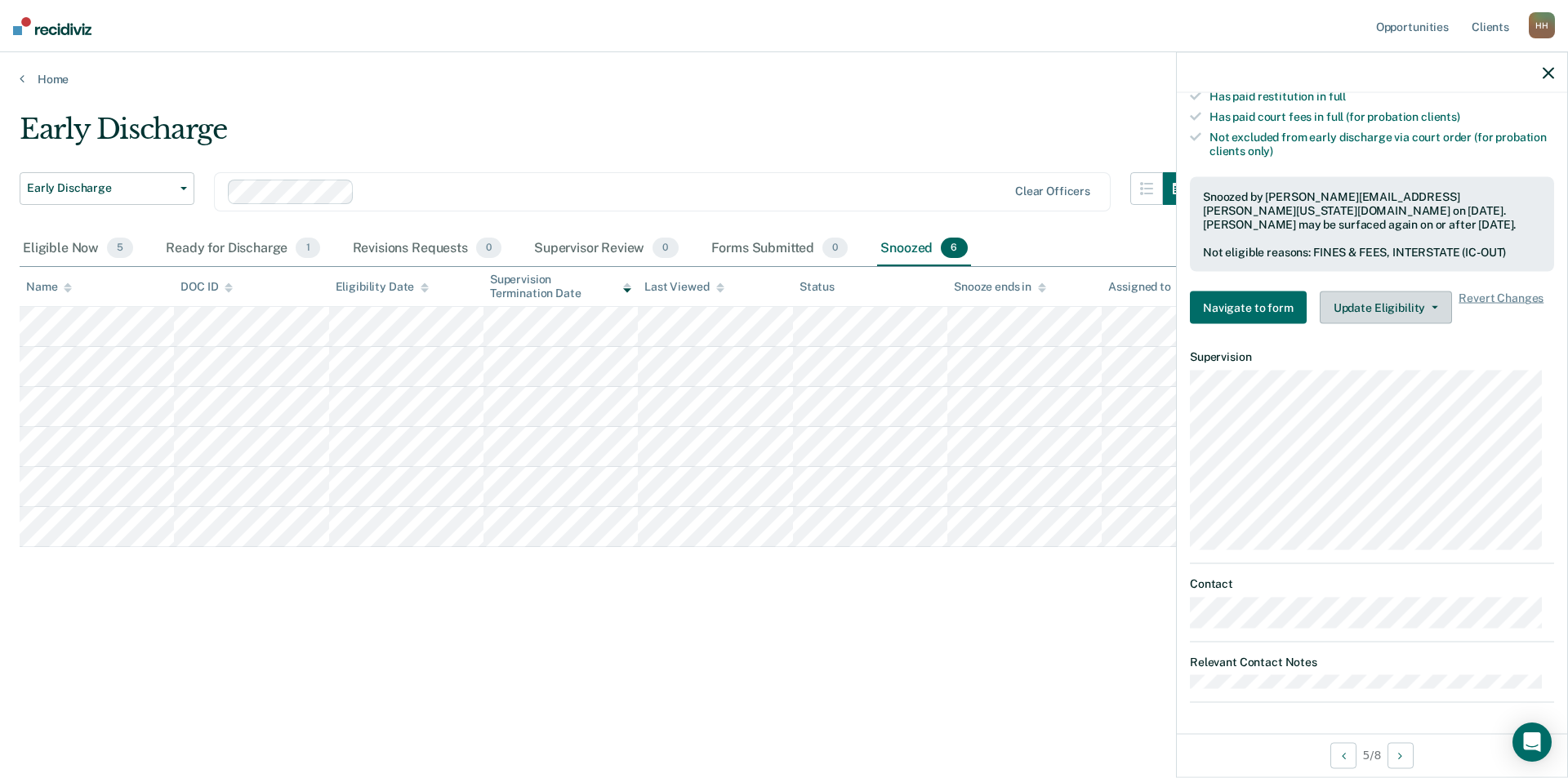
click at [1422, 311] on button "Update Eligibility" at bounding box center [1386, 308] width 133 height 33
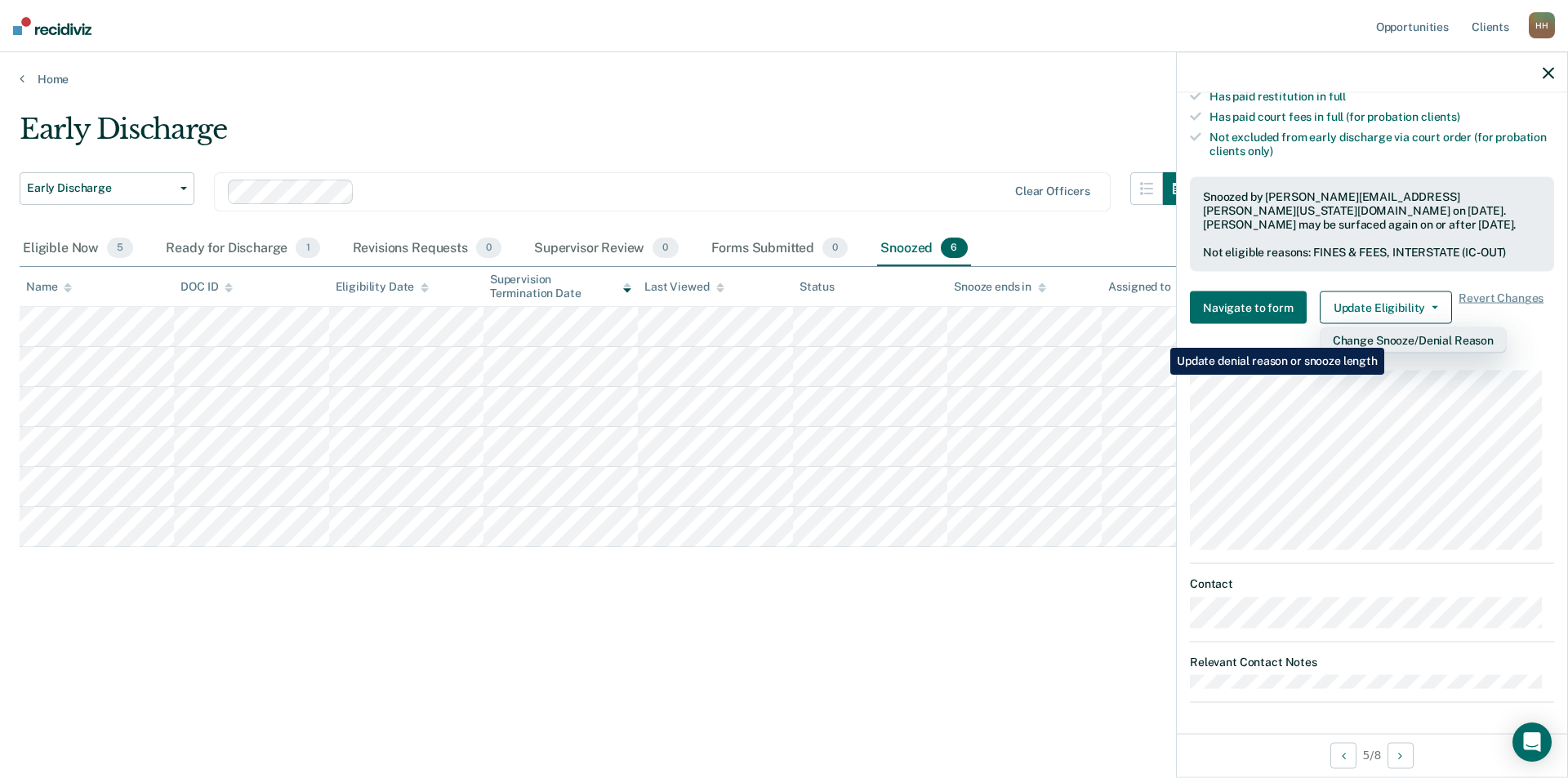
click at [1387, 335] on button "Change Snooze/Denial Reason" at bounding box center [1413, 340] width 187 height 26
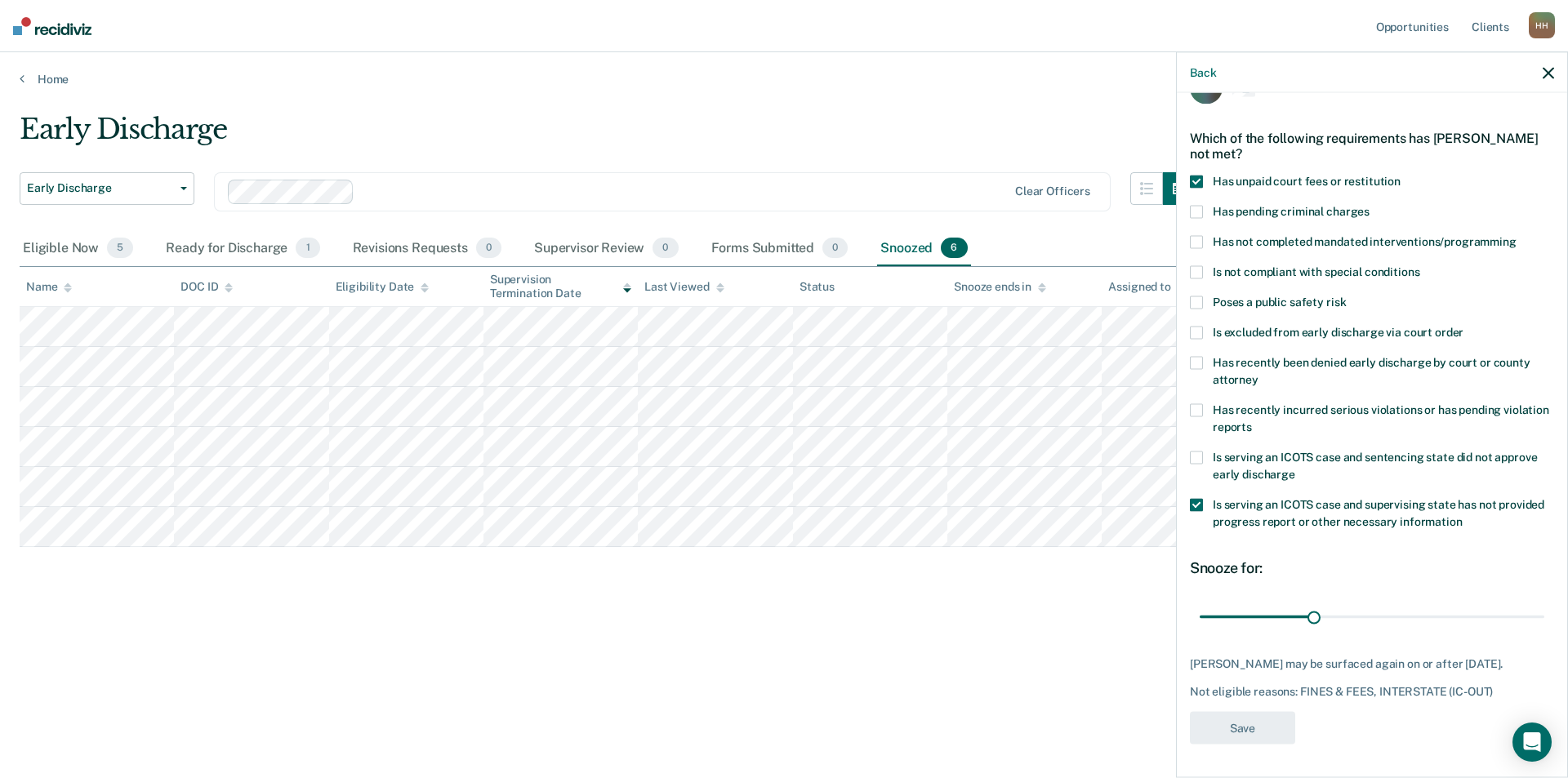
scroll to position [41, 0]
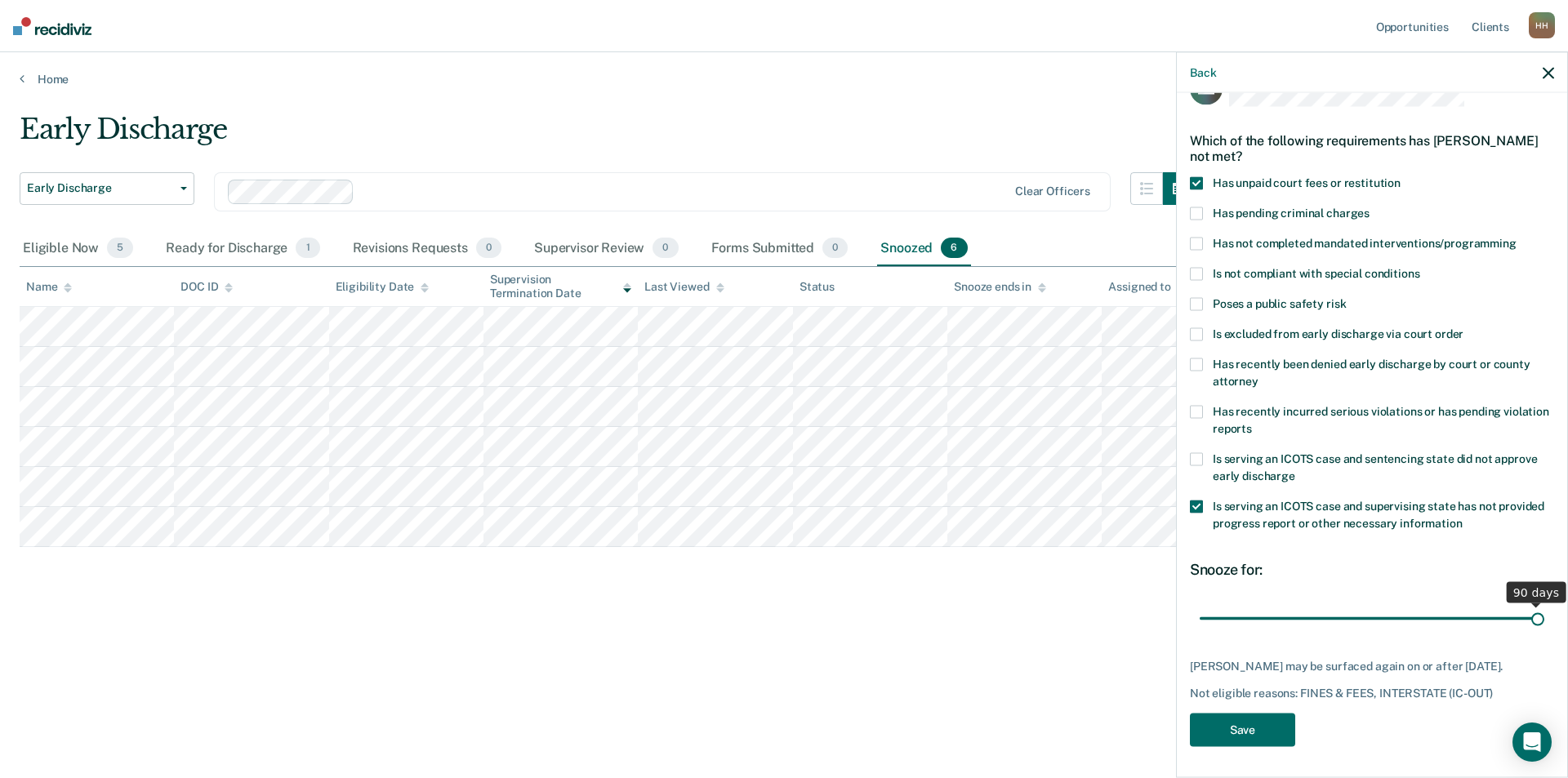
drag, startPoint x: 1310, startPoint y: 613, endPoint x: 1544, endPoint y: 603, distance: 234.2
type input "90"
click at [1544, 604] on input "range" at bounding box center [1371, 618] width 345 height 28
click at [1260, 743] on button "Save" at bounding box center [1243, 730] width 105 height 34
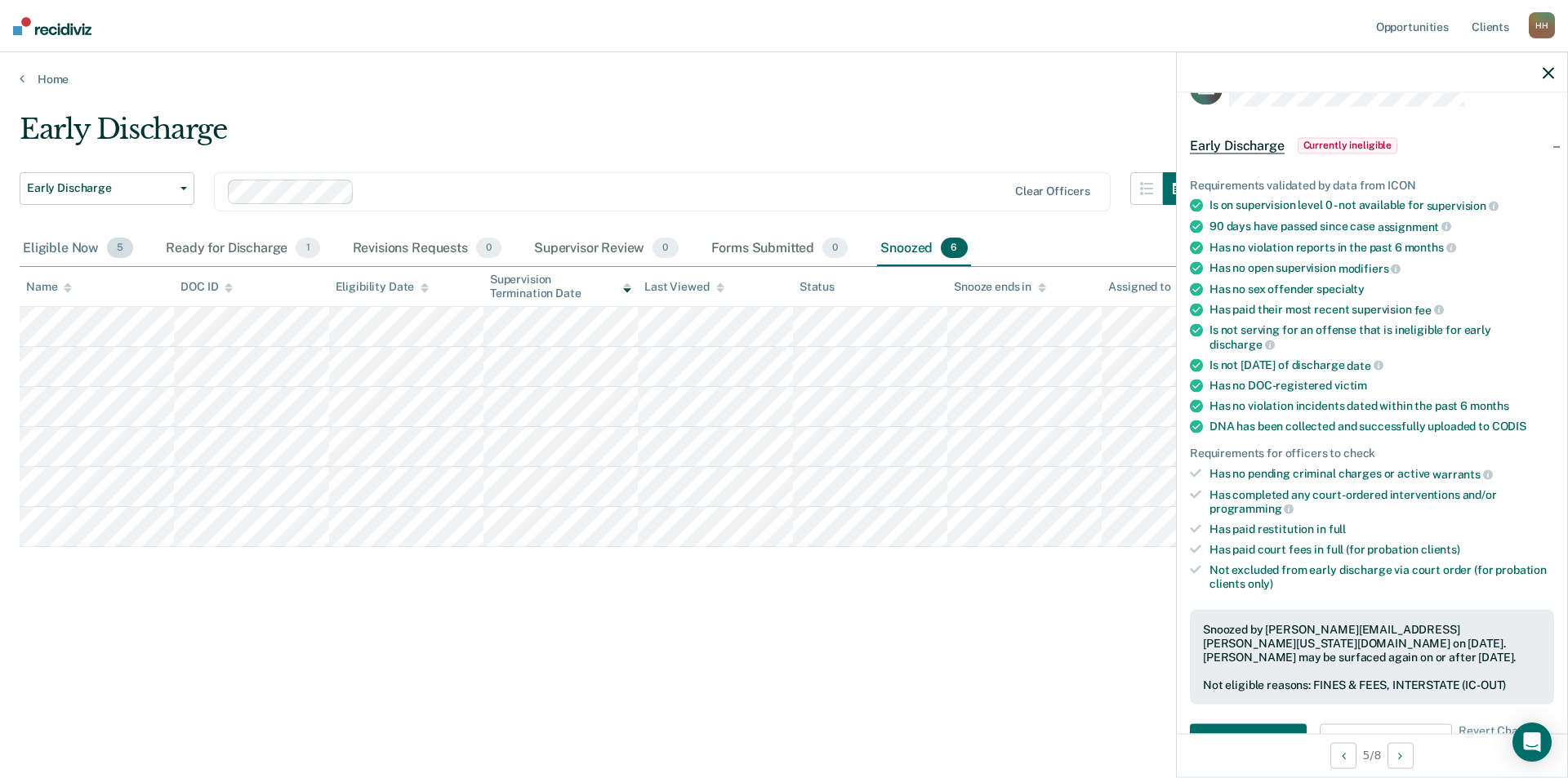
click at [54, 247] on div "Eligible Now 5" at bounding box center [78, 249] width 116 height 36
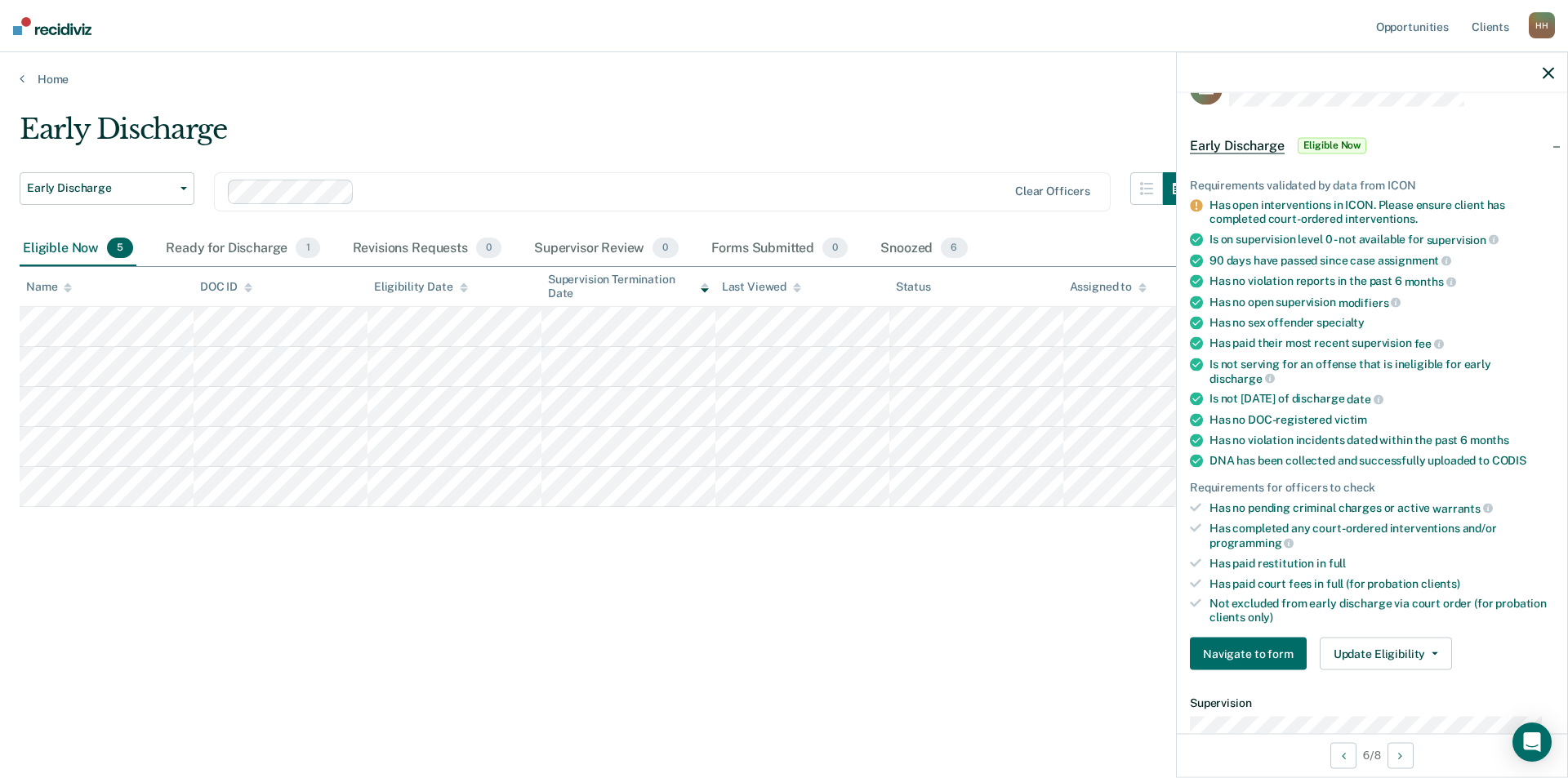
scroll to position [0, 0]
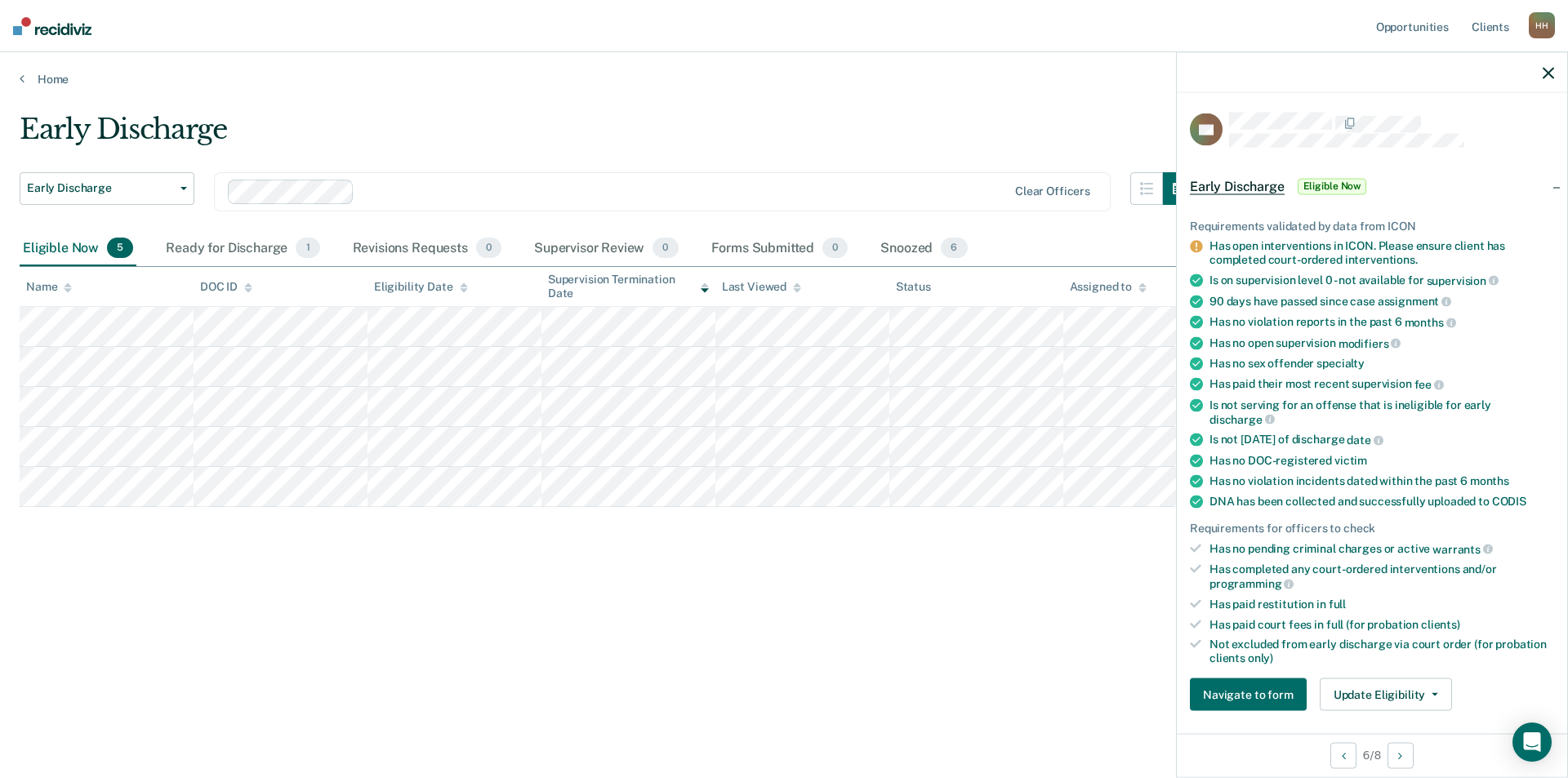
click at [968, 612] on div "Early Discharge Early Discharge Early Discharge Clear officers Eligible Now 5 R…" at bounding box center [784, 384] width 1528 height 543
click at [973, 610] on div "Early Discharge Early Discharge Early Discharge Clear officers Eligible Now 5 R…" at bounding box center [784, 384] width 1528 height 543
click at [1544, 72] on icon "button" at bounding box center [1548, 73] width 12 height 12
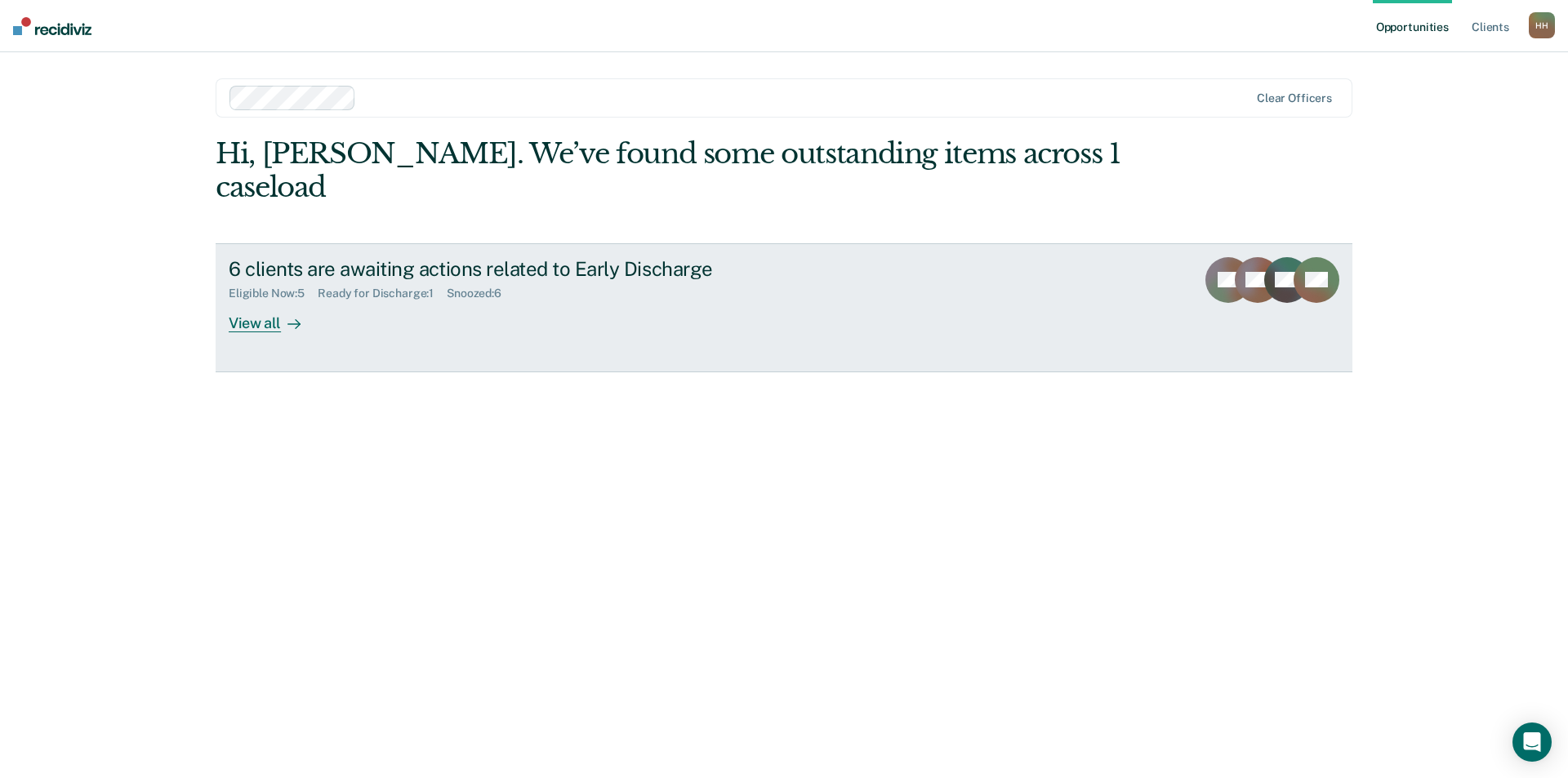
click at [265, 301] on div "View all" at bounding box center [274, 316] width 92 height 32
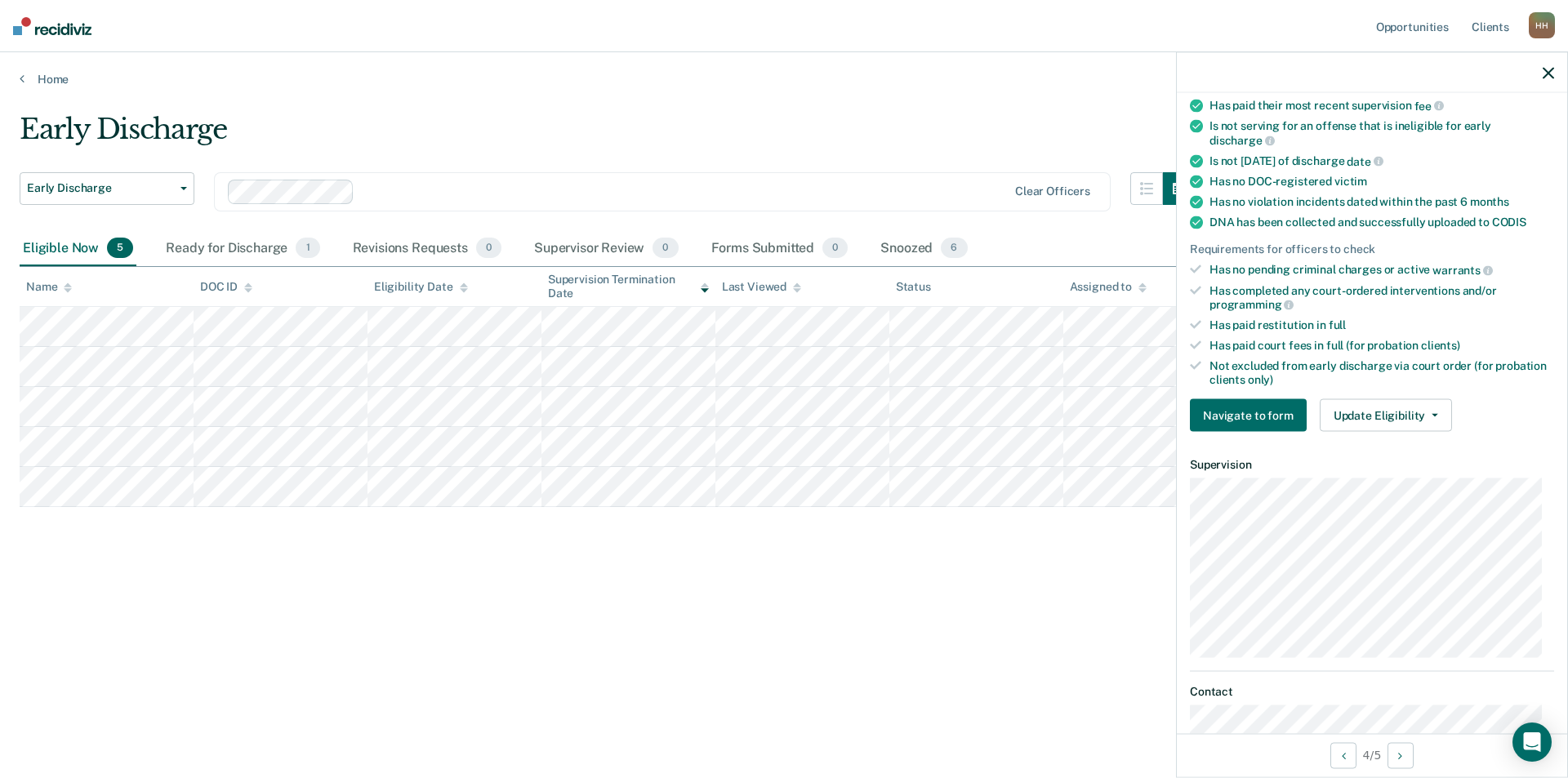
scroll to position [326, 0]
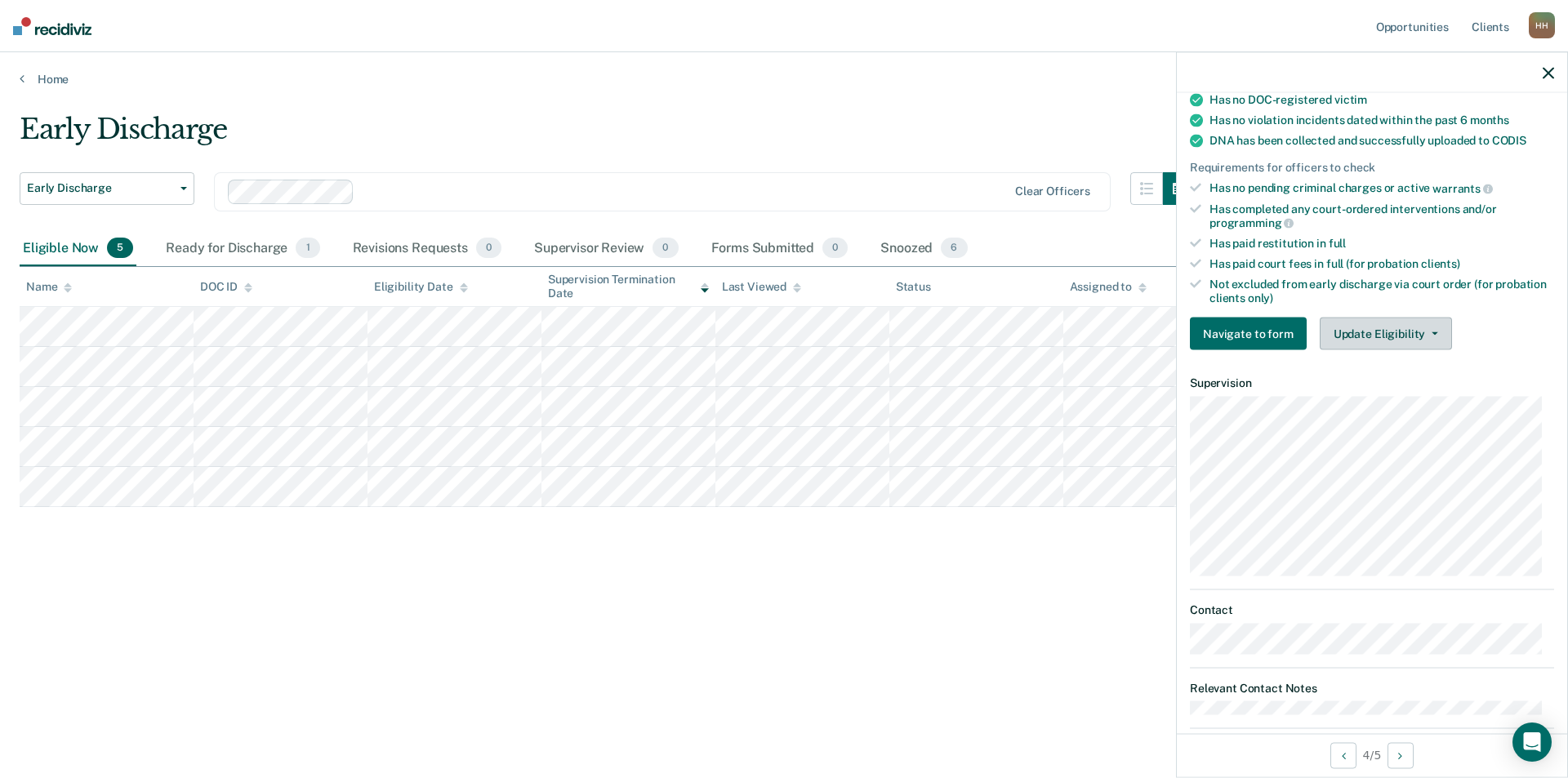
click at [1378, 335] on button "Update Eligibility" at bounding box center [1386, 334] width 133 height 33
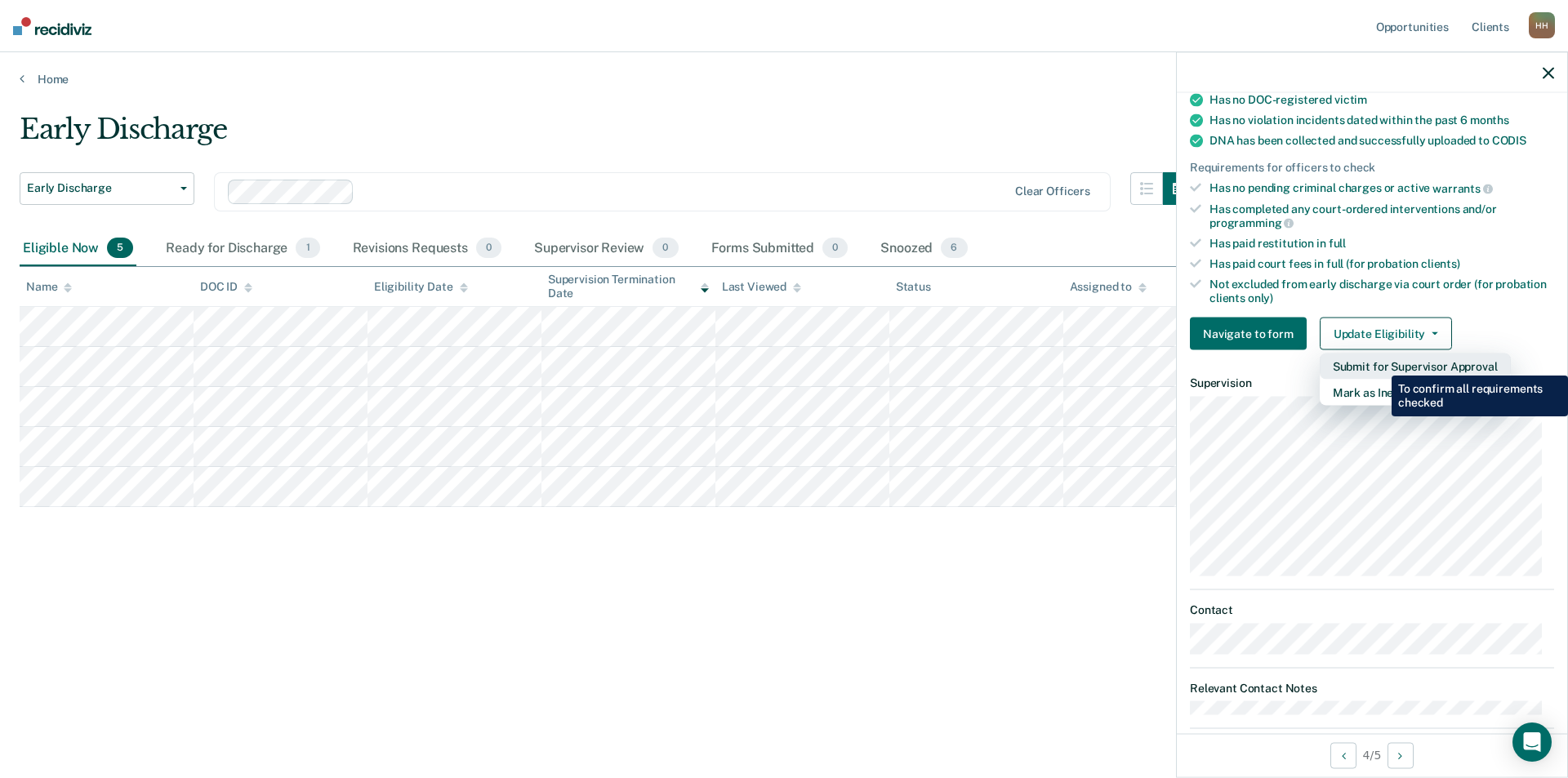
click at [1377, 362] on button "Submit for Supervisor Approval" at bounding box center [1415, 366] width 191 height 26
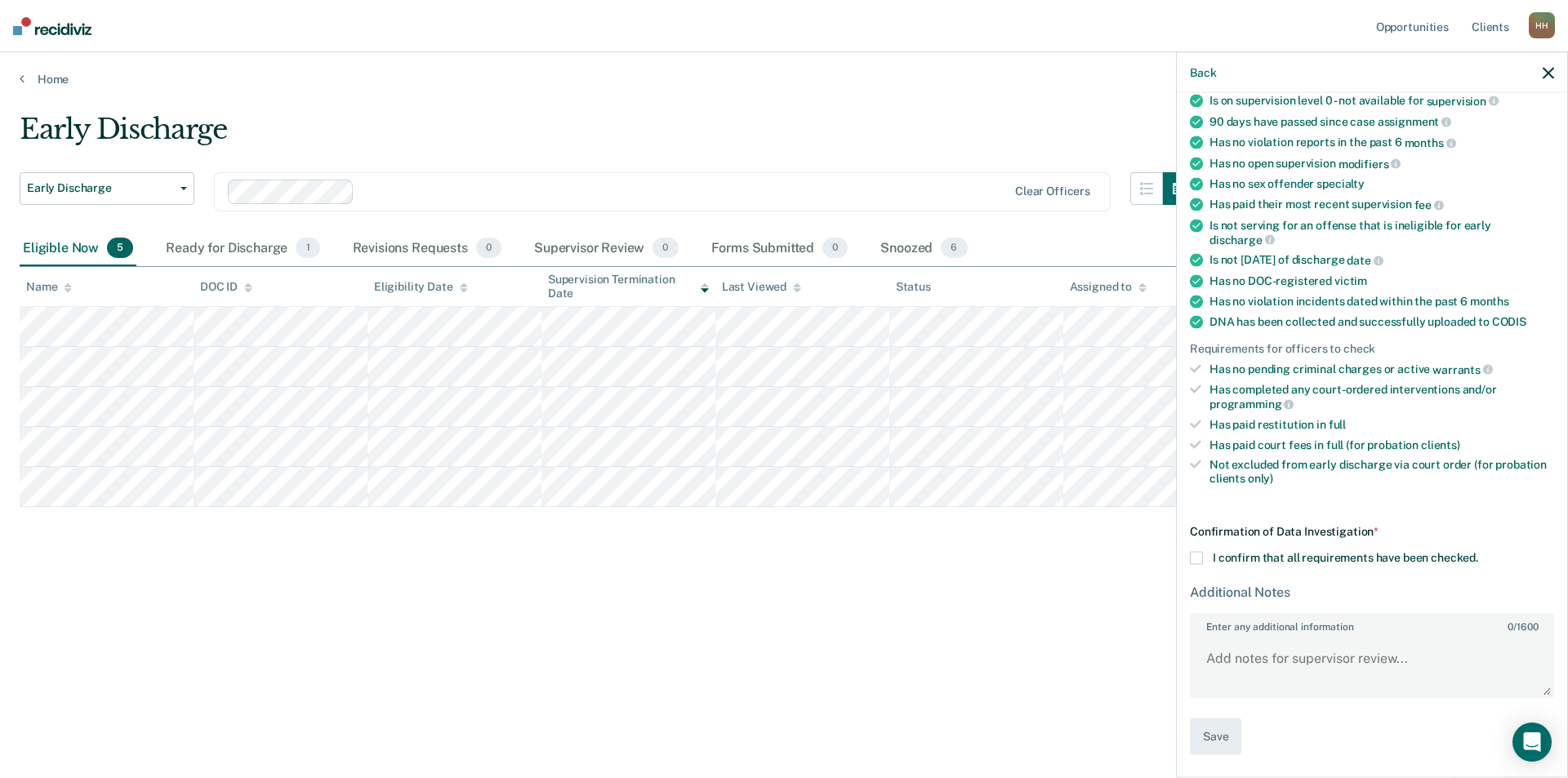
scroll to position [144, 0]
click at [1198, 560] on span at bounding box center [1196, 560] width 13 height 13
click at [1478, 554] on input "I confirm that all requirements have been checked." at bounding box center [1478, 554] width 0 height 0
click at [1246, 656] on textarea "Enter any additional information 0 / 1600" at bounding box center [1371, 668] width 361 height 60
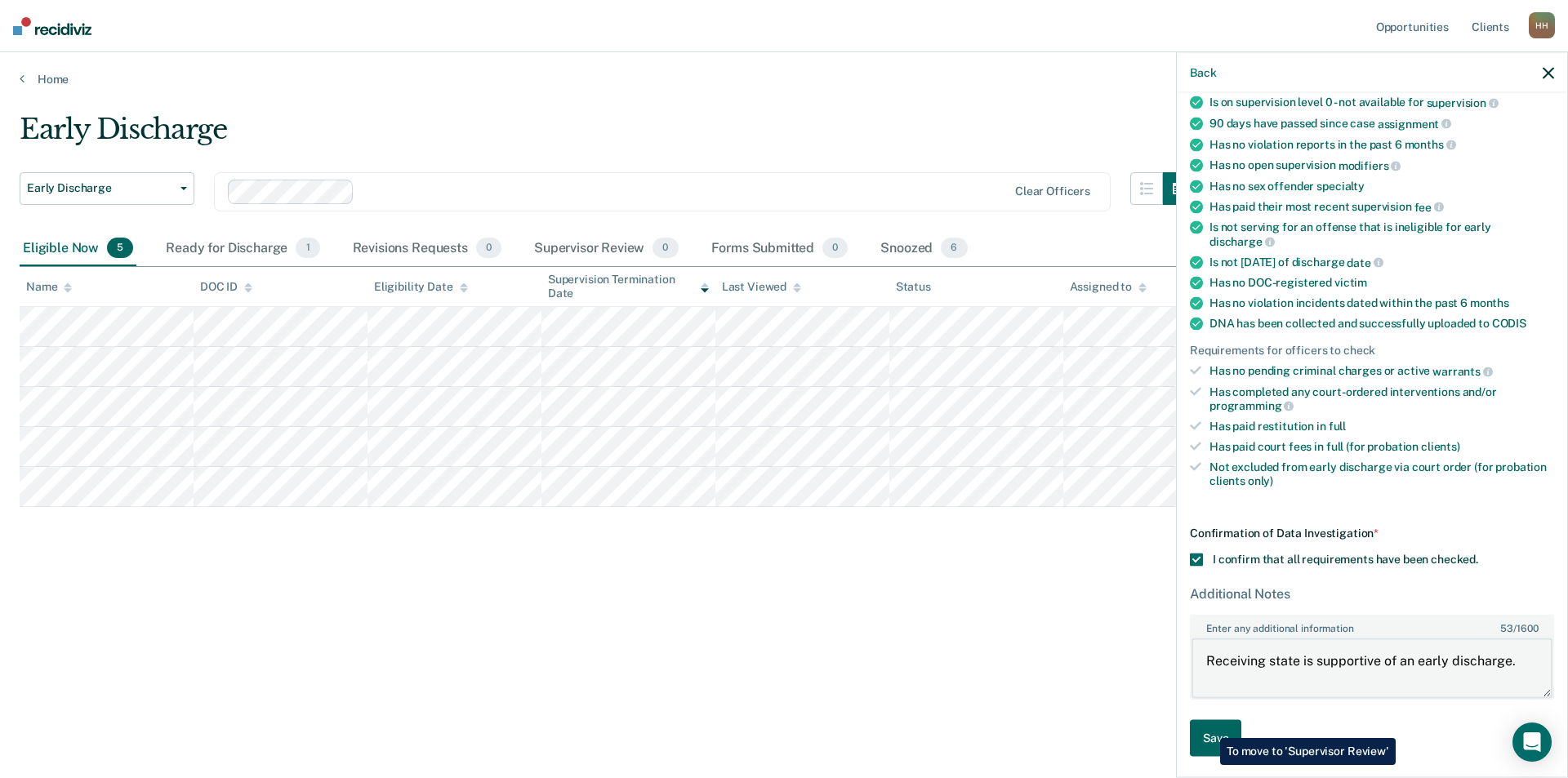
type textarea "Receiving state is supportive of an early discharge."
click at [1207, 726] on button "Save" at bounding box center [1215, 738] width 52 height 36
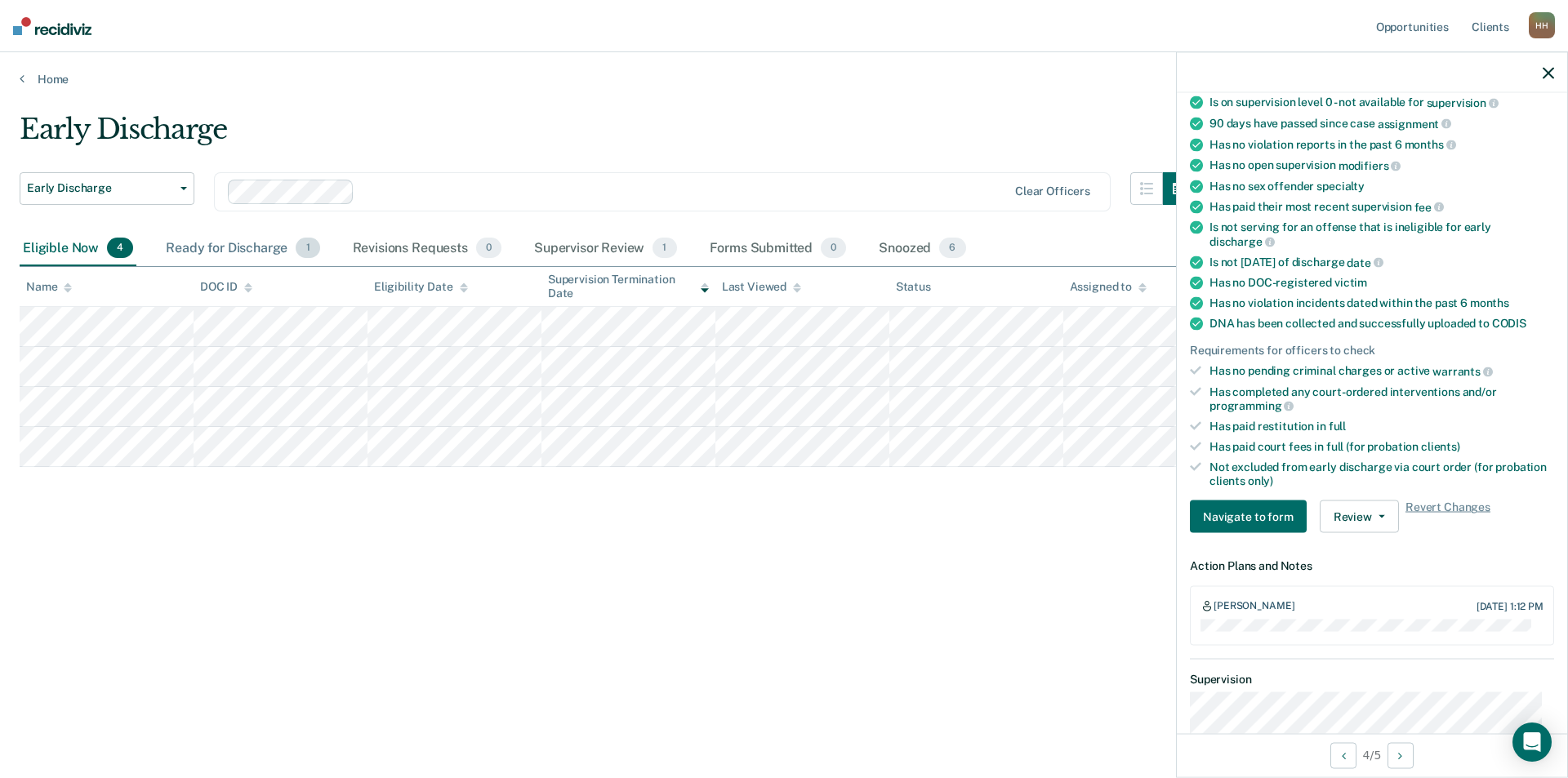
click at [235, 249] on div "Ready for Discharge 1" at bounding box center [243, 249] width 160 height 36
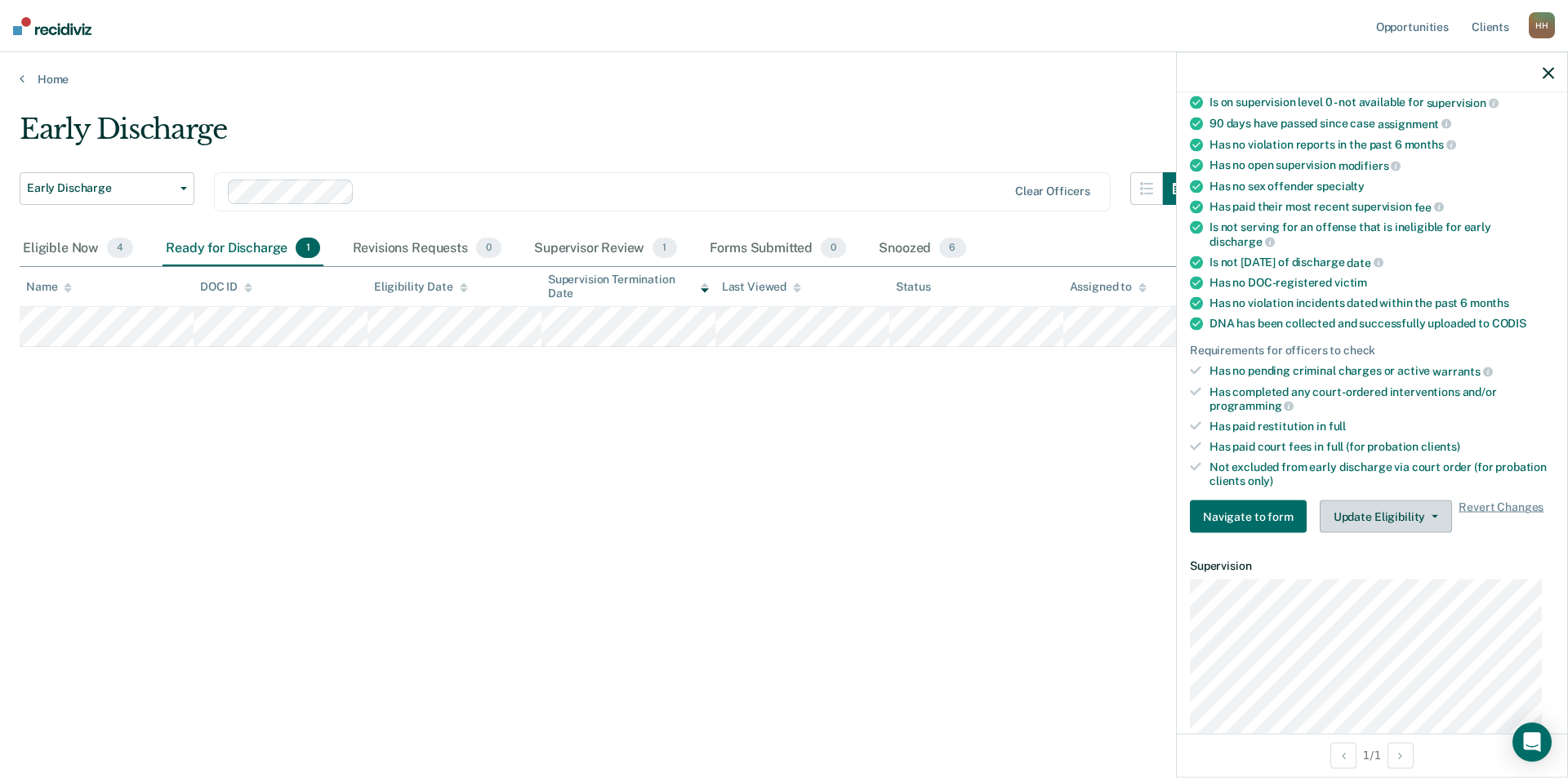
click at [1424, 515] on span "button" at bounding box center [1431, 517] width 13 height 4
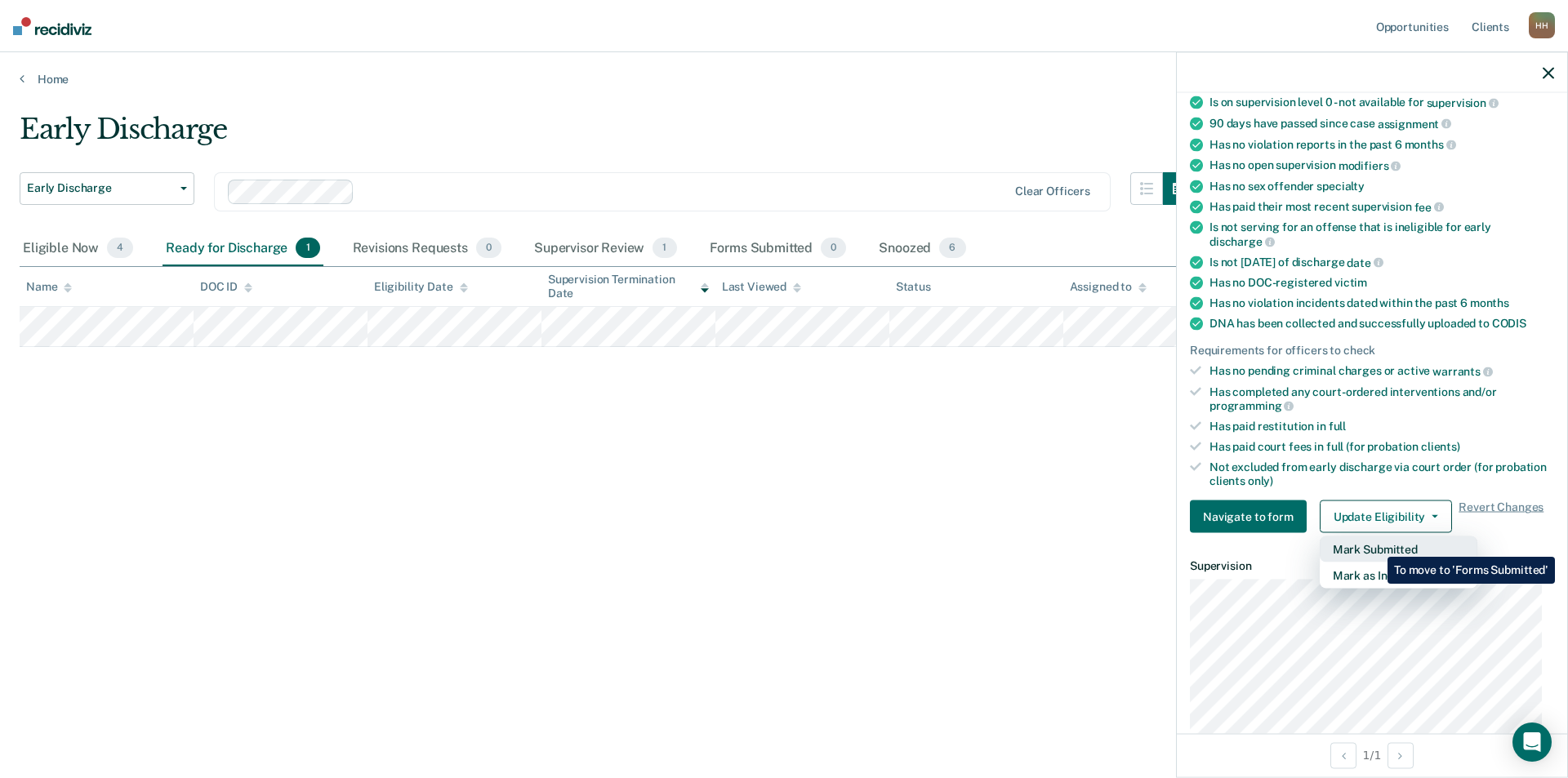
click at [1375, 544] on button "Mark Submitted" at bounding box center [1398, 549] width 157 height 26
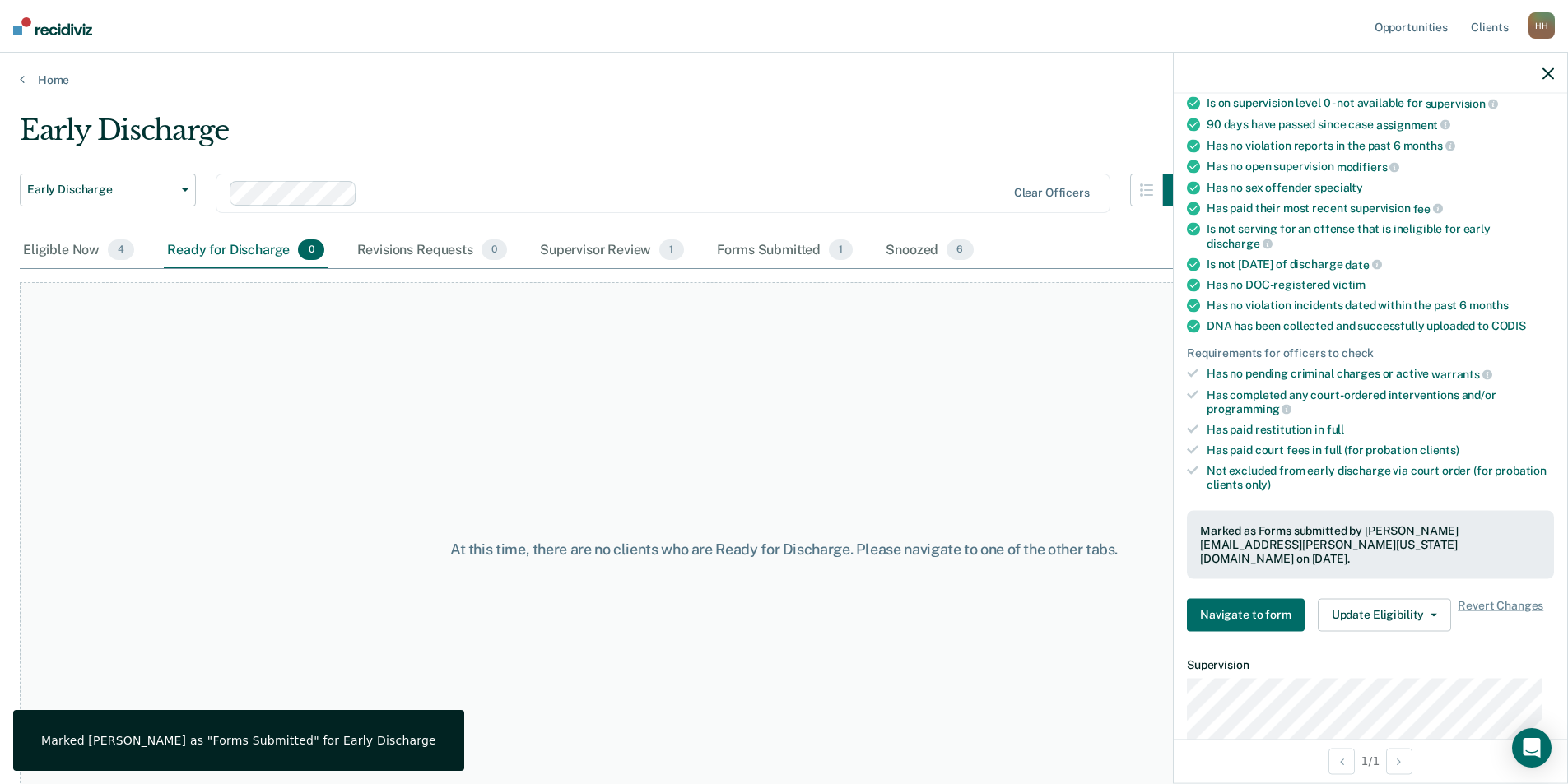
click at [1550, 73] on icon "button" at bounding box center [1548, 73] width 12 height 12
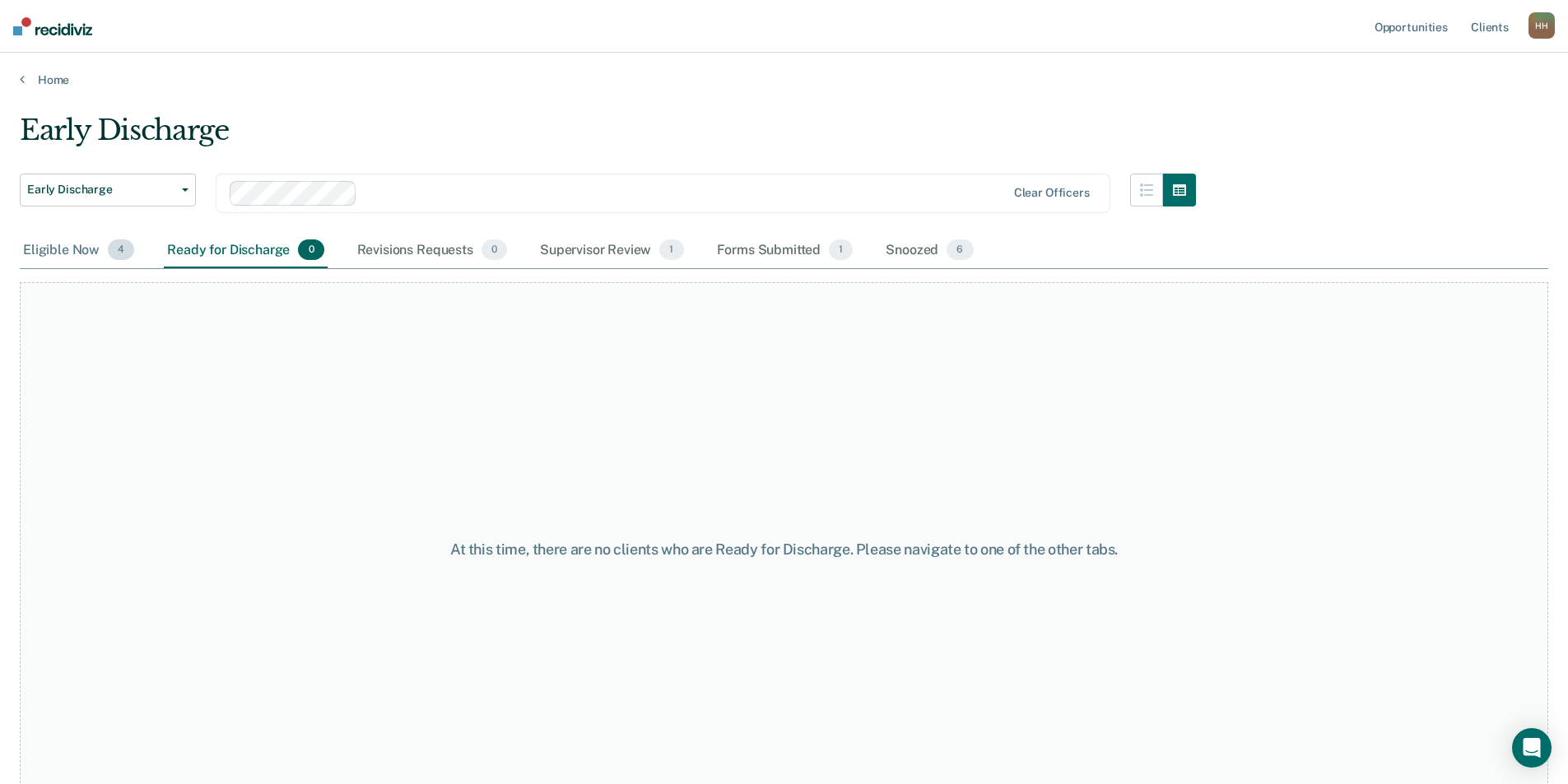
click at [59, 250] on div "Eligible Now 4" at bounding box center [79, 251] width 117 height 37
